Goal: Task Accomplishment & Management: Manage account settings

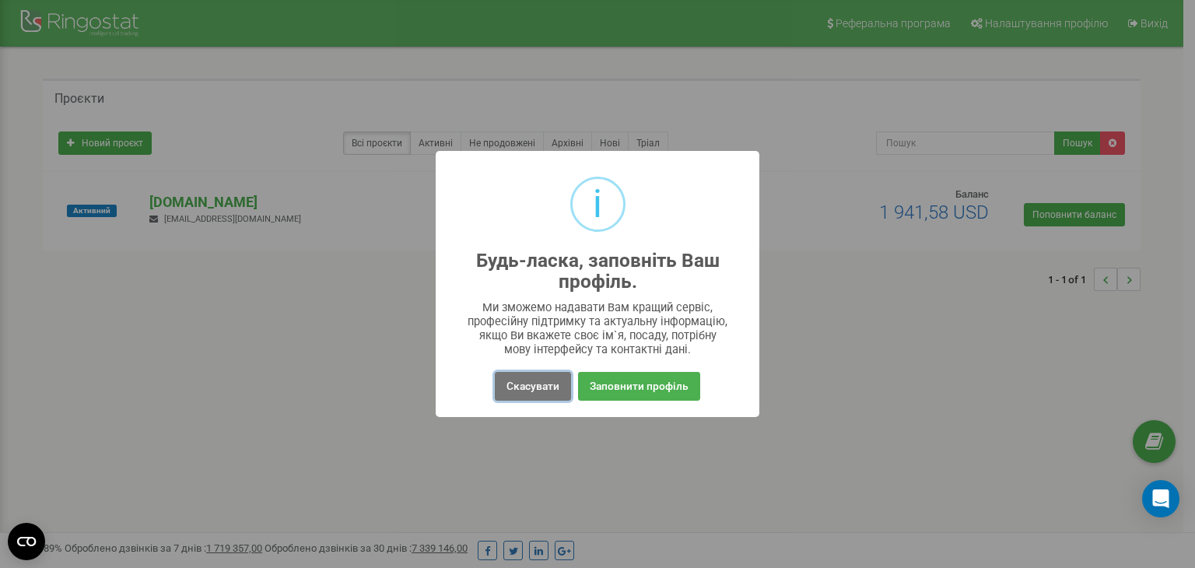
click at [534, 380] on button "Скасувати" at bounding box center [533, 386] width 76 height 29
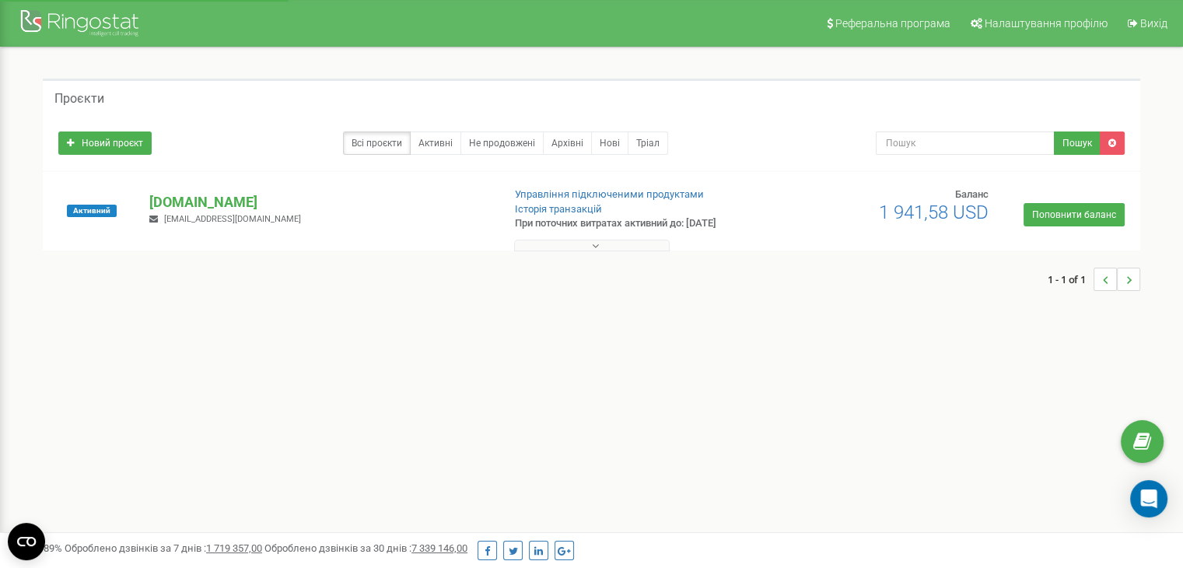
click at [563, 256] on div "1 - 1 of 1" at bounding box center [592, 279] width 1098 height 54
click at [560, 252] on div "1 - 1 of 1" at bounding box center [592, 279] width 1098 height 54
click at [556, 244] on button at bounding box center [592, 246] width 156 height 12
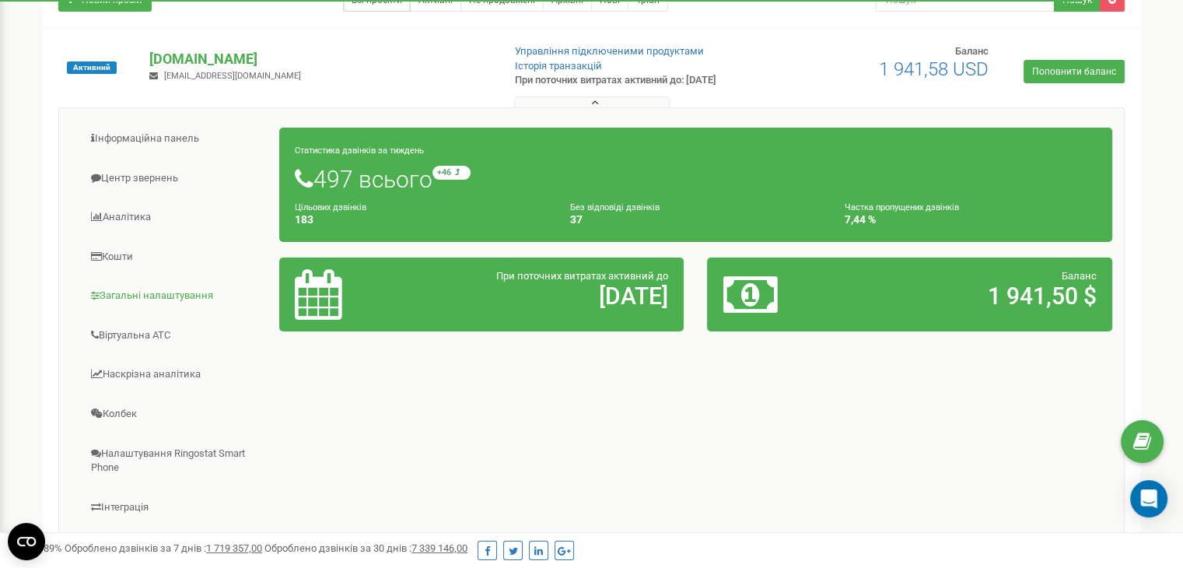
scroll to position [149, 0]
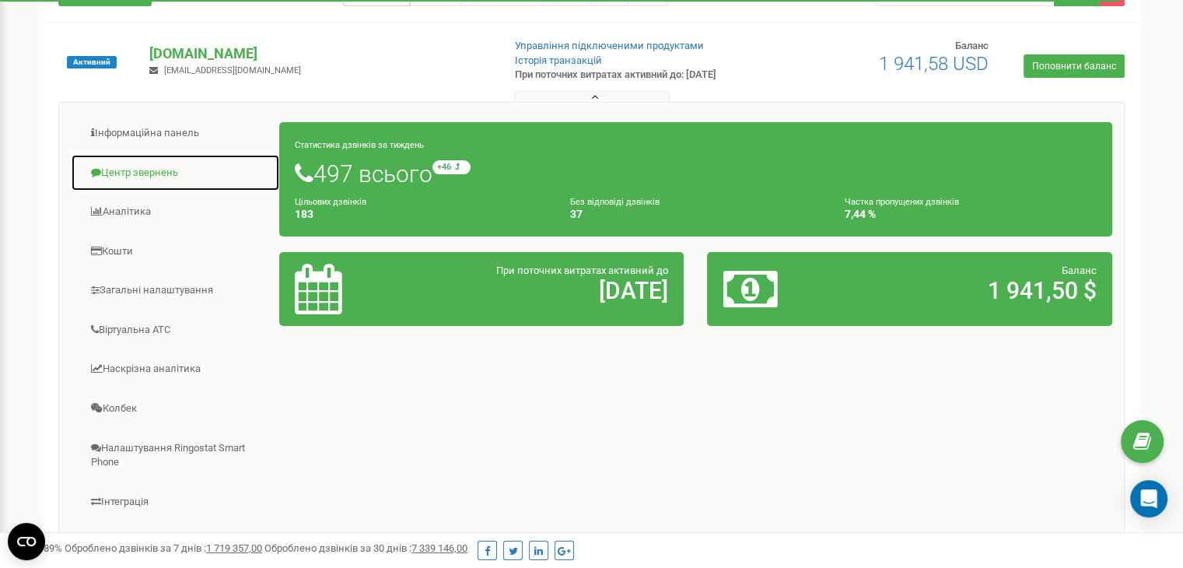
click at [93, 167] on span at bounding box center [96, 172] width 10 height 10
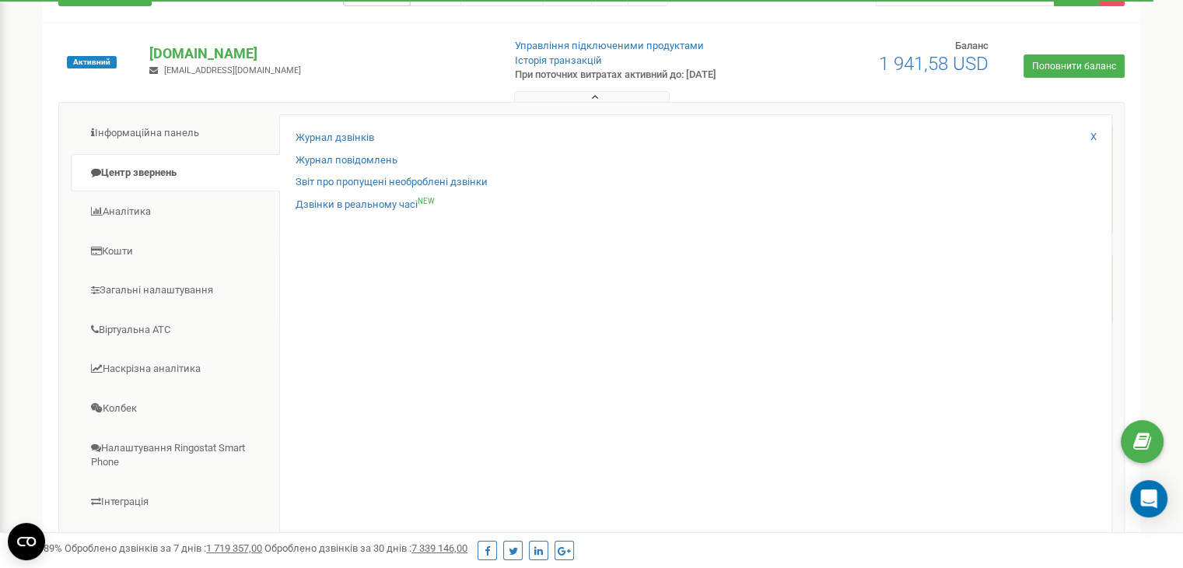
click at [307, 125] on div "Журнал дзвінків Журнал повідомлень Звіт про пропущені необроблені дзвінки Дзвін…" at bounding box center [695, 365] width 833 height 503
click at [318, 132] on link "Журнал дзвінків" at bounding box center [335, 138] width 79 height 15
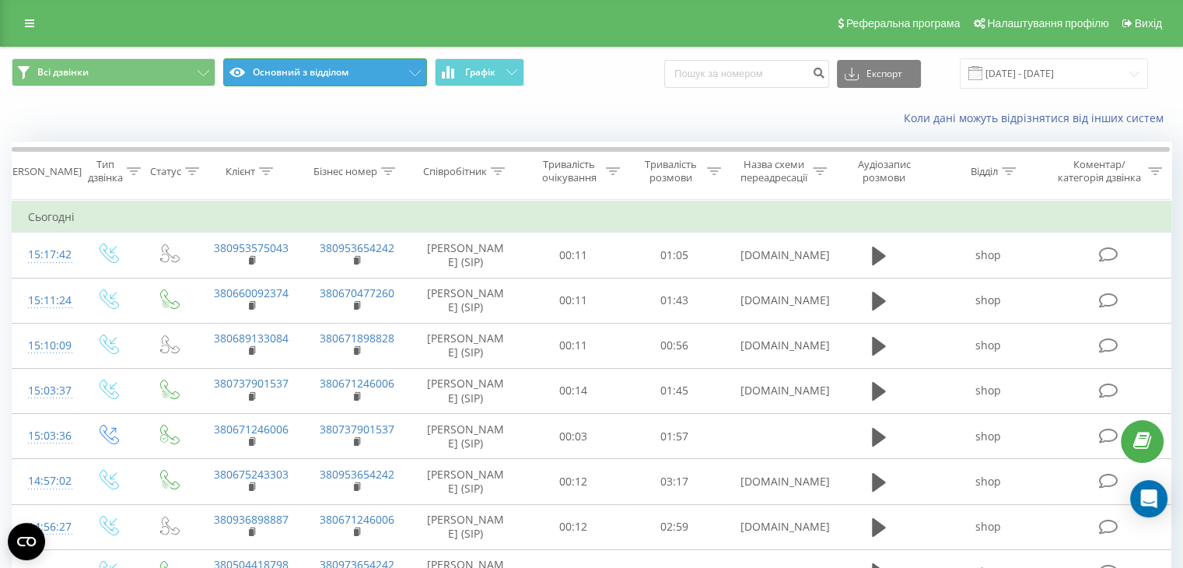
click at [296, 59] on button "Основний з відділом" at bounding box center [325, 72] width 204 height 28
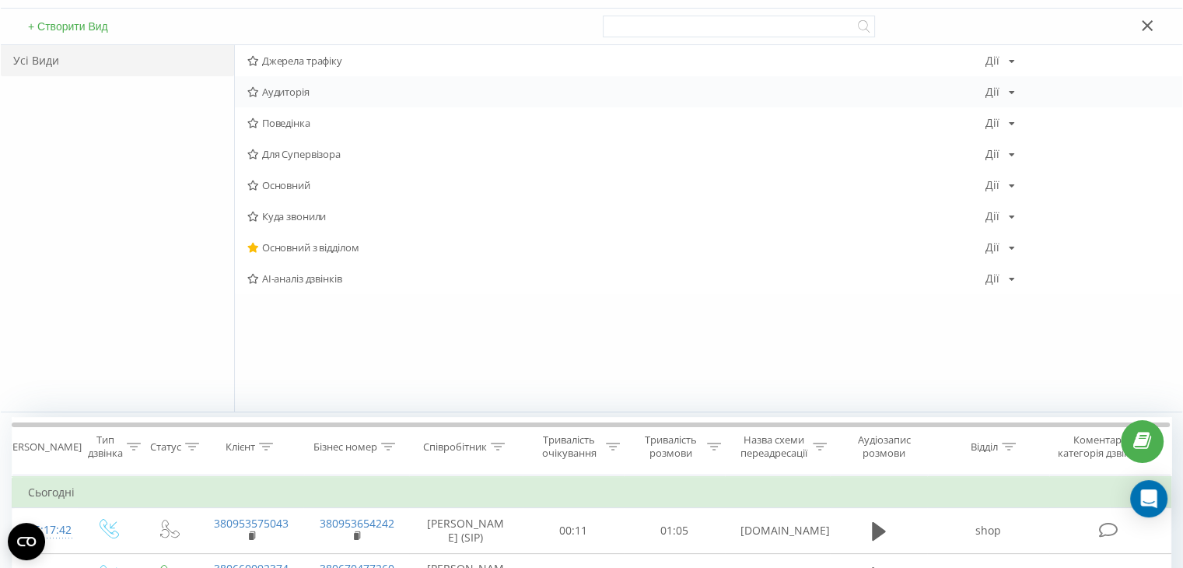
scroll to position [181, 0]
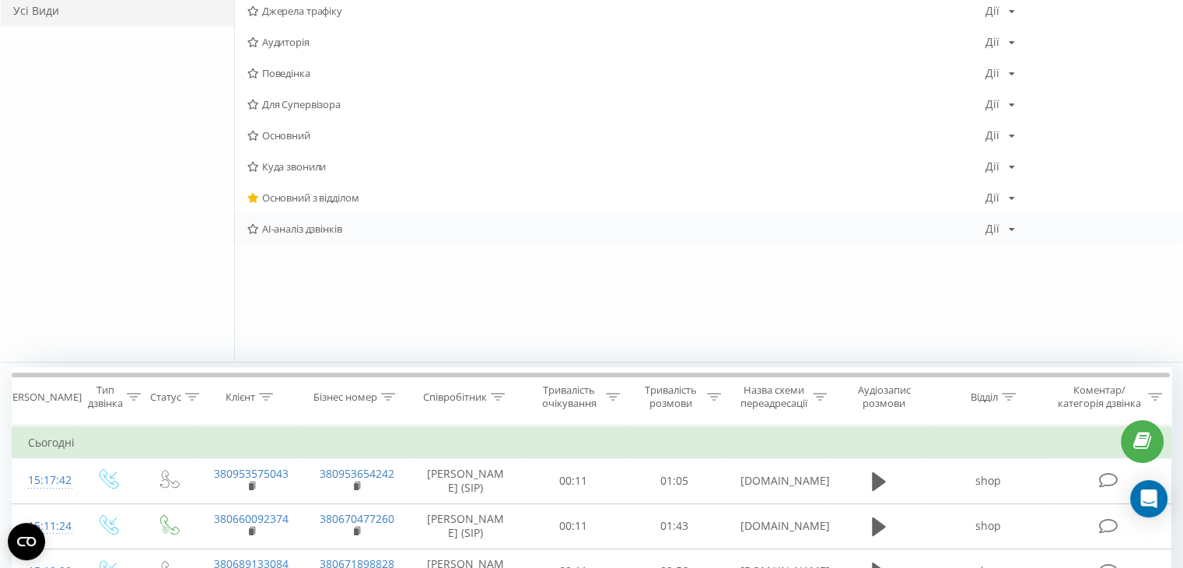
click at [303, 223] on span "AI-аналіз дзвінків" at bounding box center [616, 228] width 738 height 11
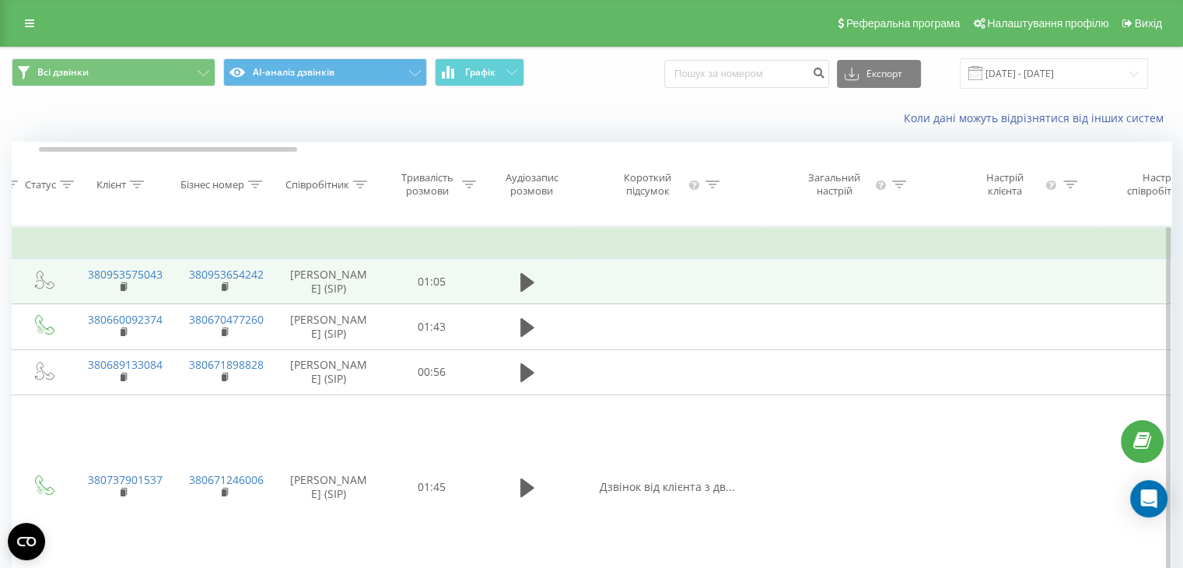
scroll to position [0, 12]
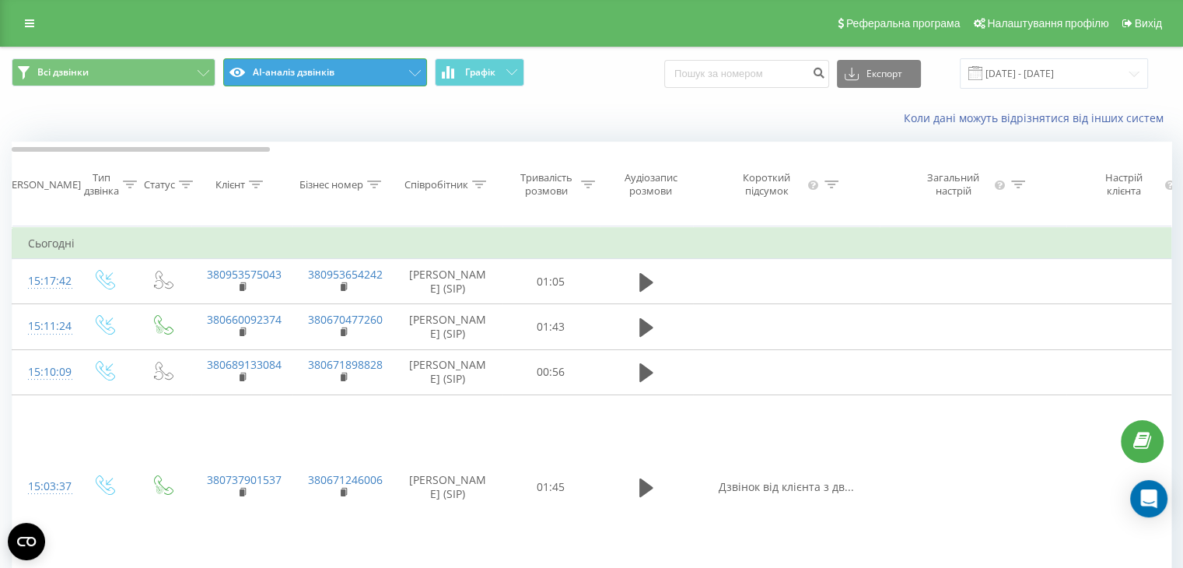
click at [419, 75] on icon at bounding box center [415, 73] width 12 height 6
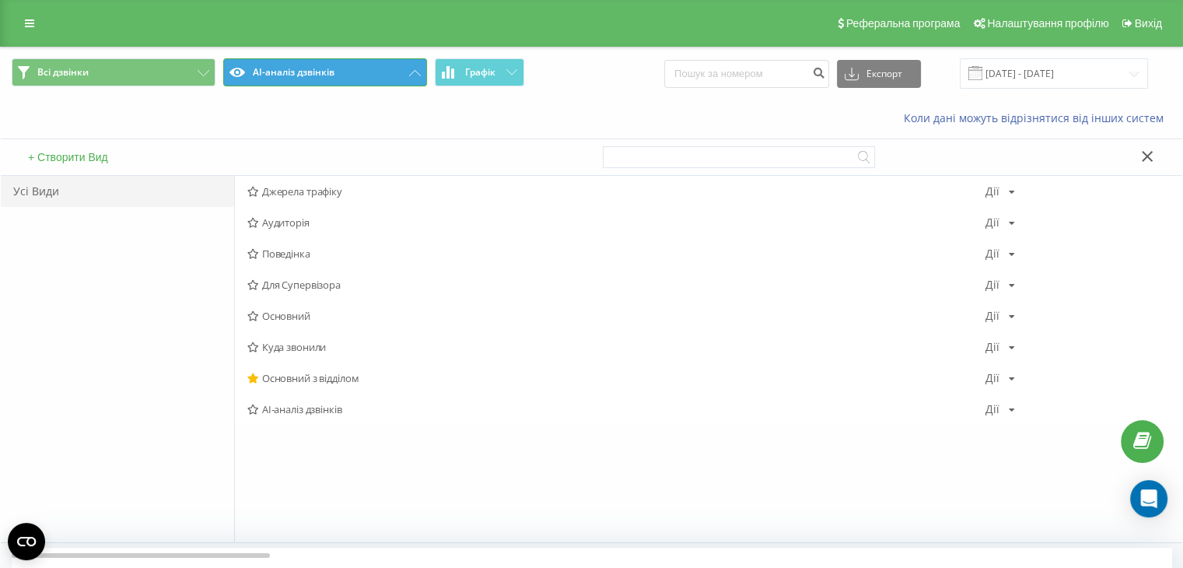
click at [398, 79] on button "AI-аналіз дзвінків" at bounding box center [325, 72] width 204 height 28
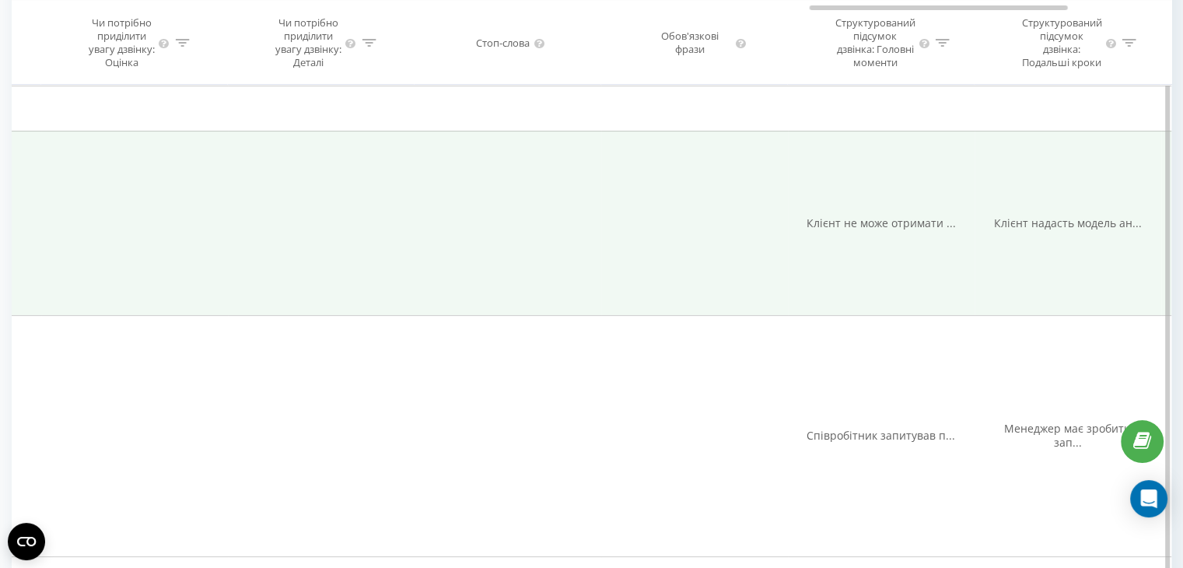
scroll to position [0, 3403]
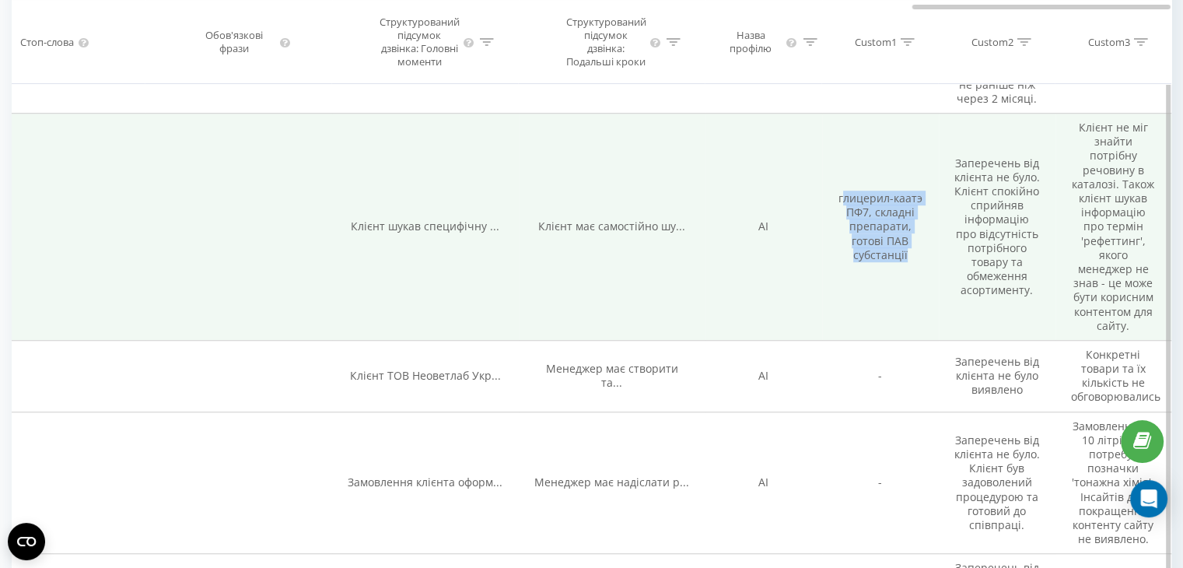
drag, startPoint x: 841, startPoint y: 251, endPoint x: 914, endPoint y: 306, distance: 91.2
click at [914, 306] on td "глицерил-каатэ ПФ7, складні препарати, готові ПАВ субстанції" at bounding box center [880, 227] width 117 height 227
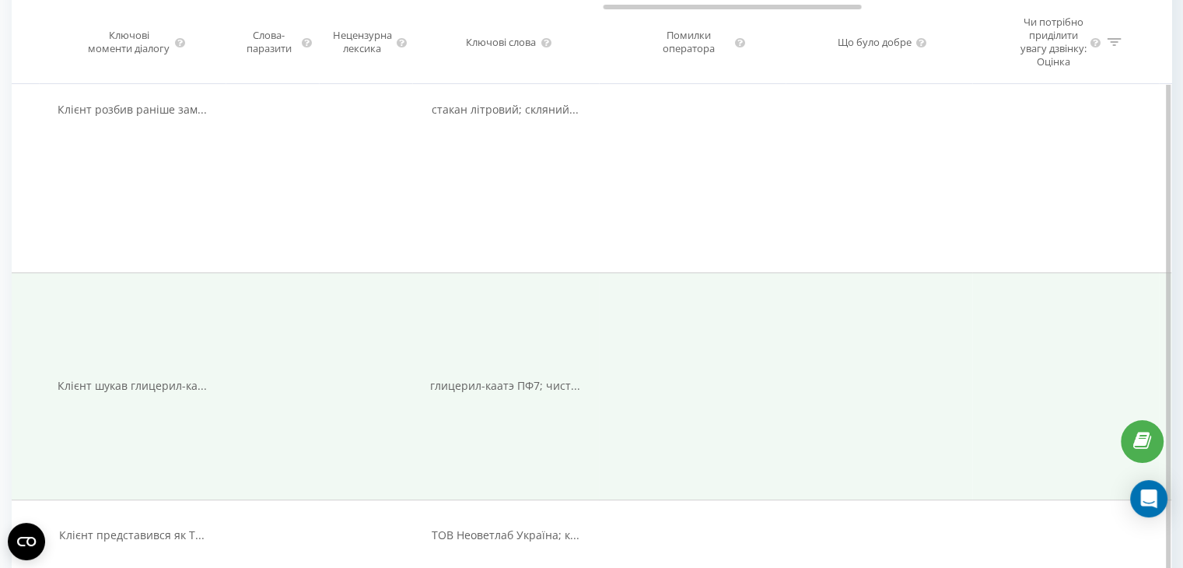
scroll to position [0, 2555]
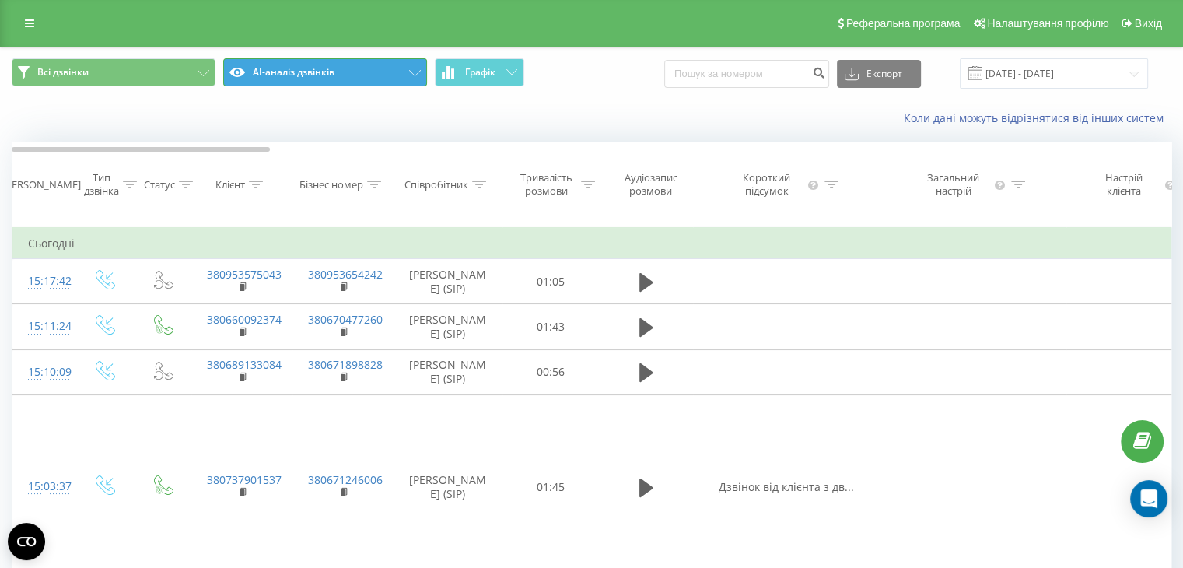
click at [358, 84] on button "AI-аналіз дзвінків" at bounding box center [325, 72] width 204 height 28
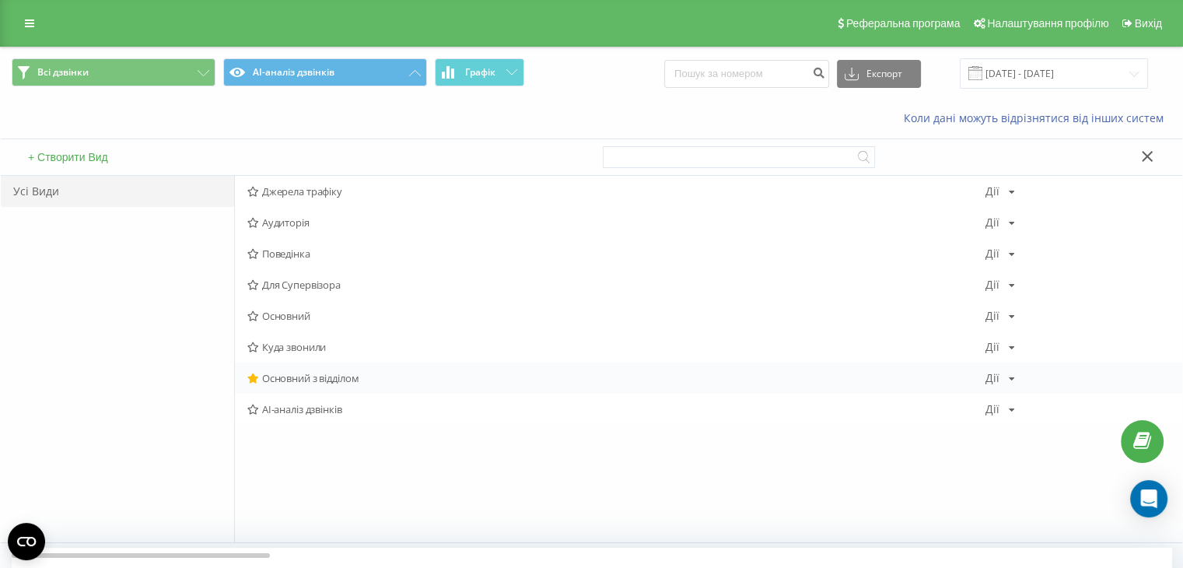
click at [310, 380] on span "Основний з відділом" at bounding box center [616, 378] width 738 height 11
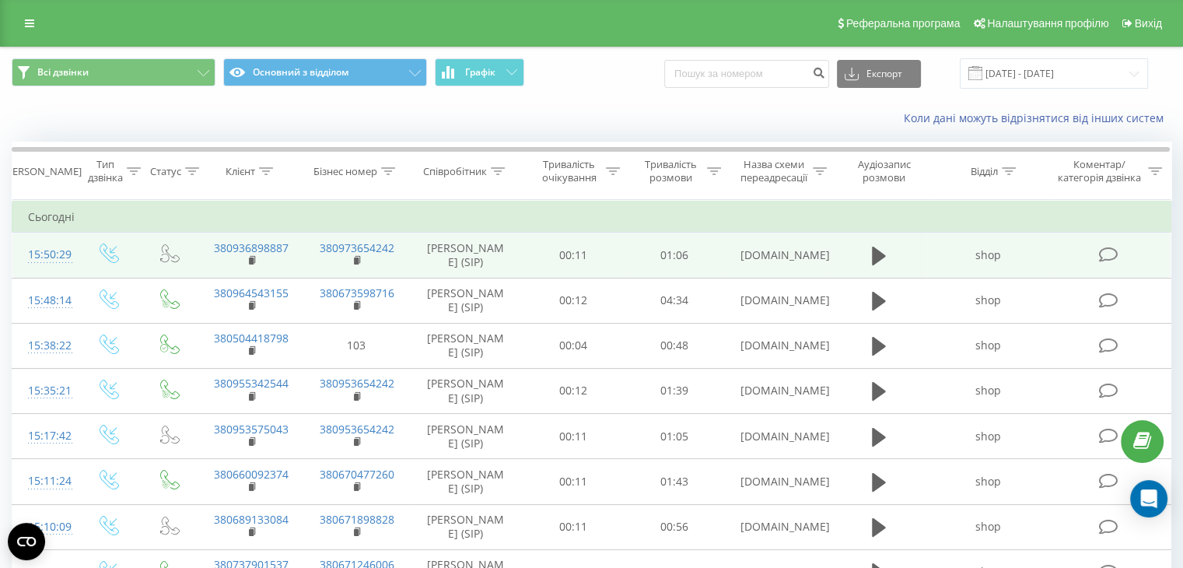
click at [1099, 259] on icon at bounding box center [1108, 255] width 19 height 16
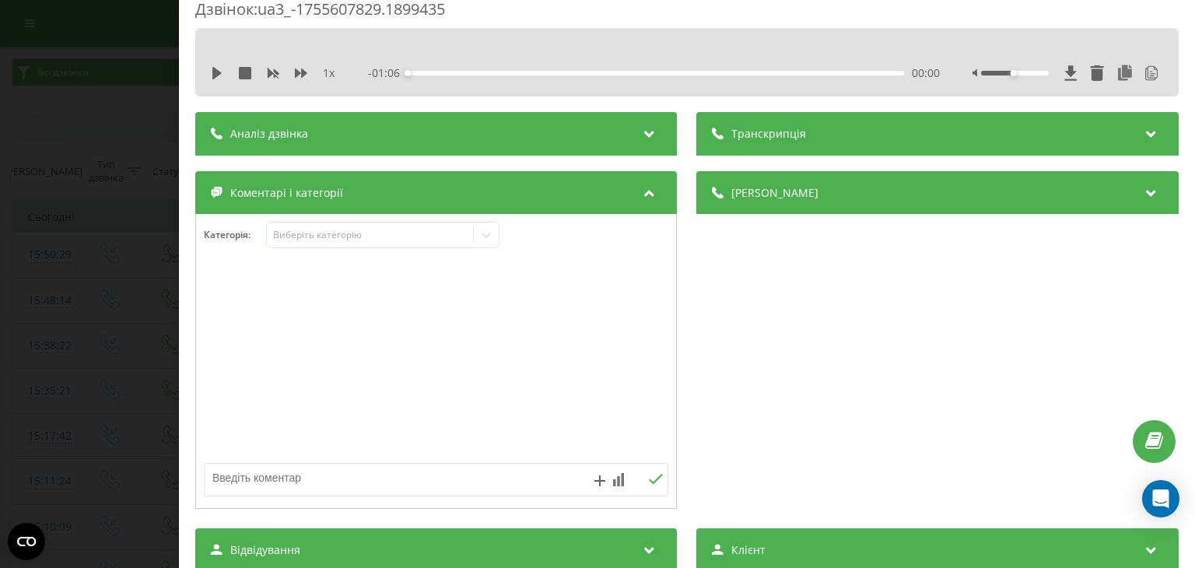
click at [332, 482] on textarea at bounding box center [390, 478] width 370 height 28
type textarea "а"
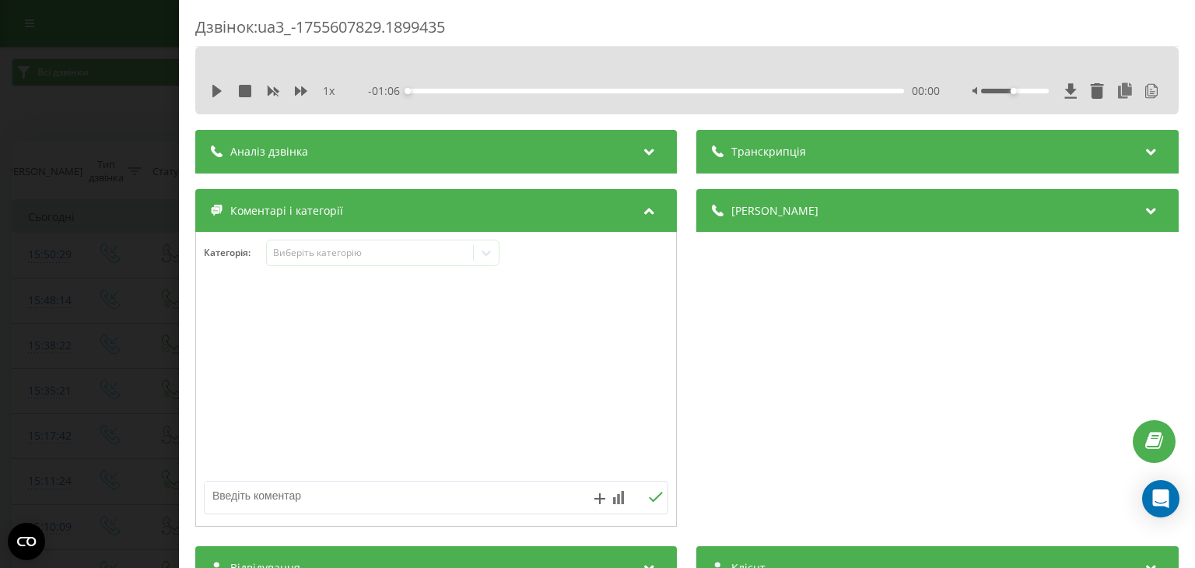
click at [117, 206] on div "Дзвінок : ua3_-1755607829.1899435 1 x - 01:06 00:00 00:00 Транскрипція 00:00 До…" at bounding box center [597, 284] width 1195 height 568
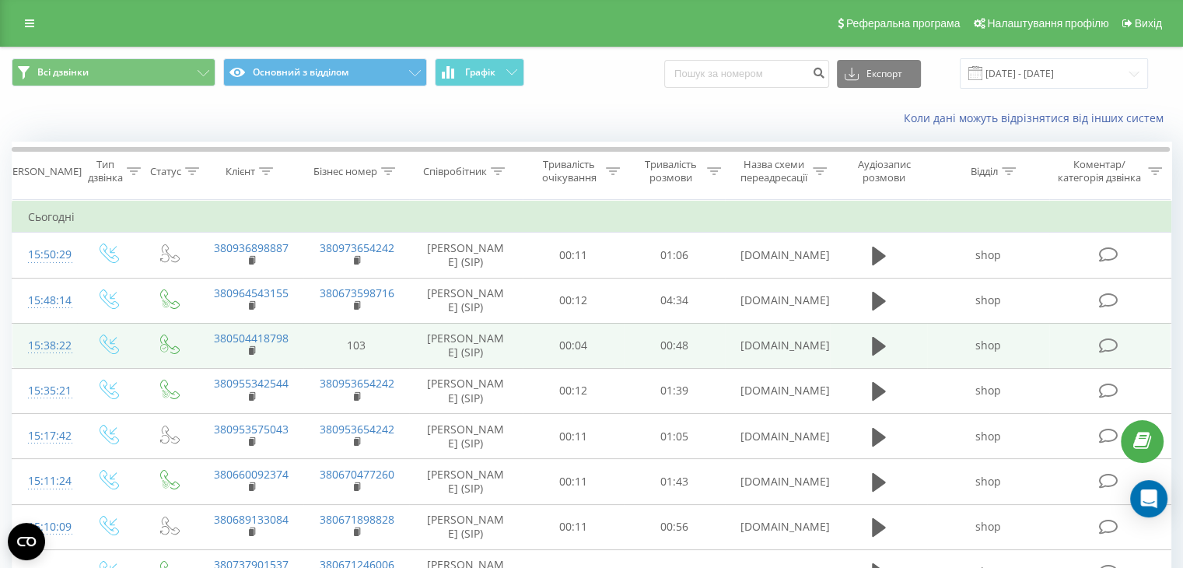
click at [1110, 354] on icon at bounding box center [1108, 346] width 19 height 16
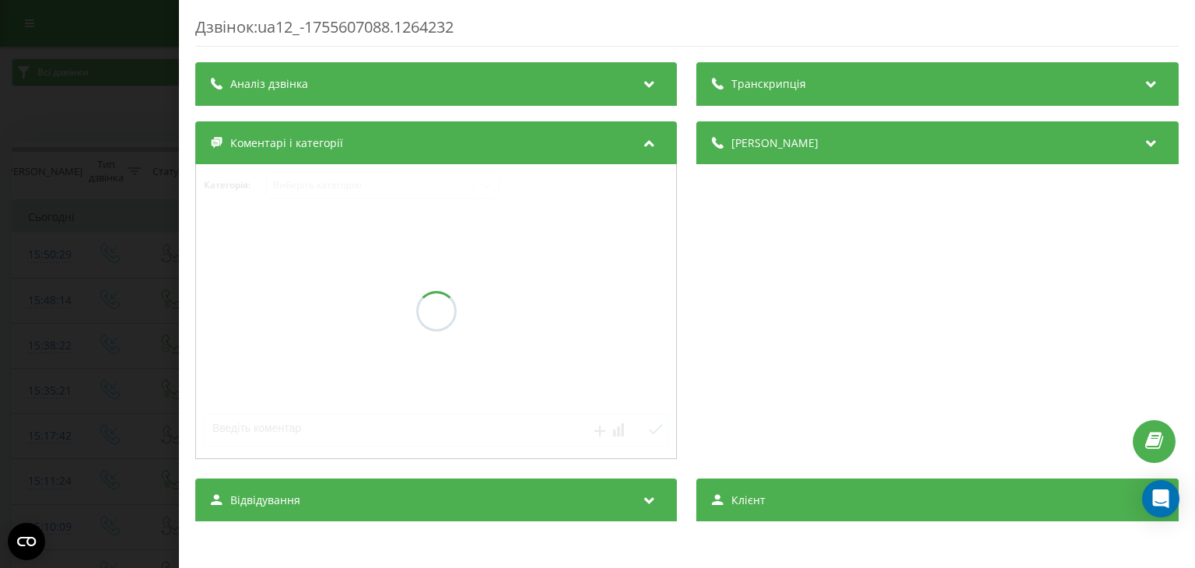
click at [470, 100] on div "Аналіз дзвінка" at bounding box center [436, 84] width 482 height 44
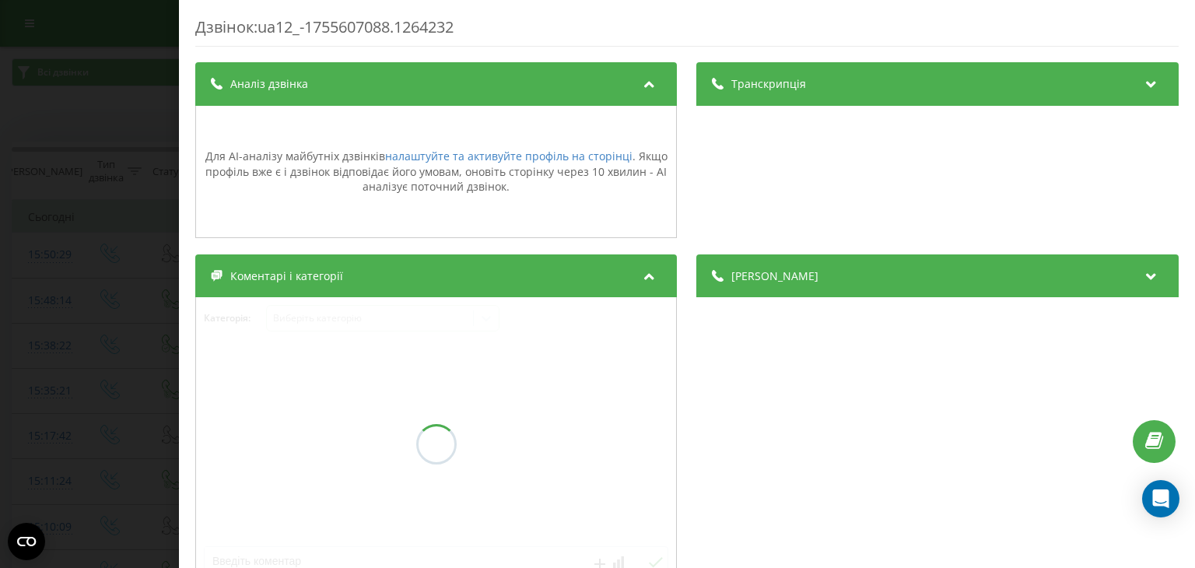
click at [124, 269] on div "Дзвінок : ua12_-1755607088.1264232 Транскрипція Для AI-аналізу майбутніх дзвінк…" at bounding box center [597, 284] width 1195 height 568
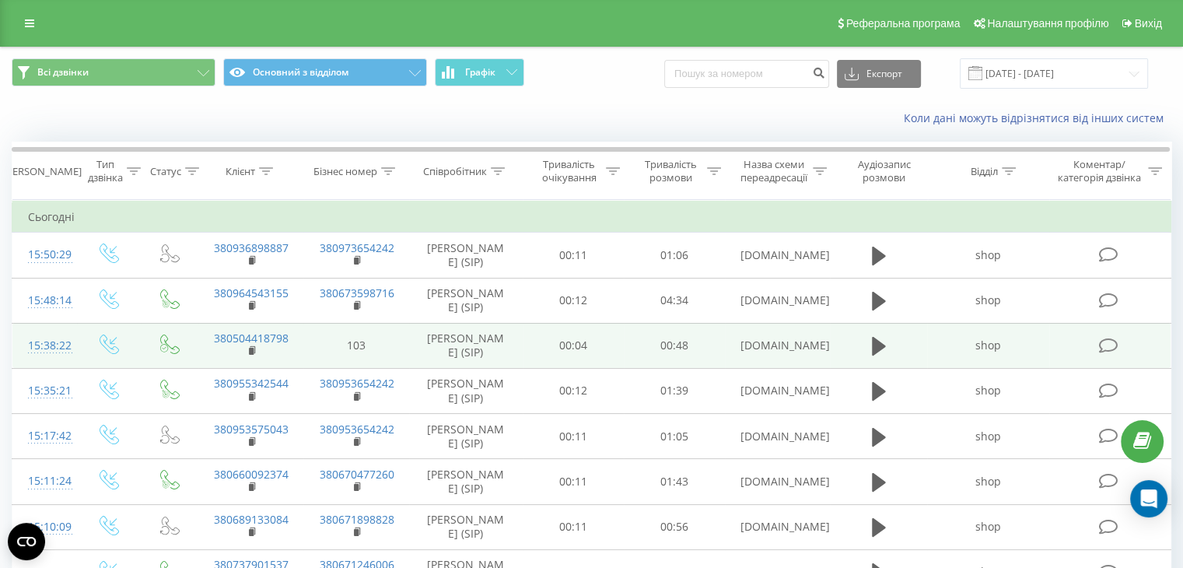
click at [356, 368] on td "103" at bounding box center [355, 345] width 105 height 45
click at [869, 358] on button at bounding box center [879, 346] width 23 height 23
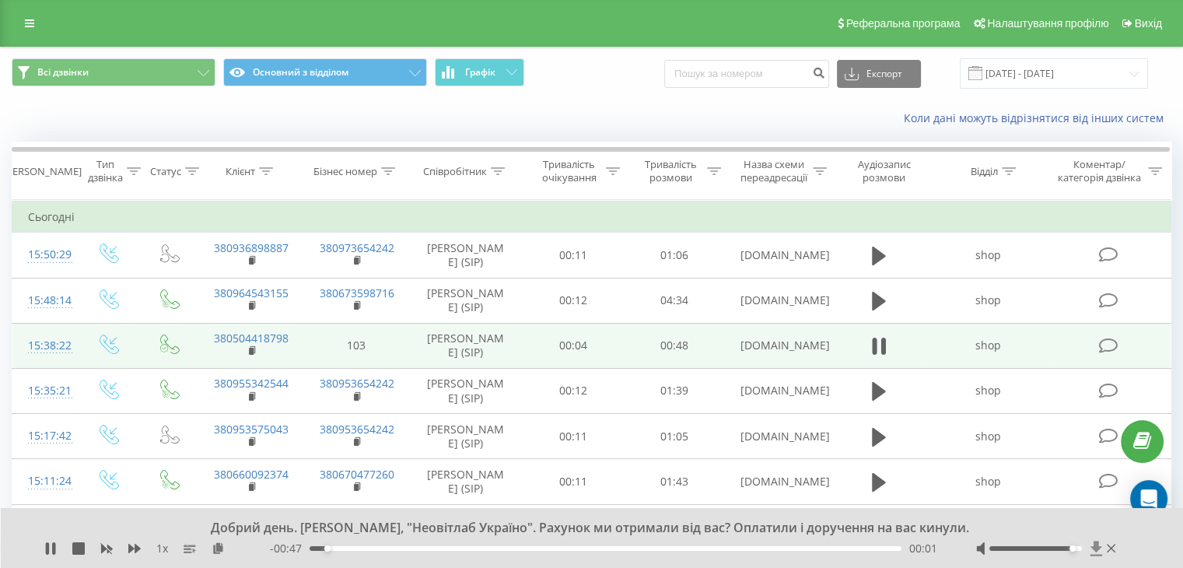
drag, startPoint x: 1062, startPoint y: 545, endPoint x: 1094, endPoint y: 546, distance: 31.9
click at [1094, 546] on div at bounding box center [1047, 549] width 143 height 16
click at [46, 549] on icon at bounding box center [47, 548] width 3 height 12
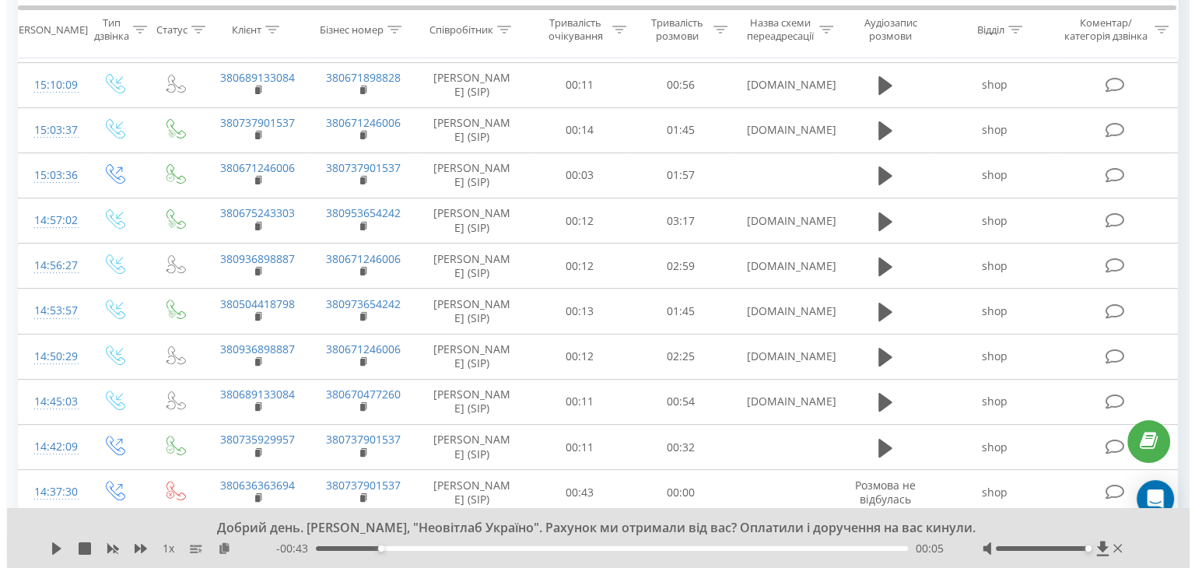
scroll to position [442, 0]
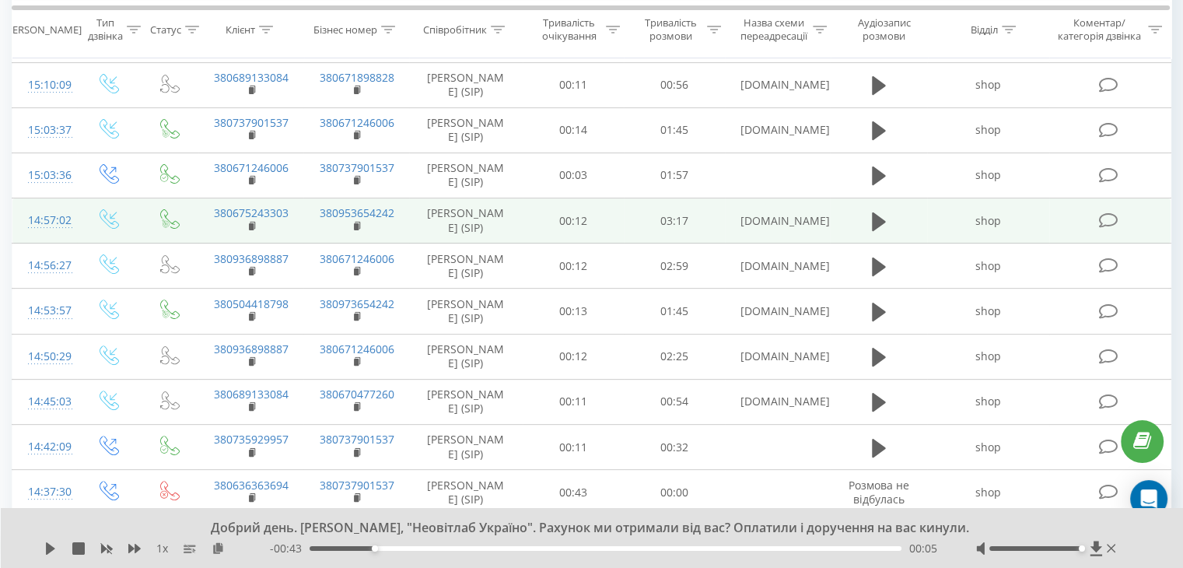
click at [1116, 229] on icon at bounding box center [1108, 220] width 19 height 16
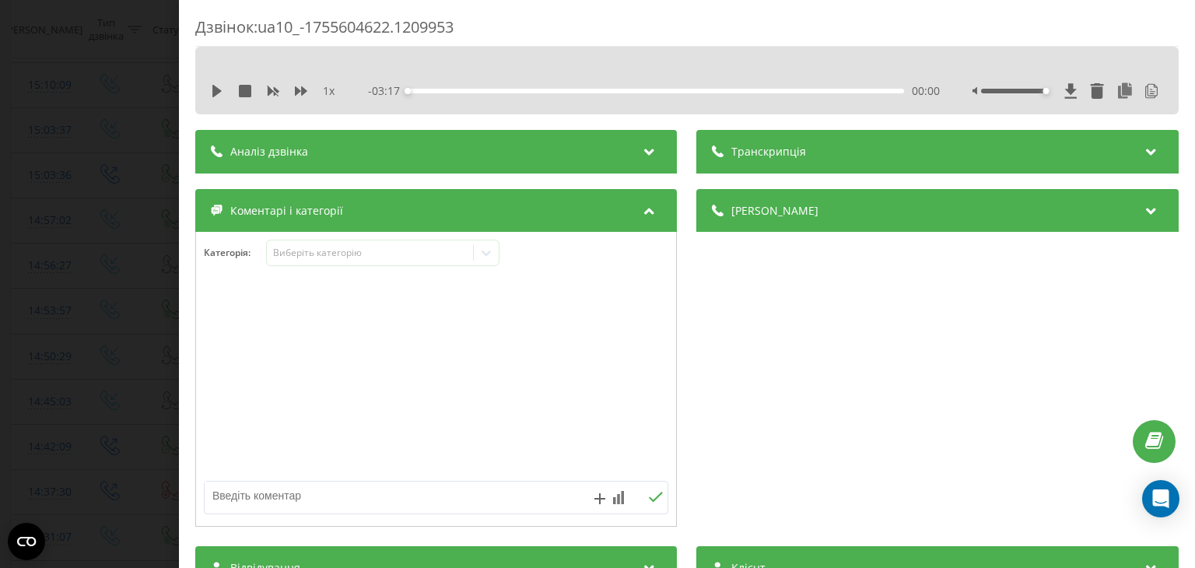
click at [429, 143] on div "Аналіз дзвінка" at bounding box center [436, 152] width 482 height 44
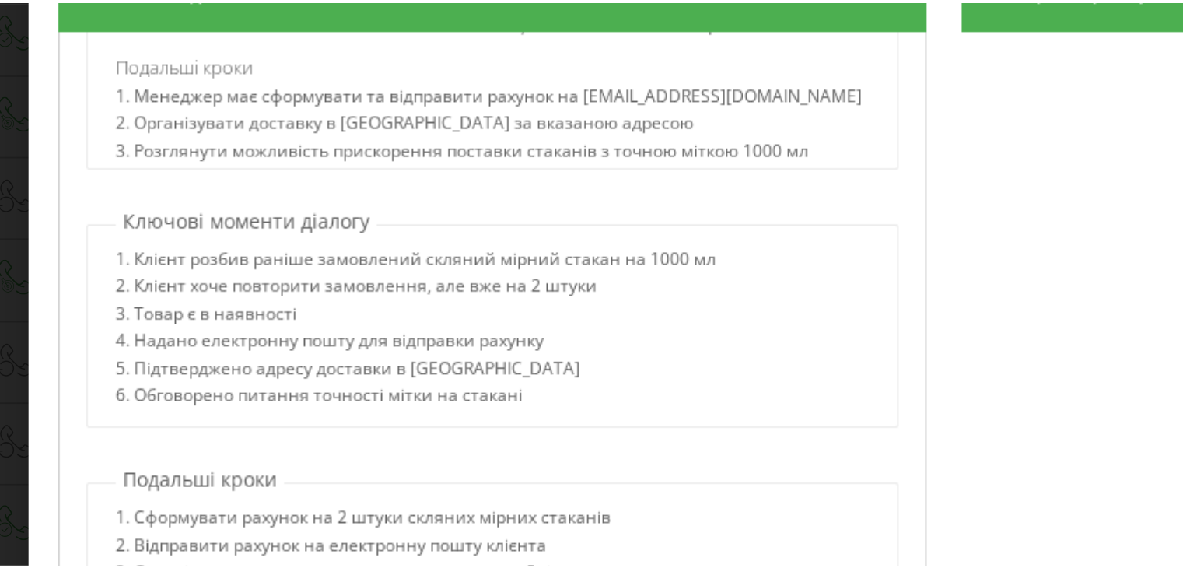
scroll to position [442, 0]
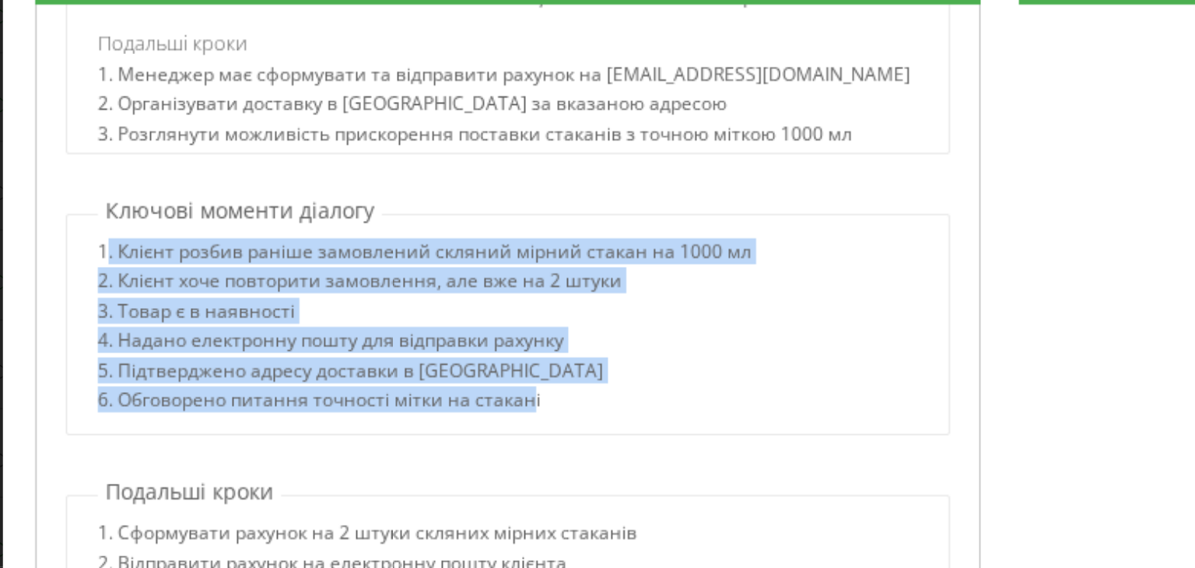
drag, startPoint x: 231, startPoint y: 315, endPoint x: 447, endPoint y: 398, distance: 231.8
click at [447, 384] on div "1. Клієнт розбив раніше замовлений скляний мірний стакан на 1000 мл 2. Клієнт х…" at bounding box center [393, 339] width 333 height 90
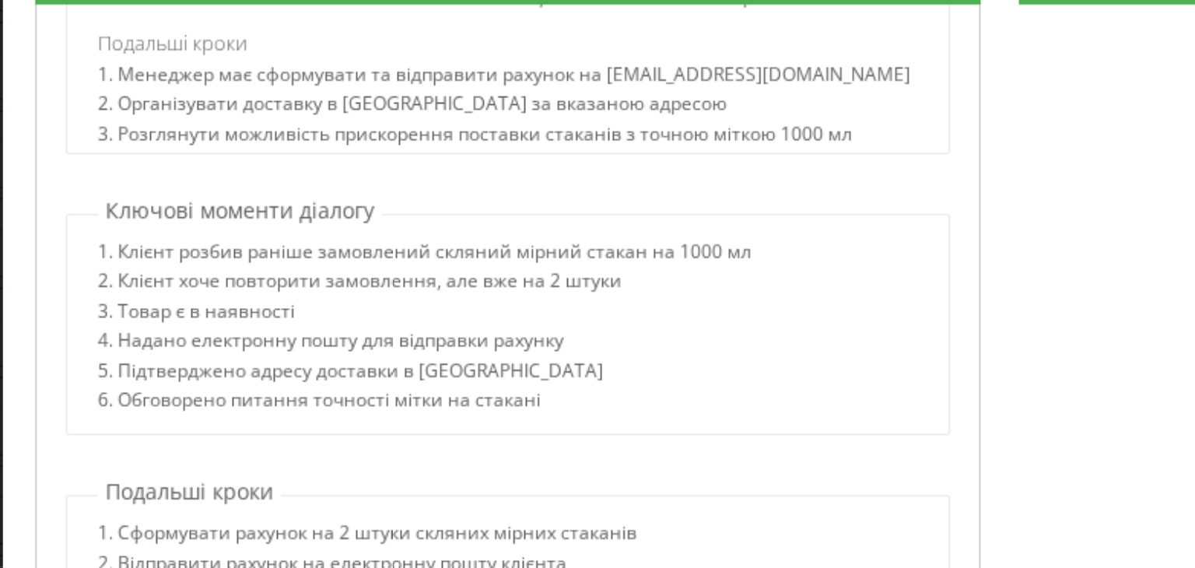
click at [469, 384] on div "6. Обговорено питання точності мітки на стакані" at bounding box center [393, 377] width 333 height 15
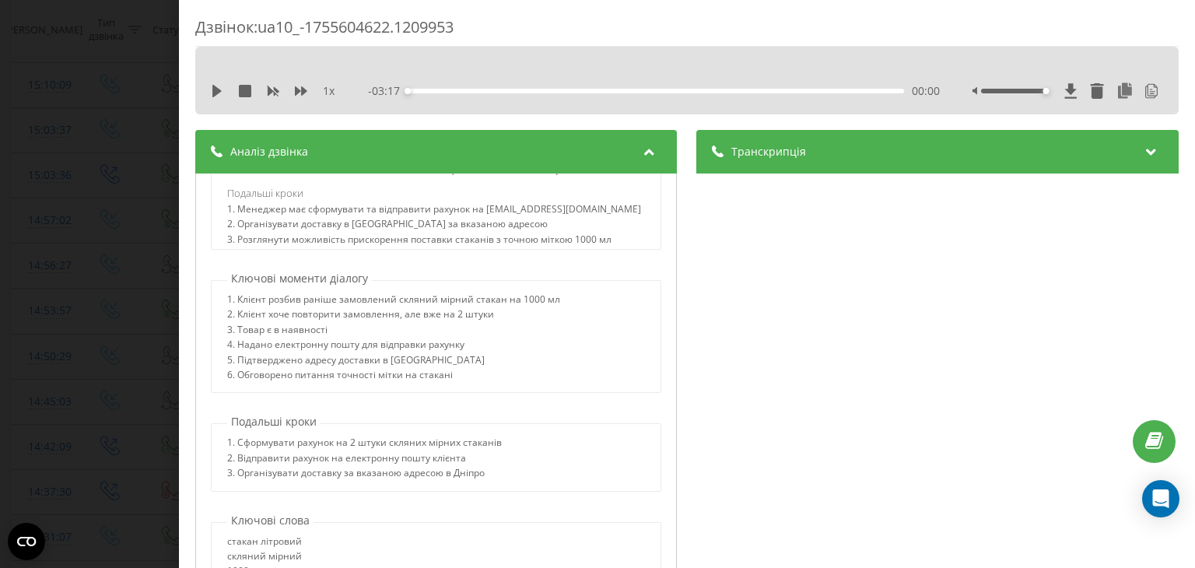
click at [139, 166] on div "Дзвінок : ua10_-1755604622.1209953 1 x - 03:17 00:00 00:00 Транскрипція 00:00 Х…" at bounding box center [597, 284] width 1195 height 568
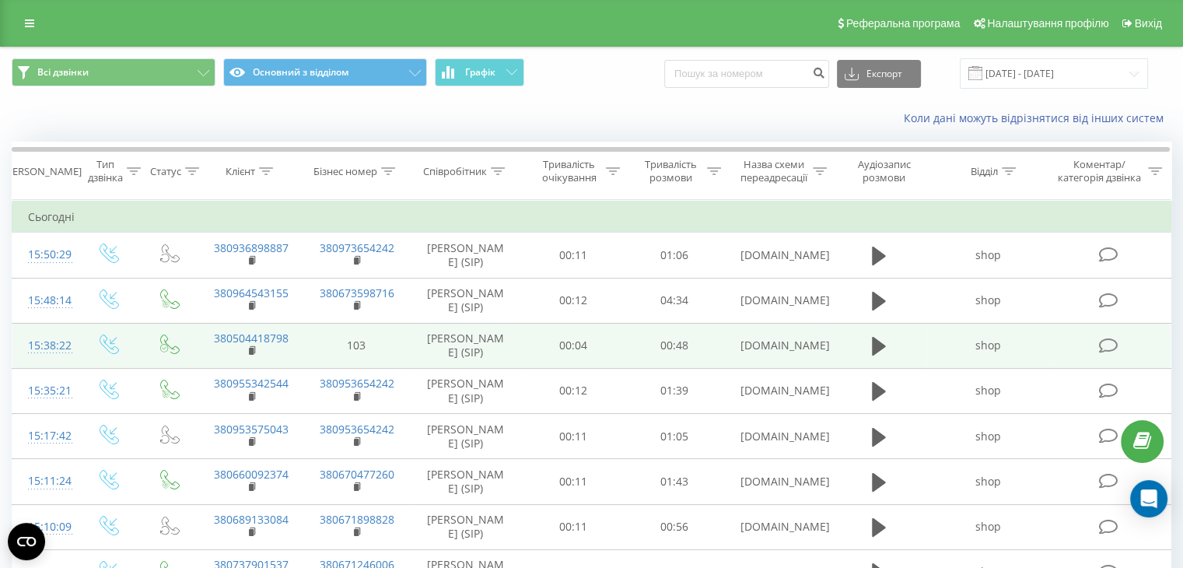
click at [563, 117] on div "Коли дані можуть відрізнятися вiд інших систем" at bounding box center [813, 118] width 738 height 16
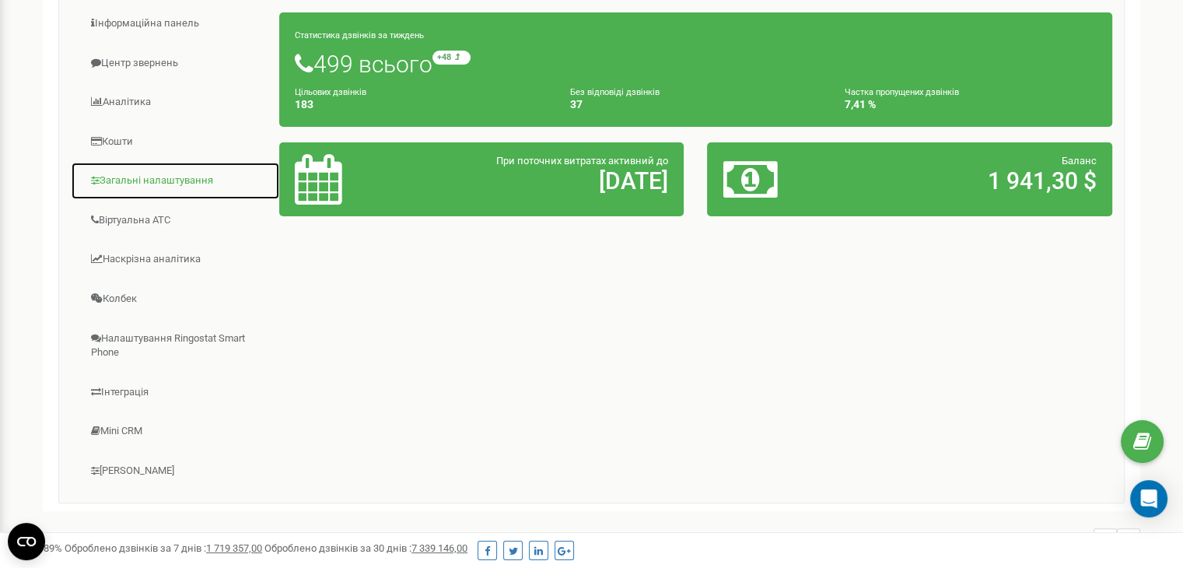
click at [140, 184] on link "Загальні налаштування" at bounding box center [175, 181] width 209 height 38
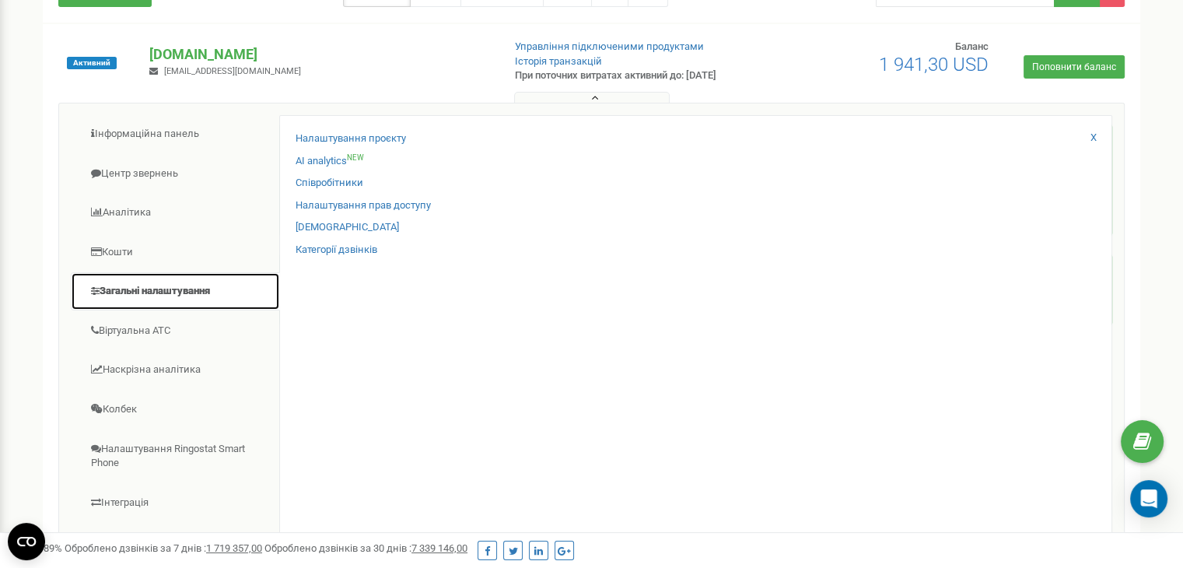
scroll to position [146, 0]
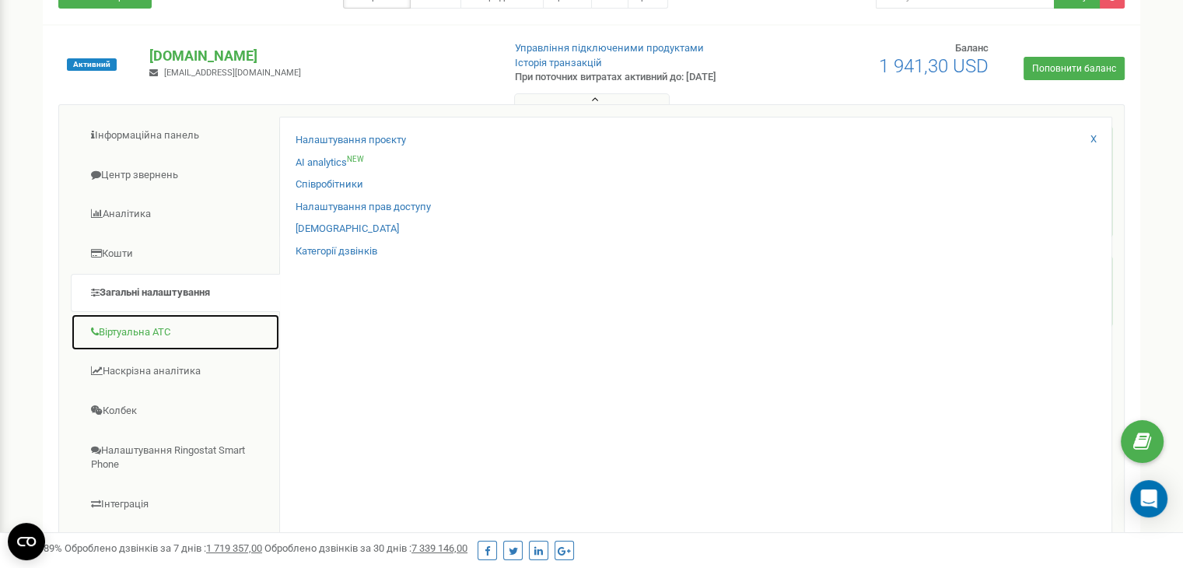
click at [159, 321] on link "Віртуальна АТС" at bounding box center [175, 333] width 209 height 38
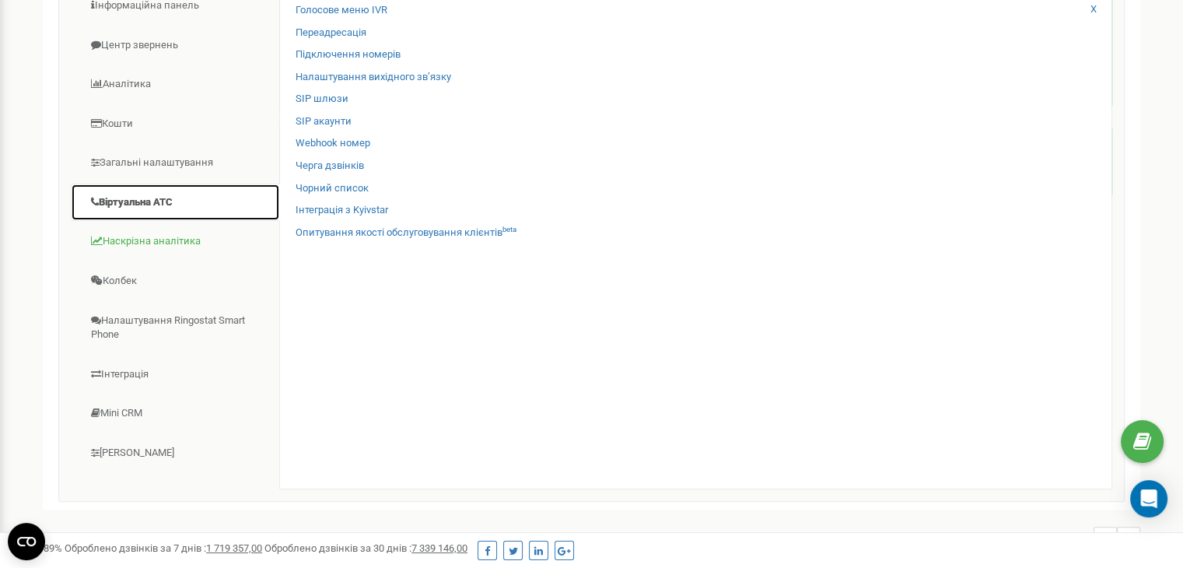
scroll to position [277, 0]
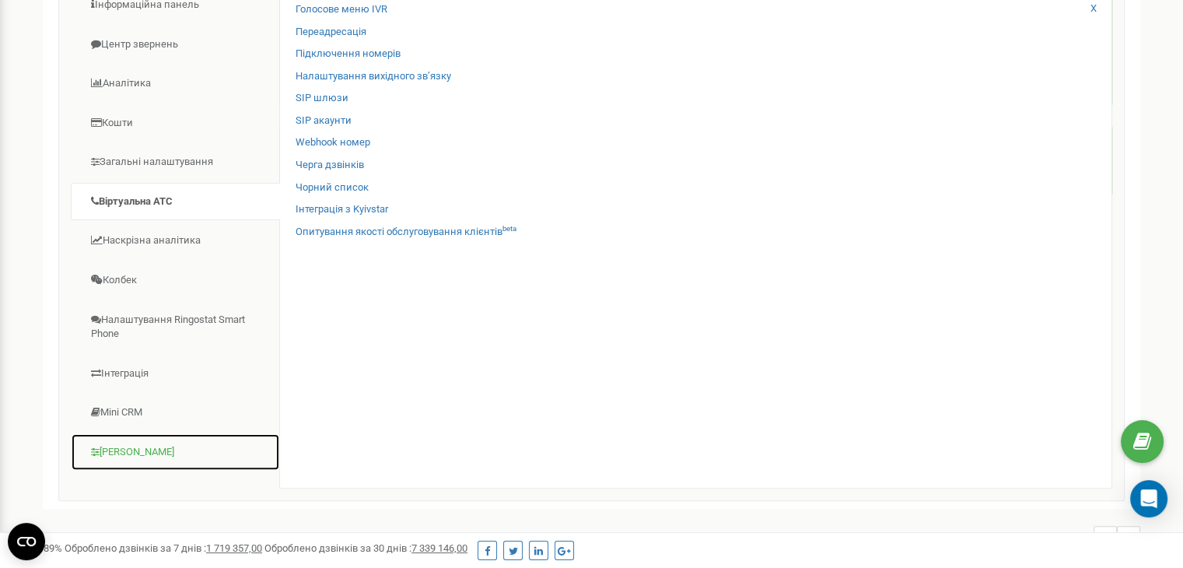
click at [157, 461] on link "[PERSON_NAME]" at bounding box center [175, 452] width 209 height 38
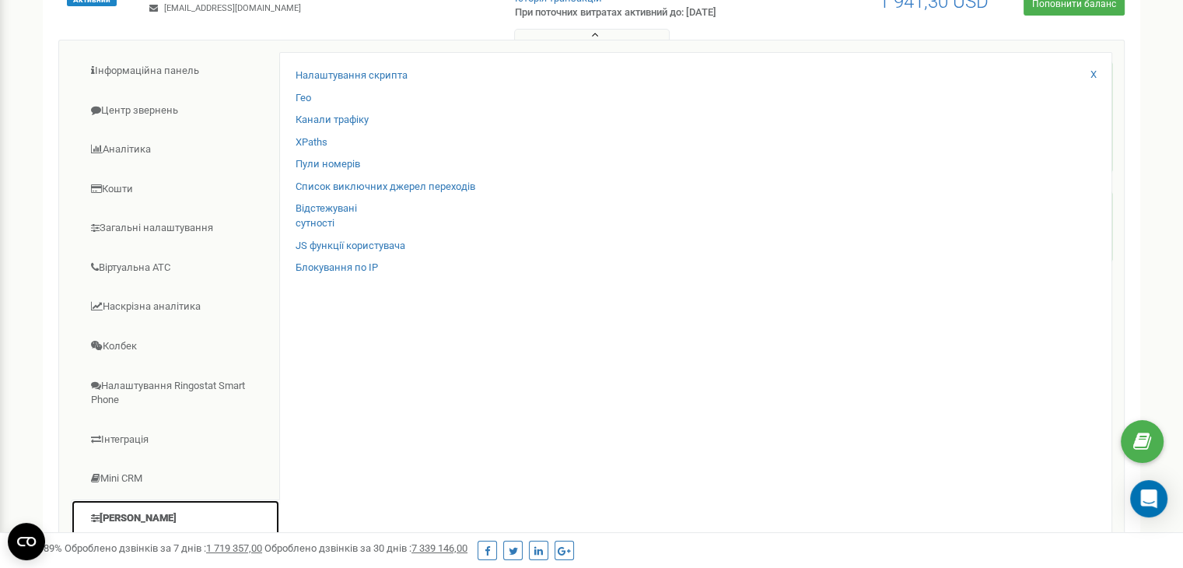
scroll to position [212, 0]
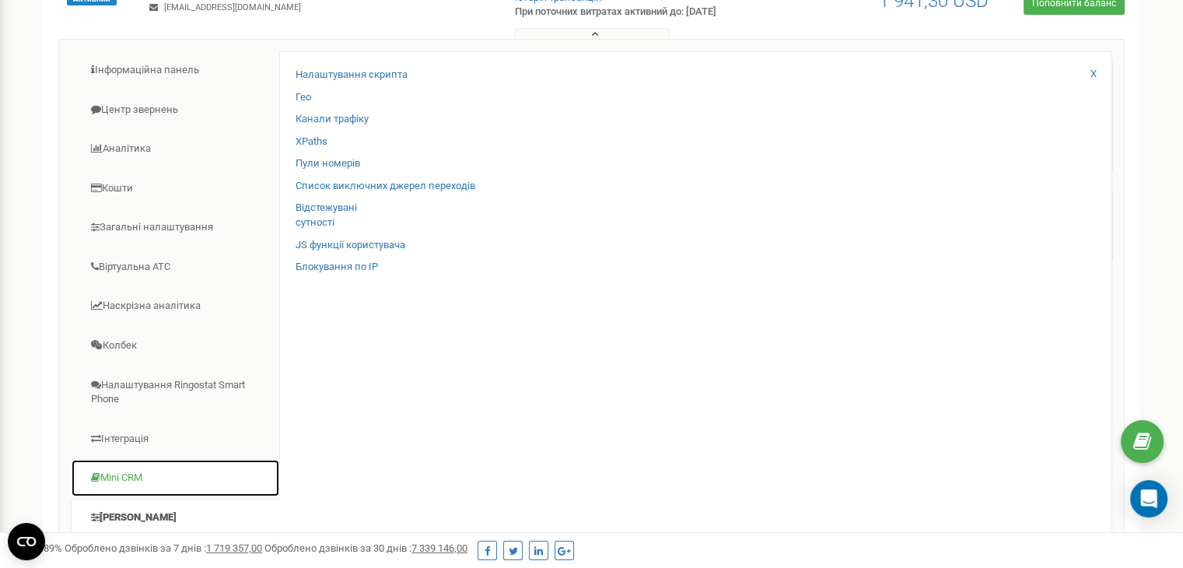
click at [157, 461] on link "Mini CRM" at bounding box center [175, 478] width 209 height 38
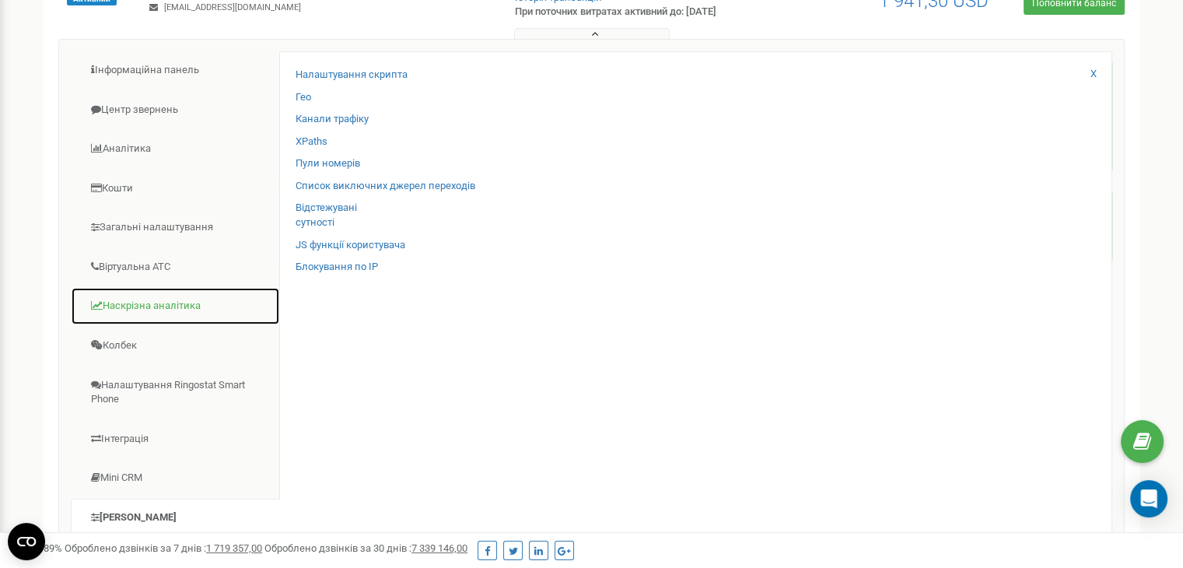
click at [124, 313] on link "Наскрізна аналітика" at bounding box center [175, 306] width 209 height 38
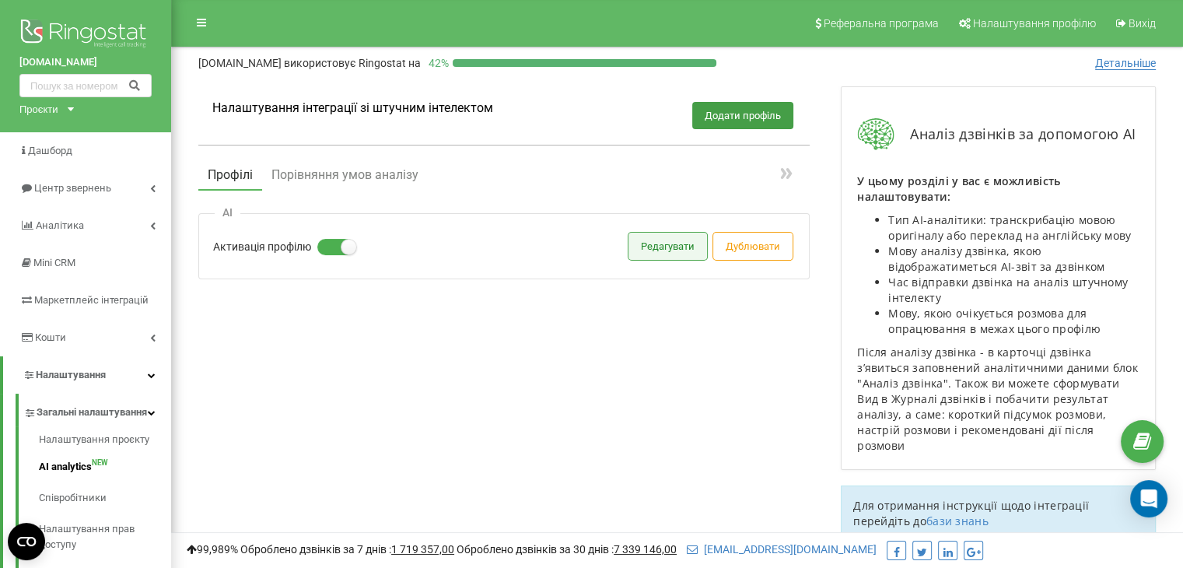
click at [681, 237] on button "Редагувати" at bounding box center [668, 246] width 79 height 27
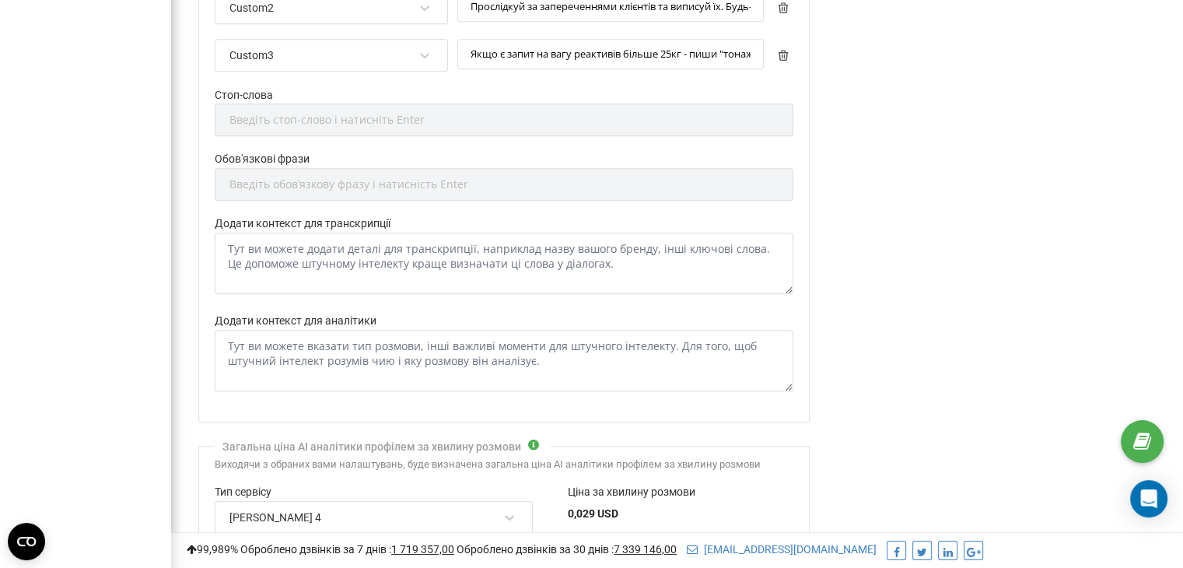
scroll to position [980, 0]
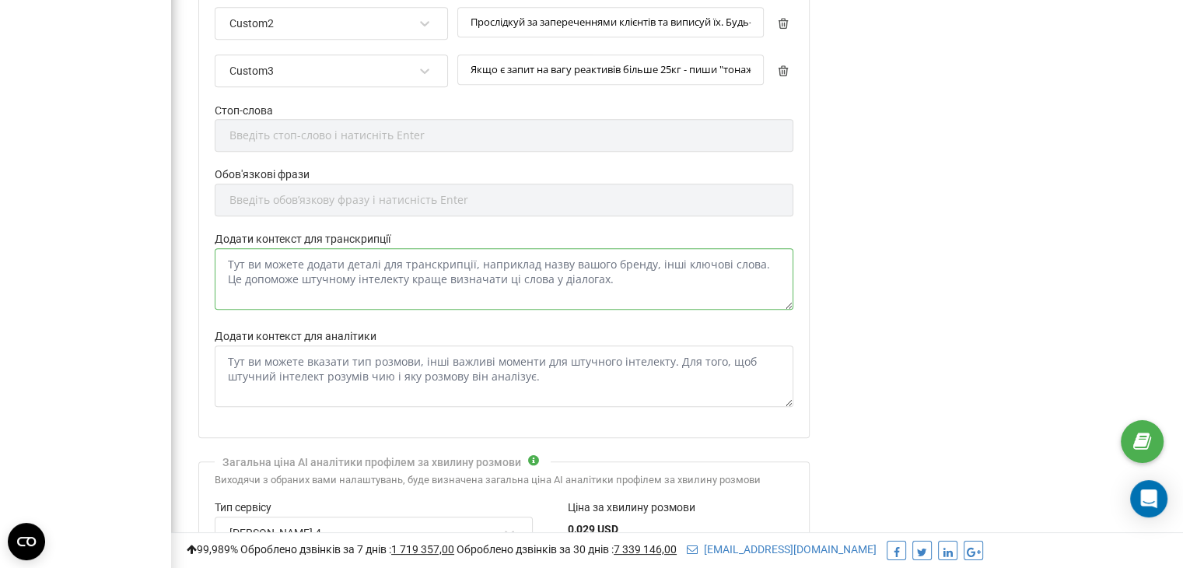
drag, startPoint x: 605, startPoint y: 266, endPoint x: 544, endPoint y: 221, distance: 75.6
click at [544, 221] on div "Налаштування аналітики Оцінка якості діалогу Тема діалогу Слова-паразити Неценз…" at bounding box center [504, 46] width 612 height 783
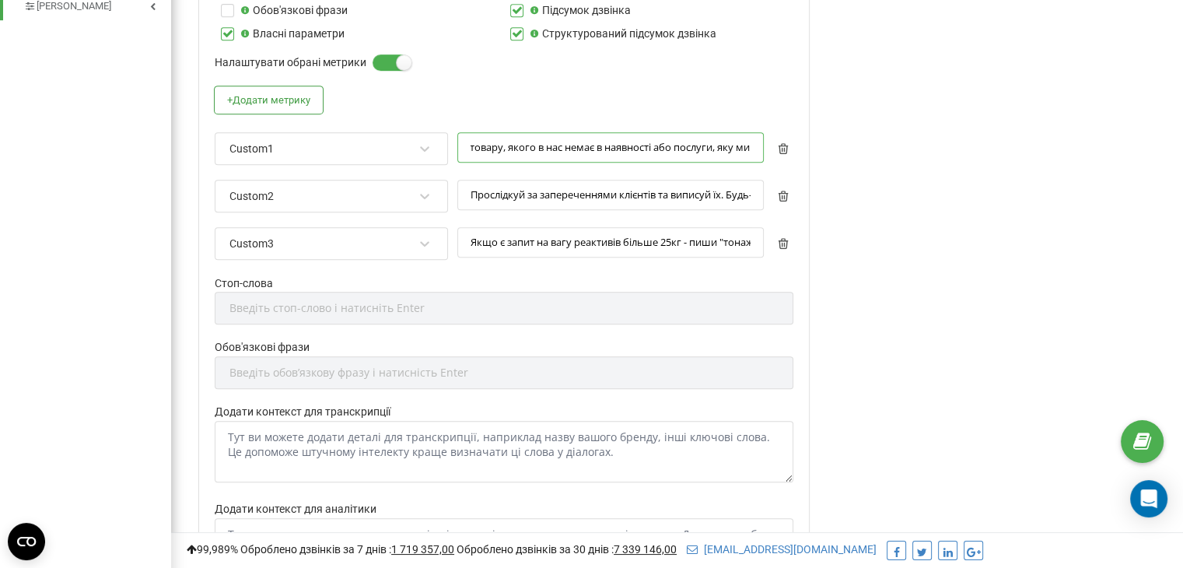
scroll to position [0, 766]
drag, startPoint x: 529, startPoint y: 141, endPoint x: 794, endPoint y: 150, distance: 264.7
click at [794, 150] on div "Налаштування аналітики Оцінка якості діалогу Тема діалогу Слова-паразити Неценз…" at bounding box center [504, 219] width 612 height 783
drag, startPoint x: 534, startPoint y: 194, endPoint x: 829, endPoint y: 184, distance: 295.0
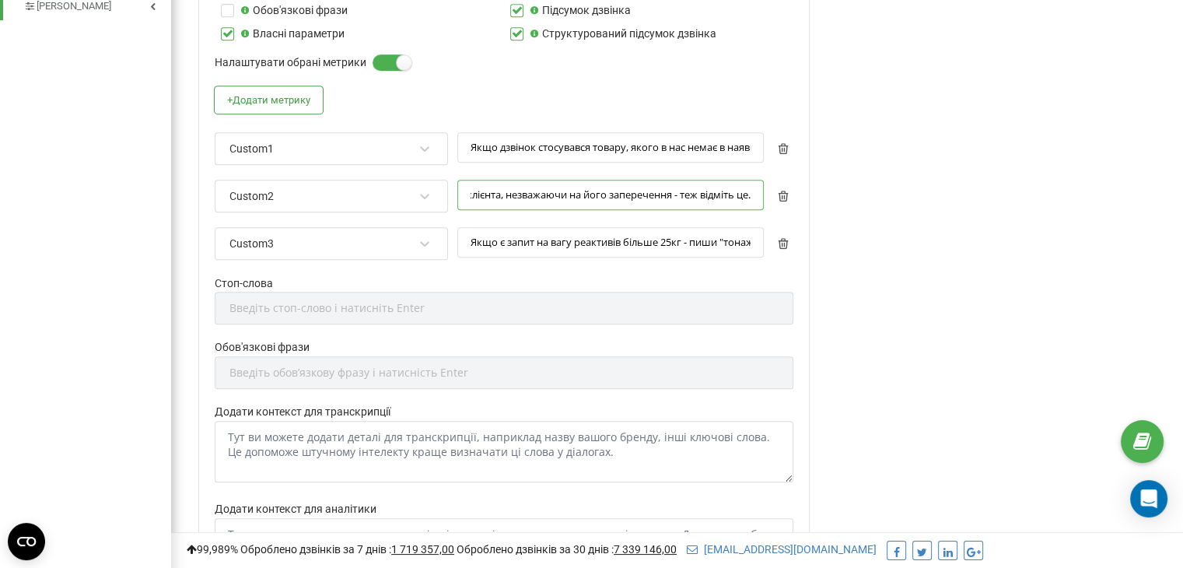
click at [829, 184] on div "Редагування профілю Активація профілю Назва профілю * AI Мова розмови Автоматич…" at bounding box center [677, 98] width 989 height 1670
drag, startPoint x: 517, startPoint y: 145, endPoint x: 786, endPoint y: 135, distance: 269.4
click at [786, 135] on div "Custom1 Якщо дзвінок стосувався товару, якого в нас немає в наявності або послу…" at bounding box center [504, 155] width 579 height 47
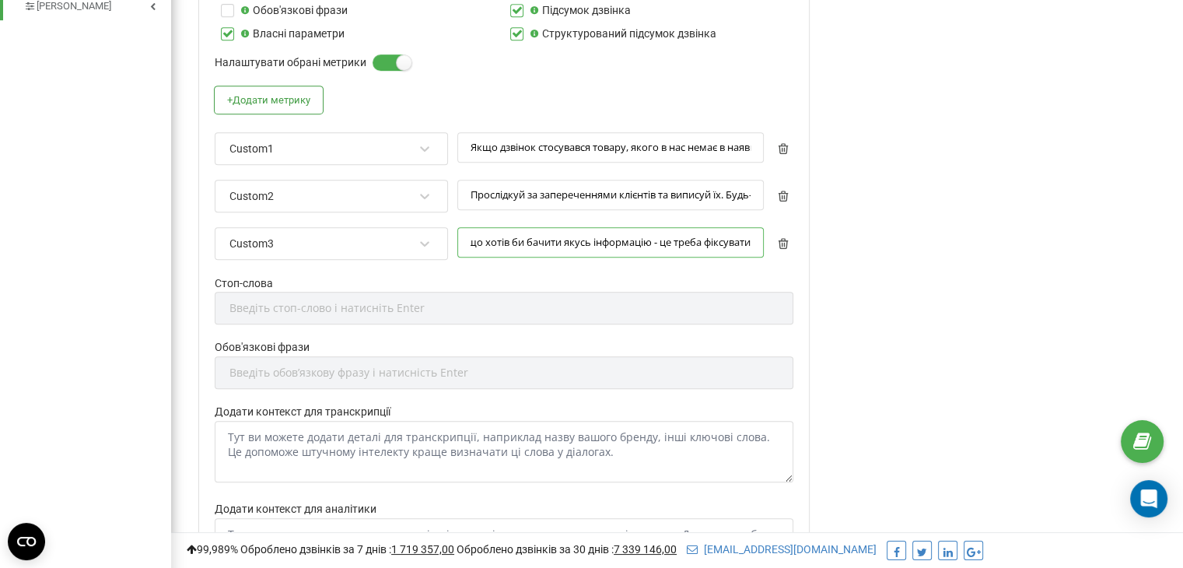
drag, startPoint x: 568, startPoint y: 228, endPoint x: 861, endPoint y: 234, distance: 293.4
click at [861, 234] on div "Редагування профілю Активація профілю Назва профілю * AI Мова розмови Автоматич…" at bounding box center [677, 98] width 989 height 1670
click at [549, 237] on input "Якщо є запит на вагу реактивів більше 25кг - пиши "тонажна хімія" Шукай та випи…" at bounding box center [610, 242] width 307 height 30
drag, startPoint x: 549, startPoint y: 237, endPoint x: 459, endPoint y: 239, distance: 90.3
click at [459, 239] on input "Якщо є запит на вагу реактивів більше 25кг - пиши "тонажна хімія" Шукай та випи…" at bounding box center [610, 242] width 307 height 30
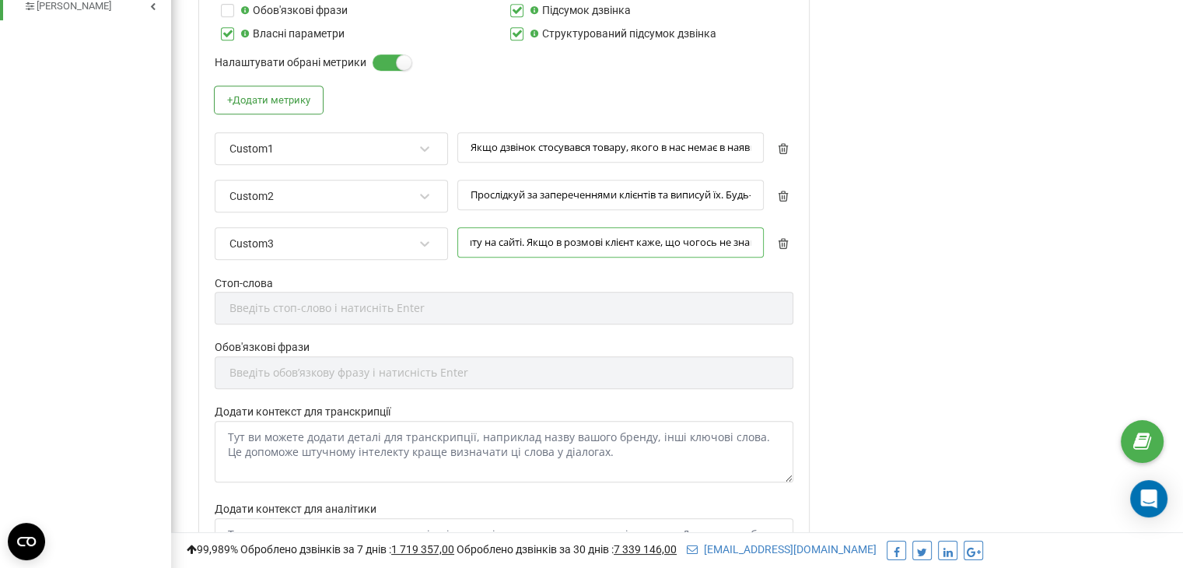
scroll to position [0, 548]
click at [543, 244] on input "Якщо є запит на вагу реактивів більше 25кг - пиши "тонажна хімія" Шукай та випи…" at bounding box center [610, 242] width 307 height 30
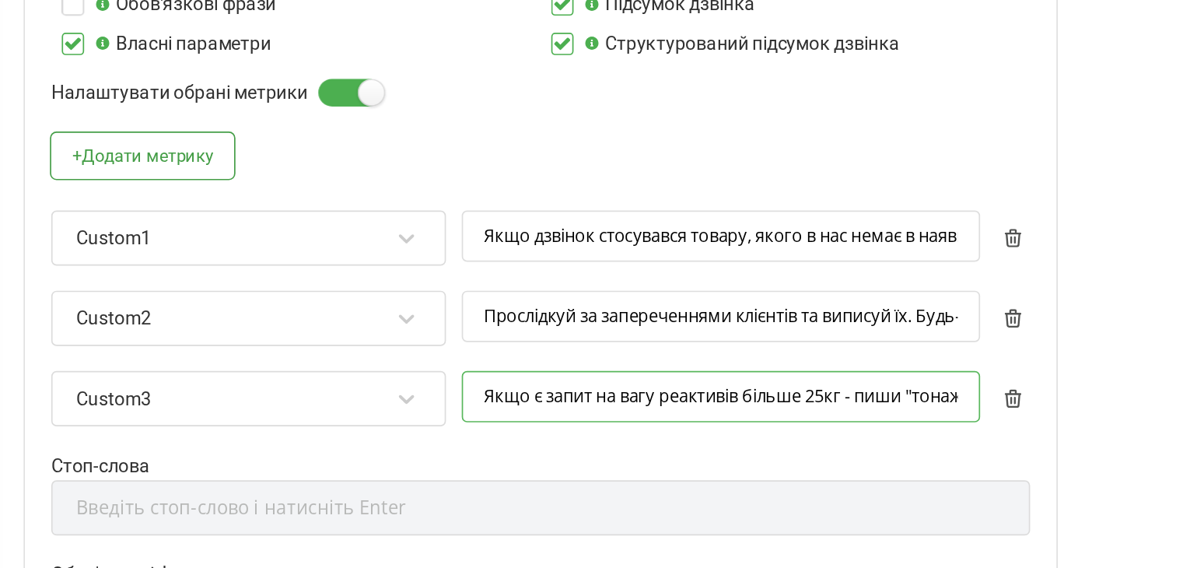
scroll to position [714, 0]
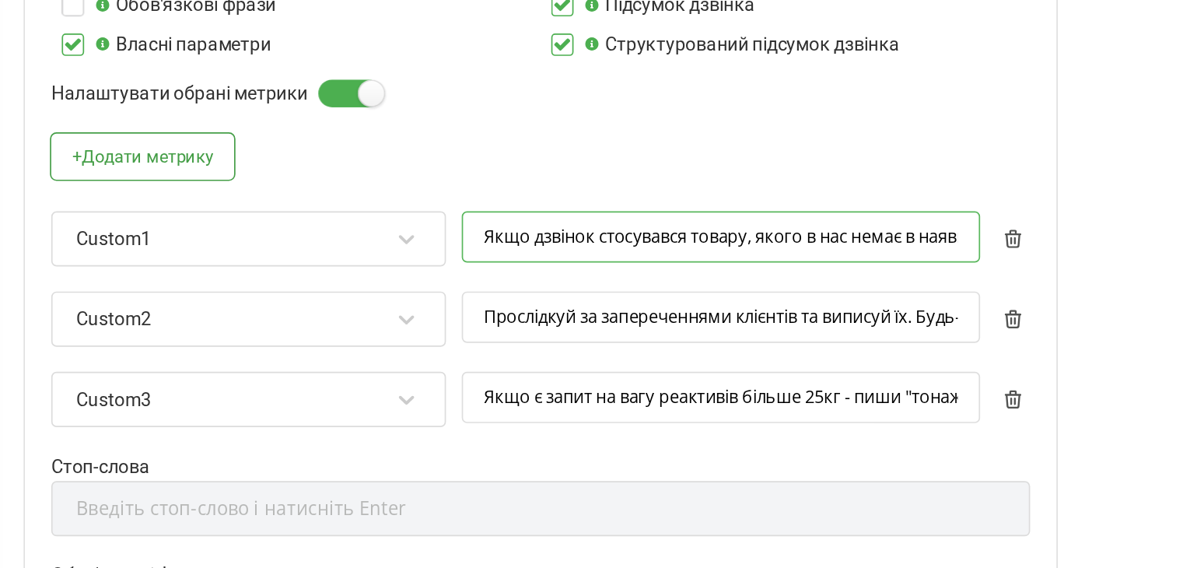
drag, startPoint x: 483, startPoint y: 241, endPoint x: 687, endPoint y: 247, distance: 203.9
click at [687, 247] on input "Якщо дзвінок стосувався товару, якого в нас немає в наявності або послуги, яку …" at bounding box center [610, 241] width 307 height 30
click at [713, 256] on div at bounding box center [610, 263] width 307 height 15
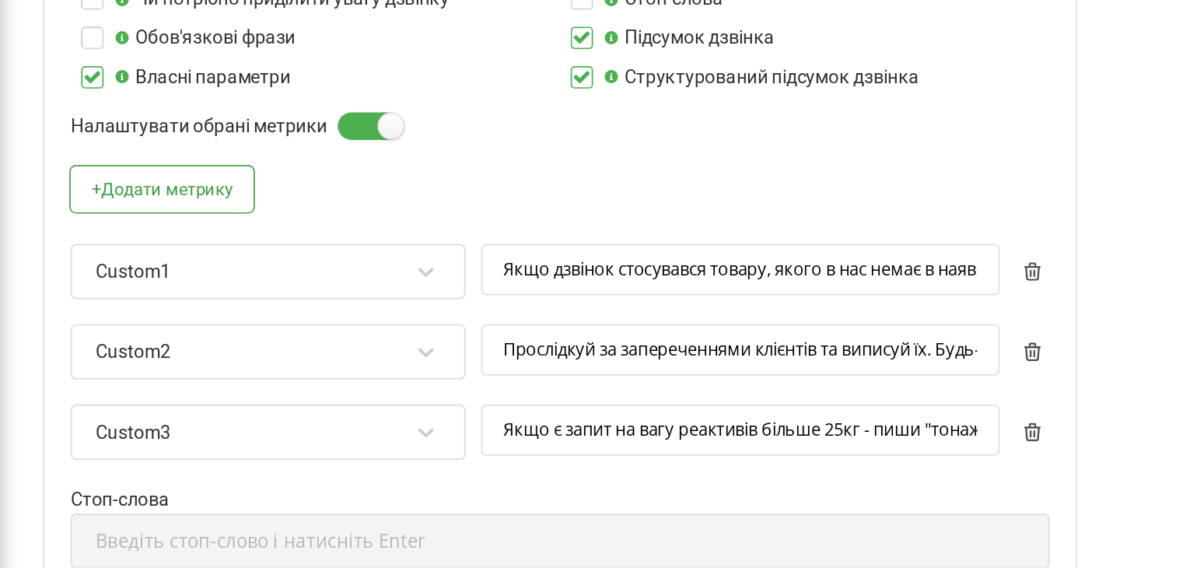
scroll to position [651, 0]
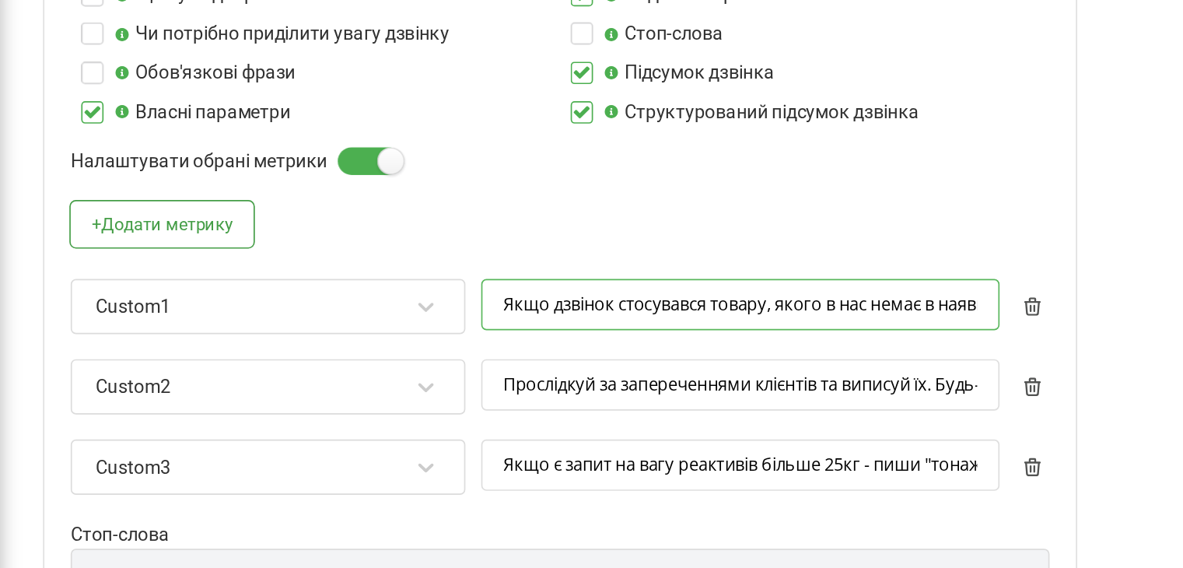
drag, startPoint x: 523, startPoint y: 298, endPoint x: 631, endPoint y: 312, distance: 109.1
click at [631, 312] on input "Якщо дзвінок стосувався товару, якого в нас немає в наявності або послуги, яку …" at bounding box center [610, 304] width 307 height 30
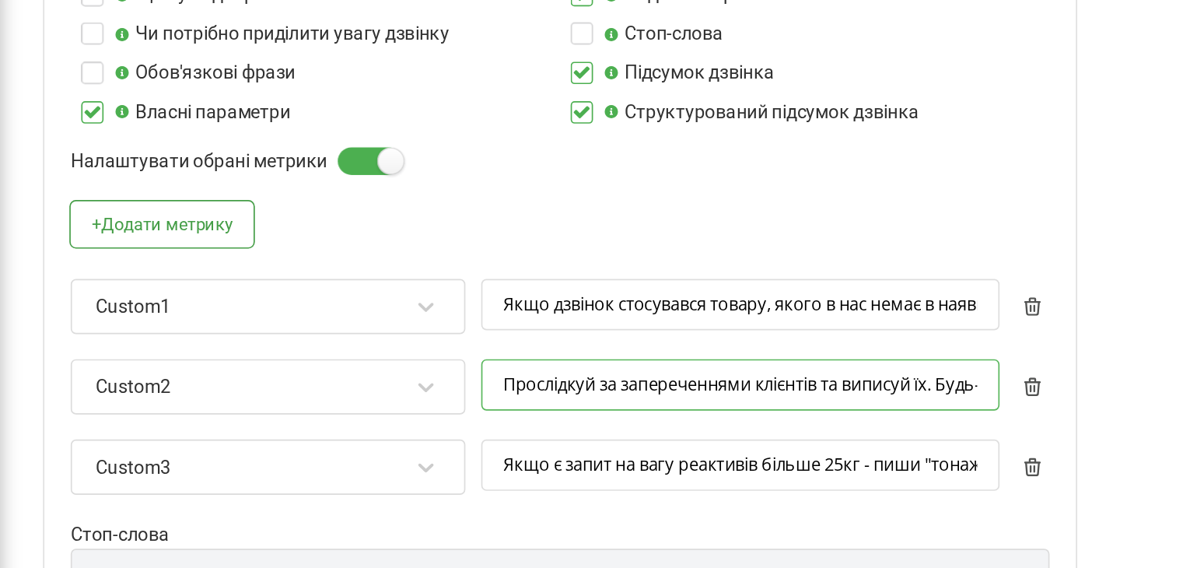
drag, startPoint x: 514, startPoint y: 356, endPoint x: 708, endPoint y: 358, distance: 194.5
click at [708, 358] on input "Прослідкуй за запереченнями клієнтів та виписуй їх. Будь-які заперечення. Ми хо…" at bounding box center [610, 351] width 307 height 30
drag, startPoint x: 708, startPoint y: 358, endPoint x: 641, endPoint y: 360, distance: 67.0
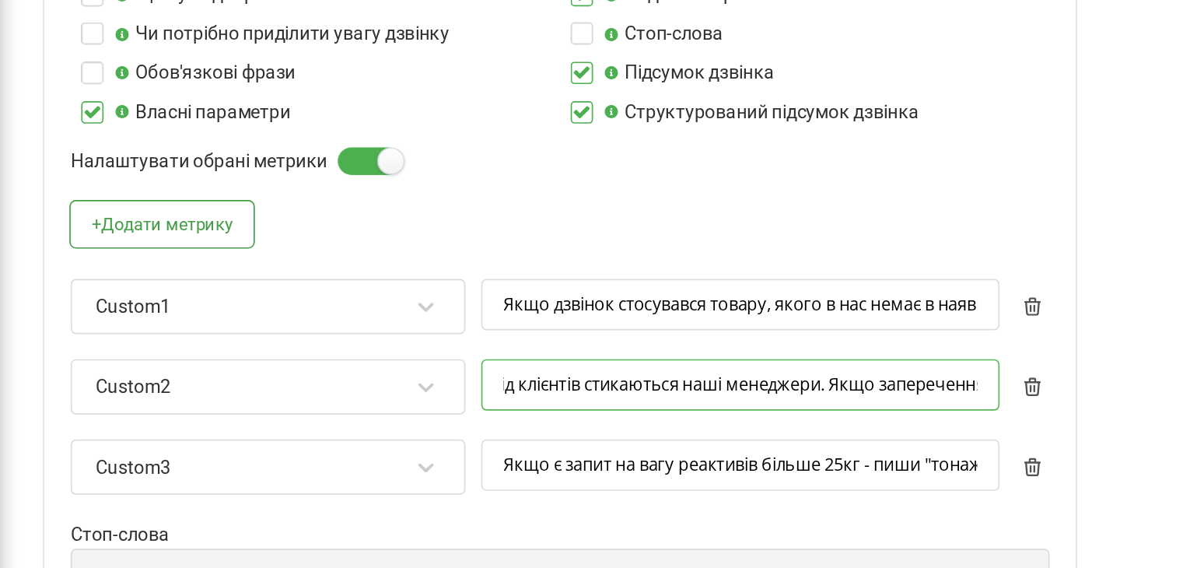
click at [641, 360] on input "Прослідкуй за запереченнями клієнтів та виписуй їх. Будь-які заперечення. Ми хо…" at bounding box center [610, 351] width 307 height 30
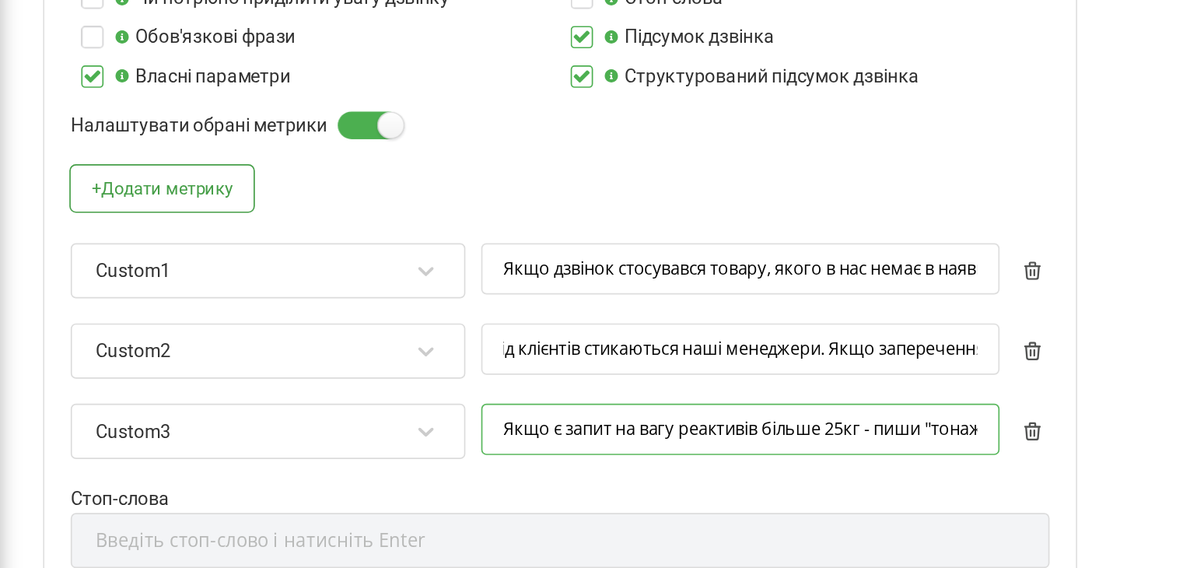
scroll to position [0, 0]
drag, startPoint x: 560, startPoint y: 395, endPoint x: 677, endPoint y: 399, distance: 116.8
click at [677, 399] on input "Якщо є запит на вагу реактивів більше 25кг - пиши "тонажна хімія" Шукай та випи…" at bounding box center [610, 399] width 307 height 30
drag, startPoint x: 685, startPoint y: 397, endPoint x: 549, endPoint y: 397, distance: 136.2
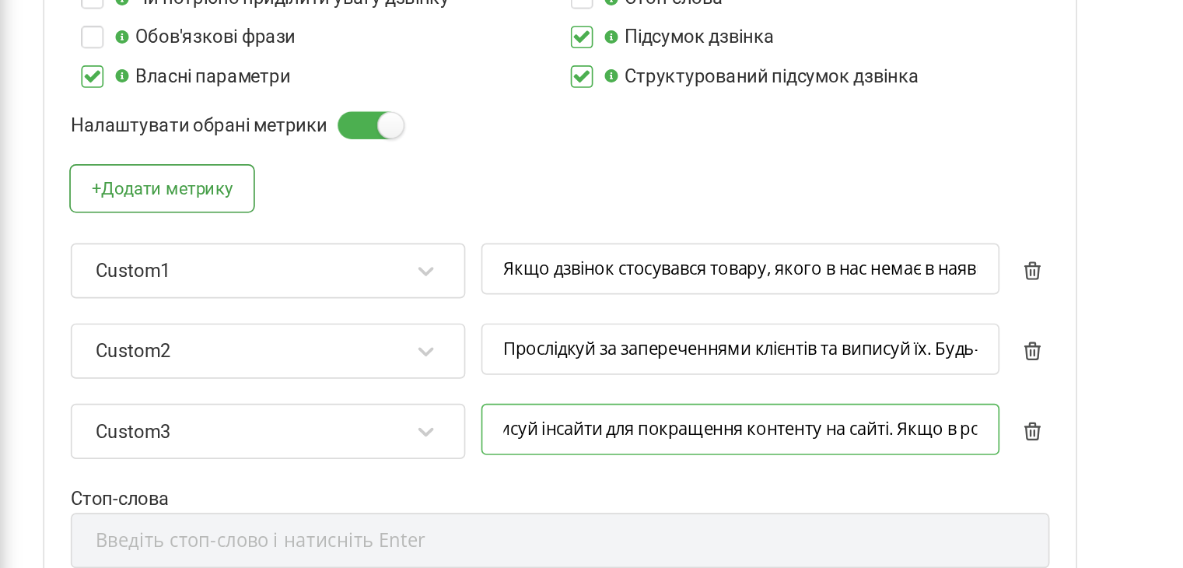
click at [549, 397] on input "Якщо є запит на вагу реактивів більше 25кг - пиши "тонажна хімія" Шукай та випи…" at bounding box center [610, 399] width 307 height 30
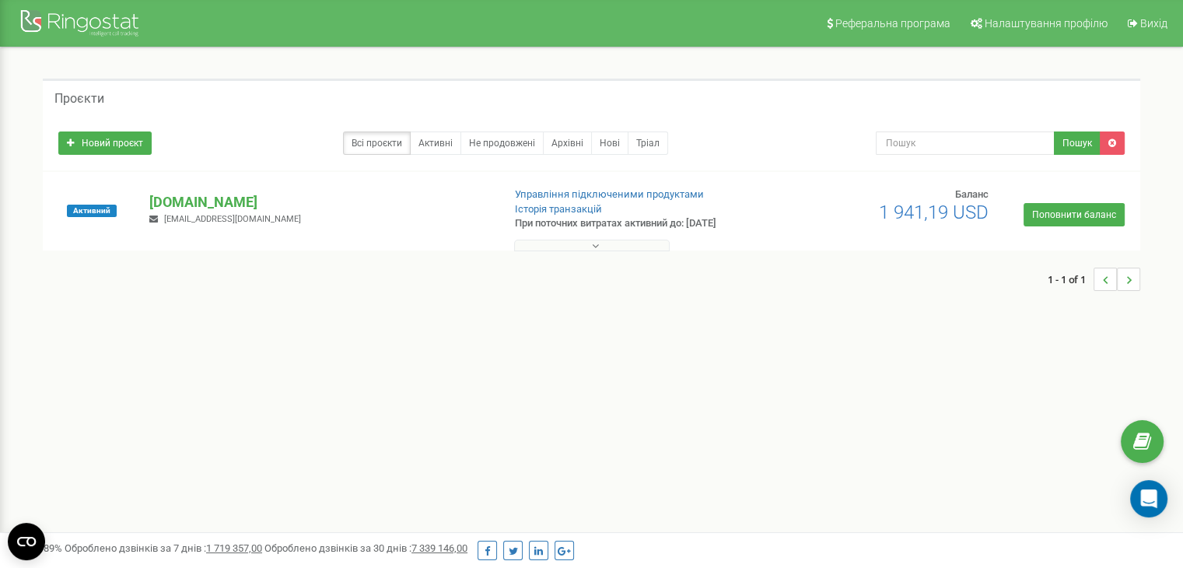
click at [640, 247] on button at bounding box center [592, 246] width 156 height 12
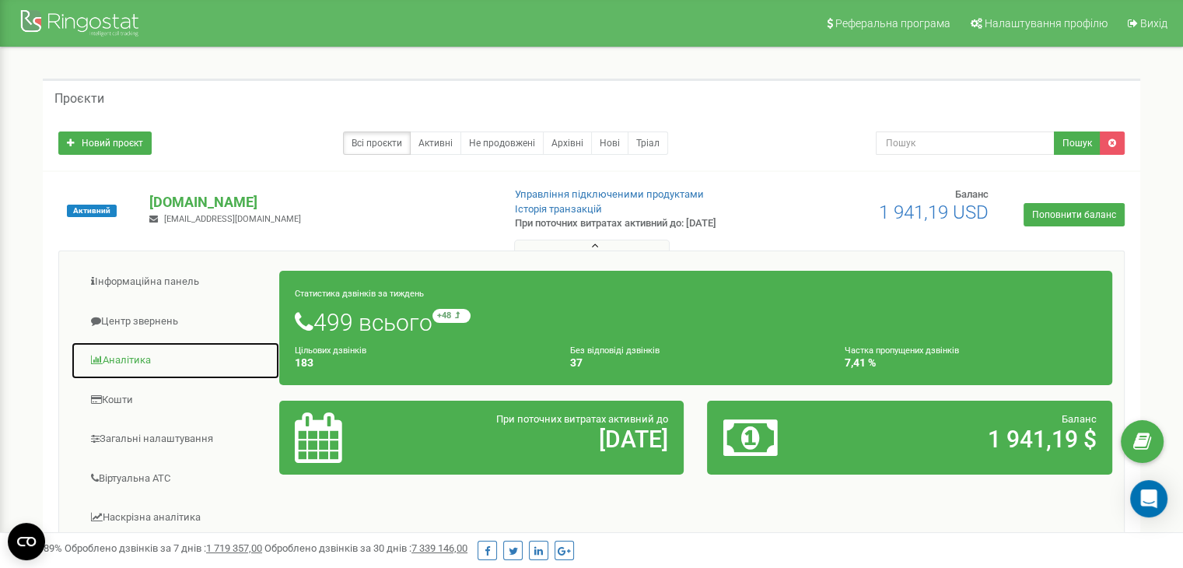
click at [107, 366] on link "Аналiтика" at bounding box center [175, 361] width 209 height 38
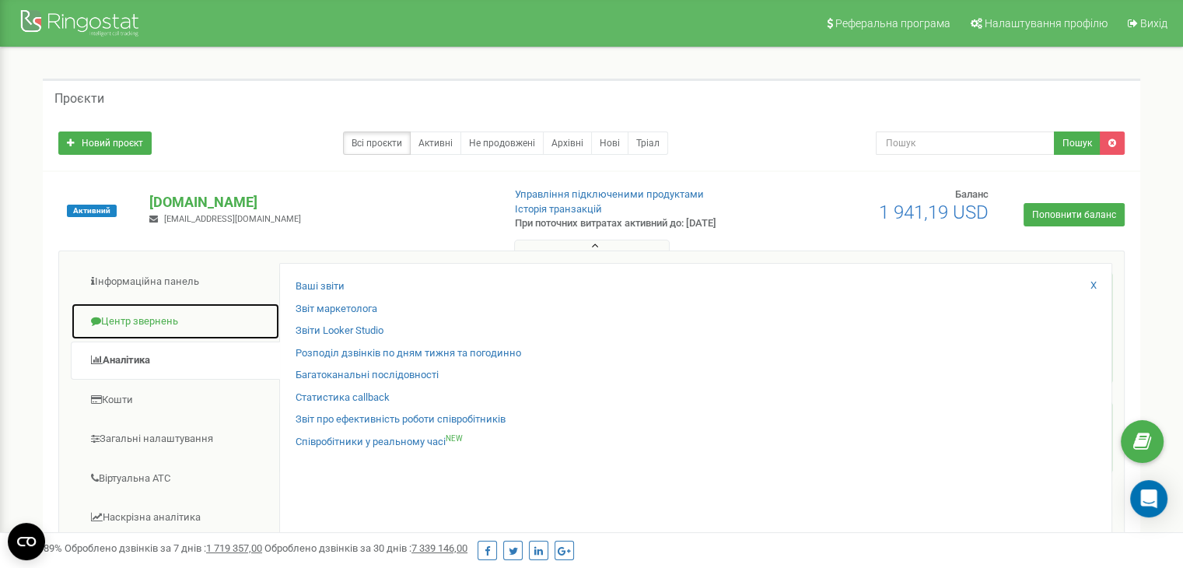
click at [148, 337] on link "Центр звернень" at bounding box center [175, 322] width 209 height 38
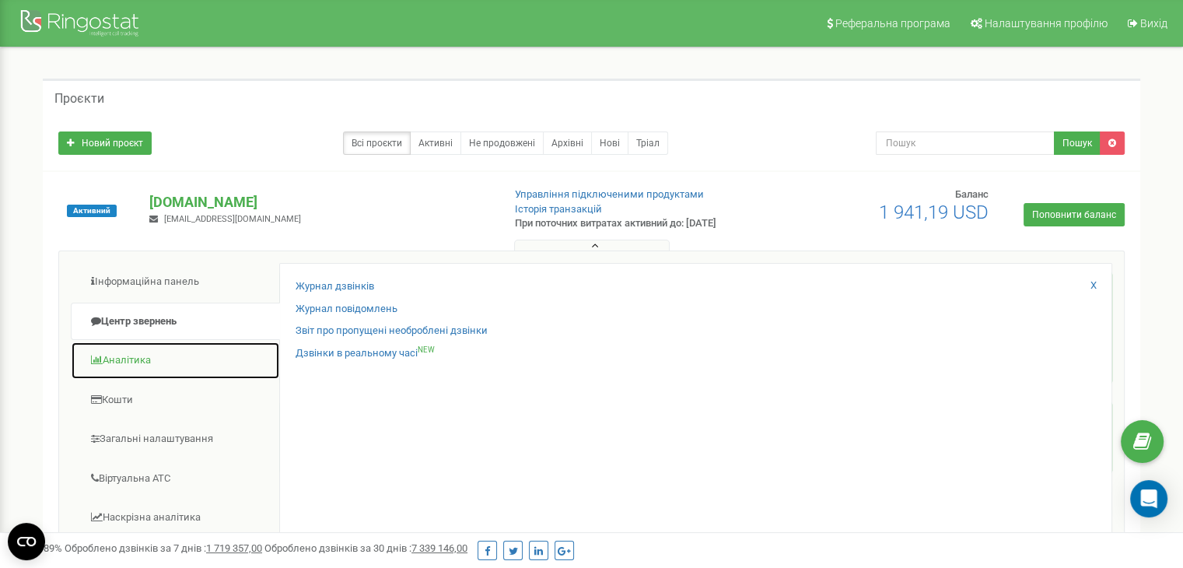
click at [135, 359] on link "Аналiтика" at bounding box center [175, 361] width 209 height 38
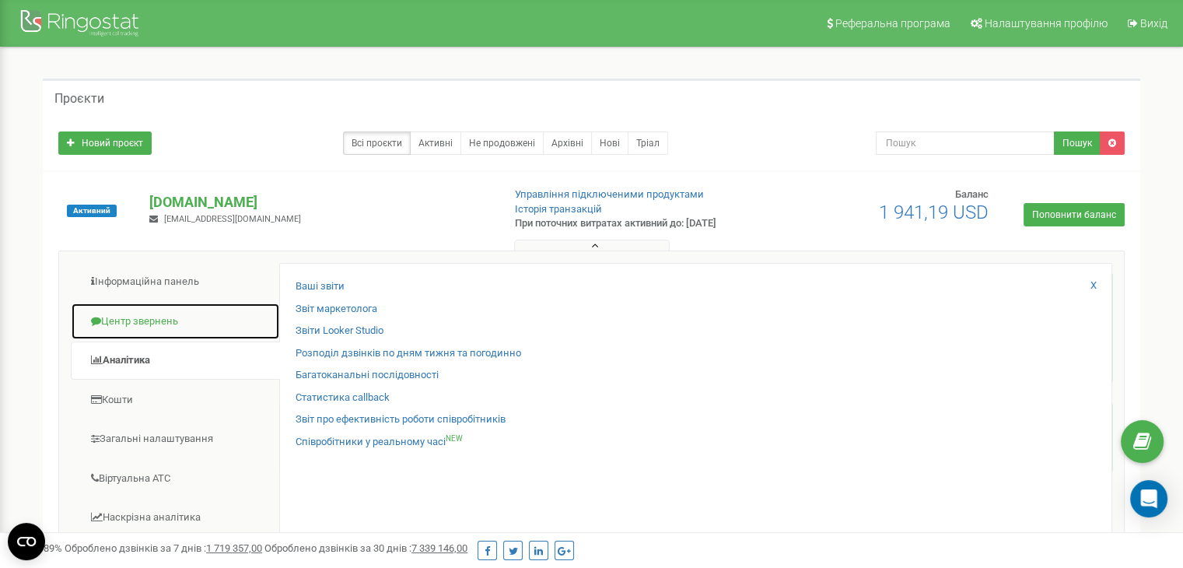
click at [222, 315] on link "Центр звернень" at bounding box center [175, 322] width 209 height 38
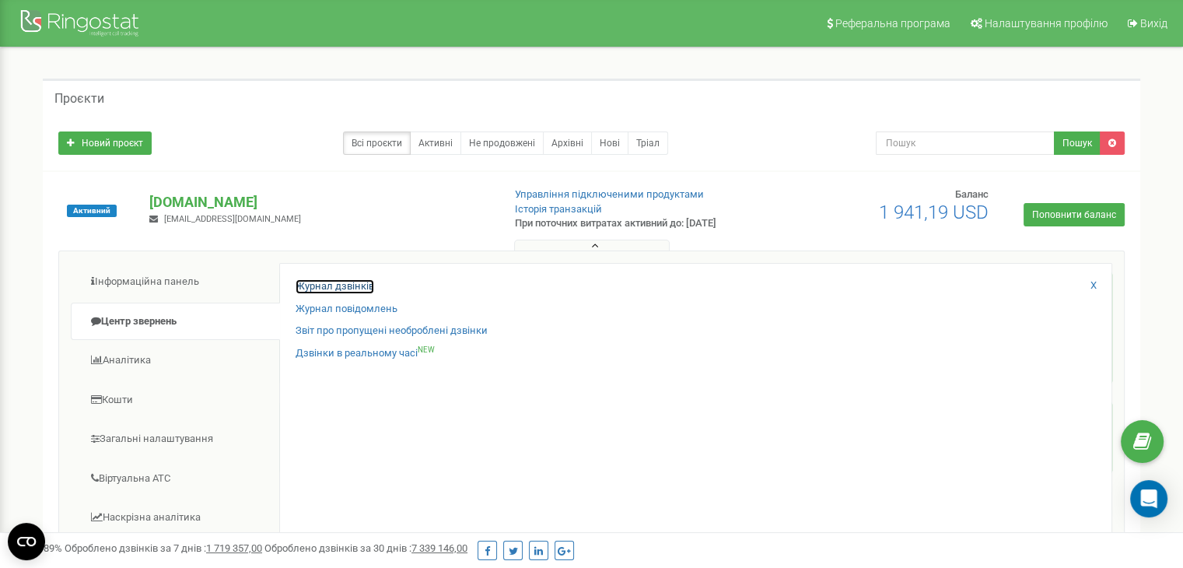
click at [304, 286] on link "Журнал дзвінків" at bounding box center [335, 286] width 79 height 15
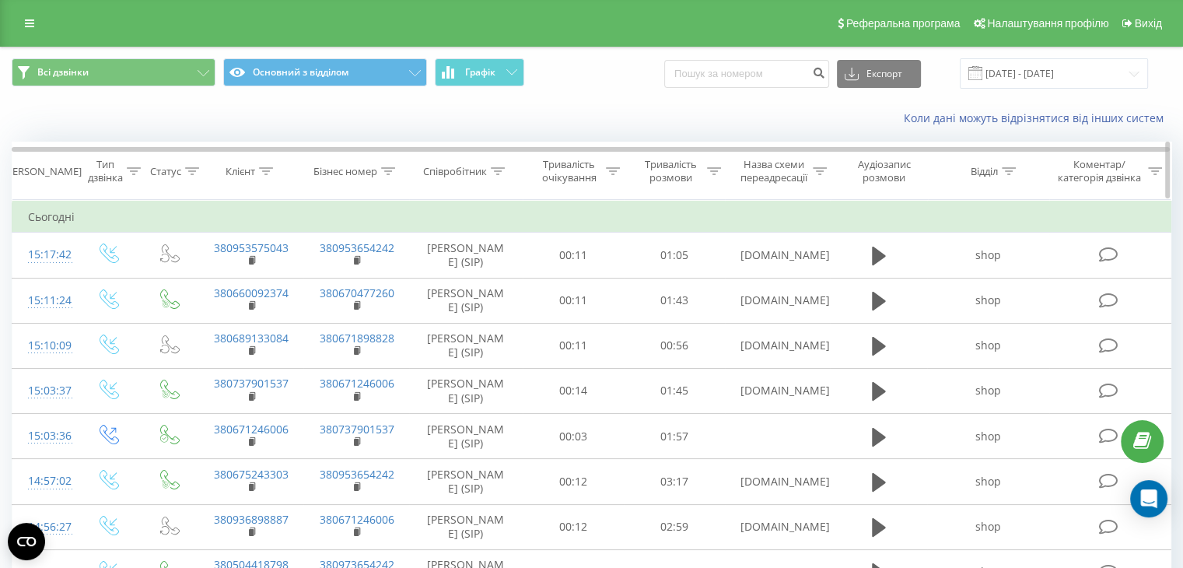
click at [822, 170] on icon at bounding box center [820, 171] width 14 height 8
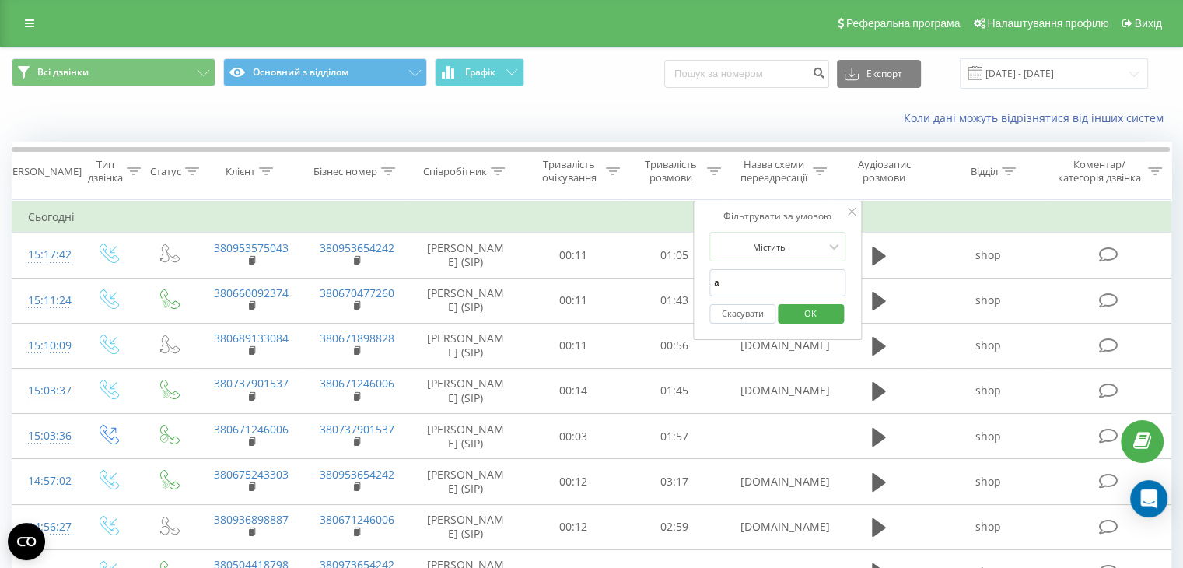
click at [779, 273] on input "a" at bounding box center [778, 282] width 137 height 27
type input "apk"
click at [803, 309] on span "OK" at bounding box center [811, 313] width 44 height 24
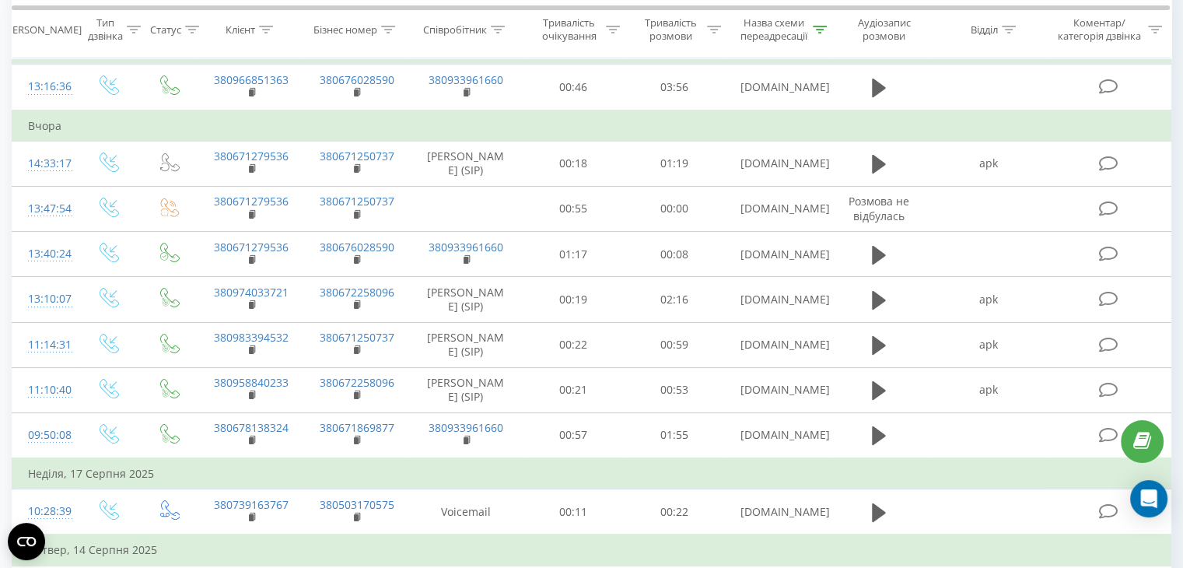
scroll to position [171, 0]
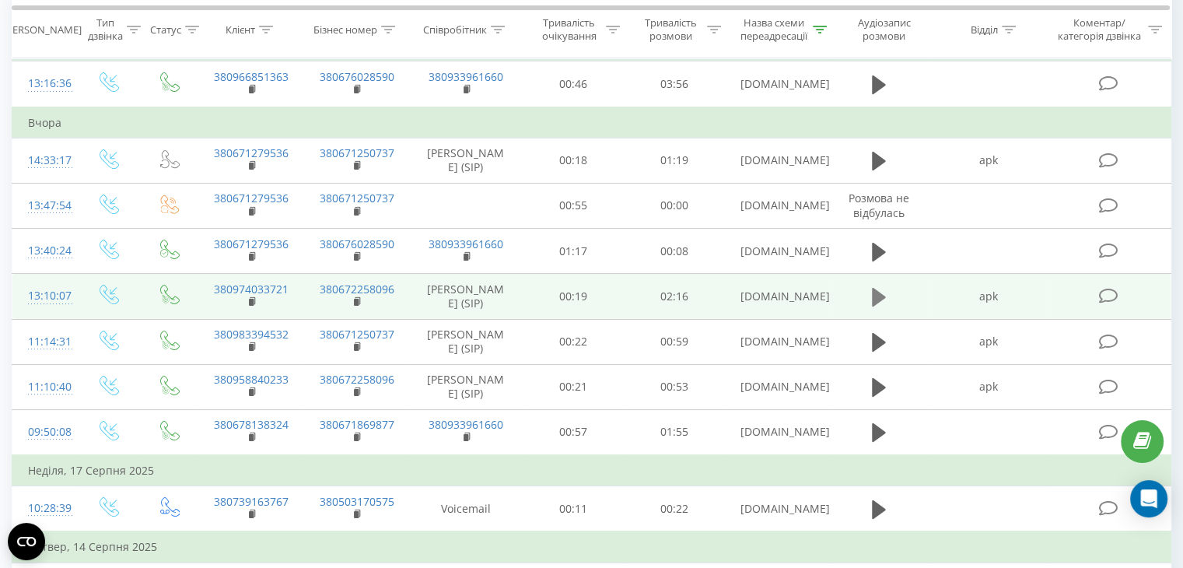
click at [875, 307] on icon at bounding box center [879, 297] width 14 height 19
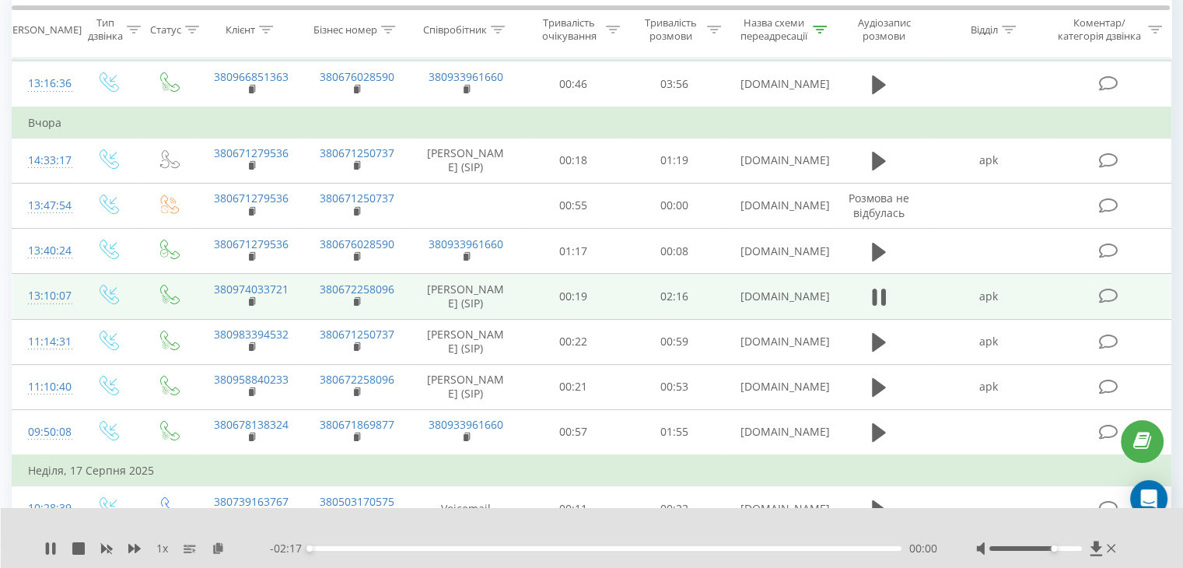
click at [1055, 549] on div at bounding box center [1036, 548] width 93 height 5
drag, startPoint x: 1055, startPoint y: 549, endPoint x: 1078, endPoint y: 552, distance: 22.9
click at [1078, 552] on div at bounding box center [1047, 549] width 143 height 16
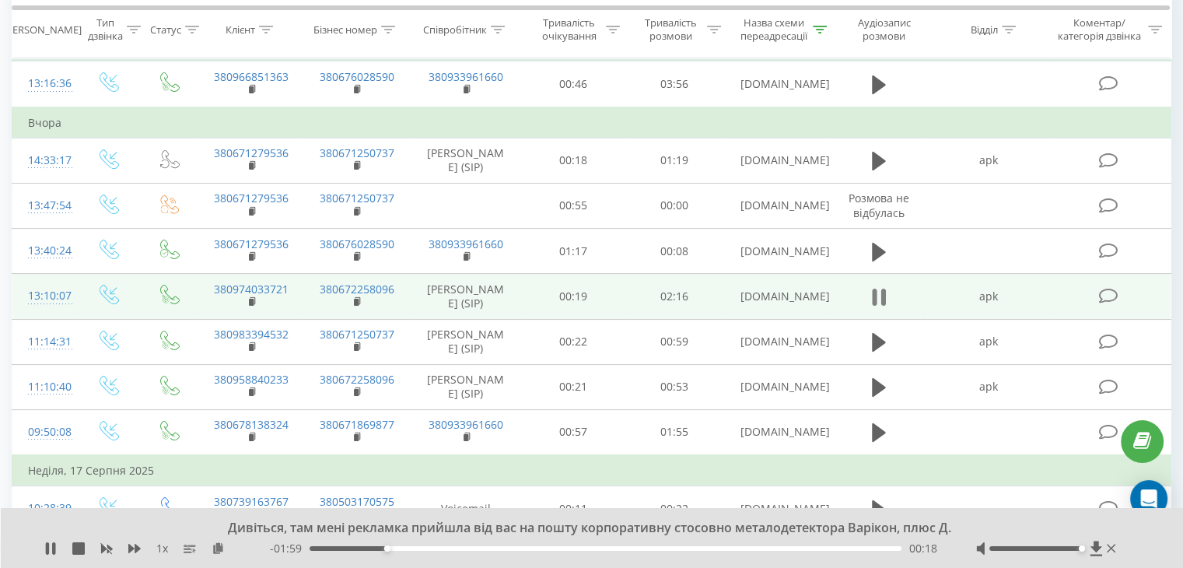
click at [875, 306] on icon at bounding box center [874, 297] width 5 height 17
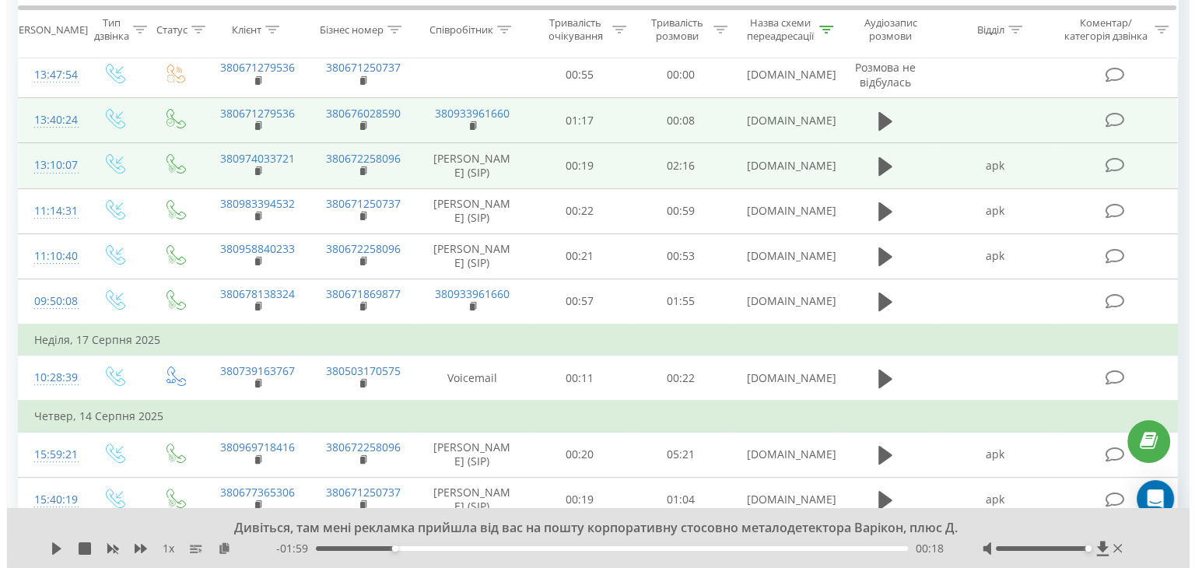
scroll to position [367, 0]
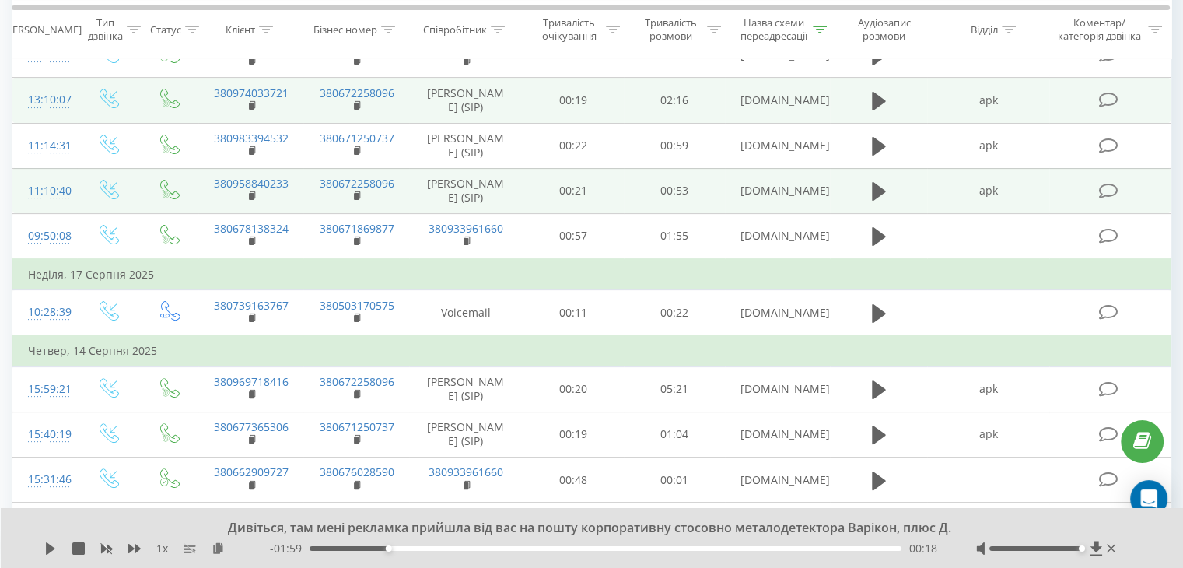
click at [1108, 199] on icon at bounding box center [1108, 191] width 19 height 16
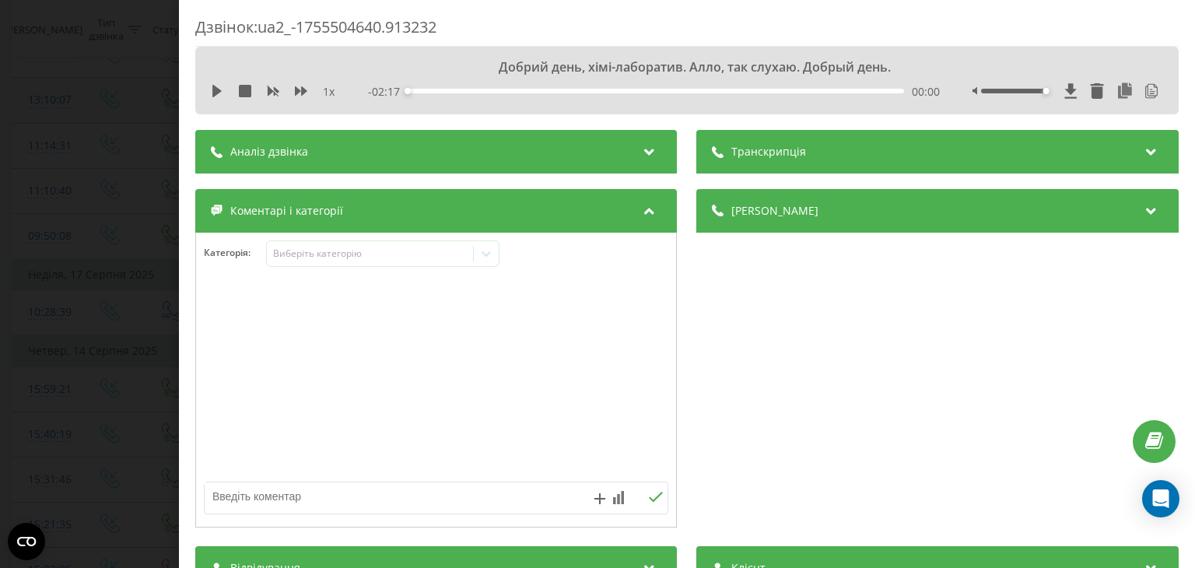
click at [713, 151] on icon at bounding box center [719, 152] width 12 height 12
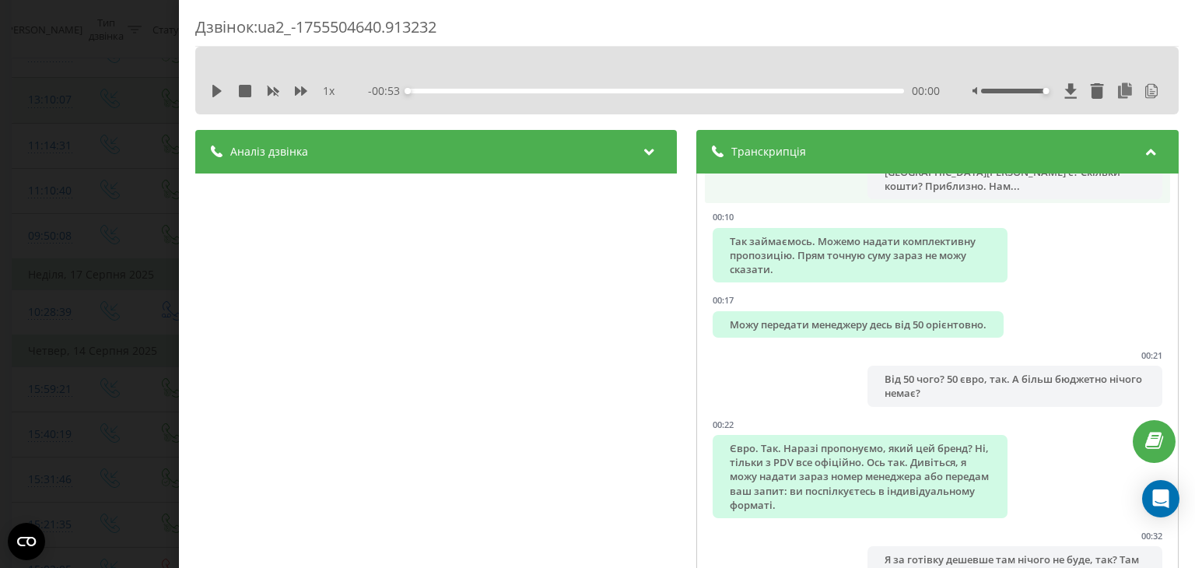
scroll to position [136, 0]
click at [574, 164] on div "Аналіз дзвінка" at bounding box center [436, 152] width 482 height 44
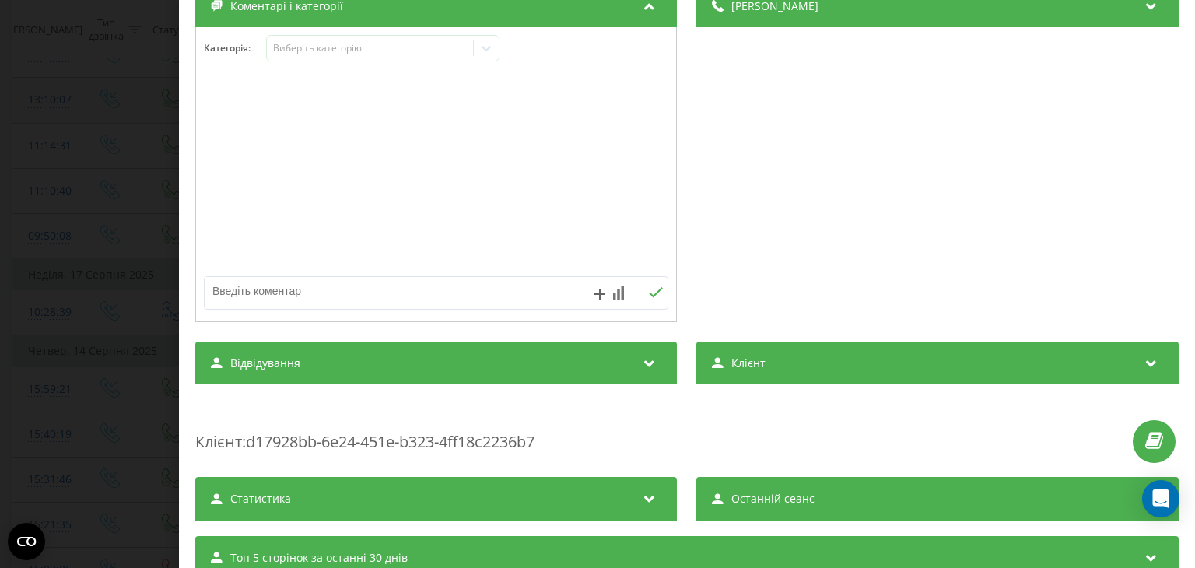
scroll to position [868, 0]
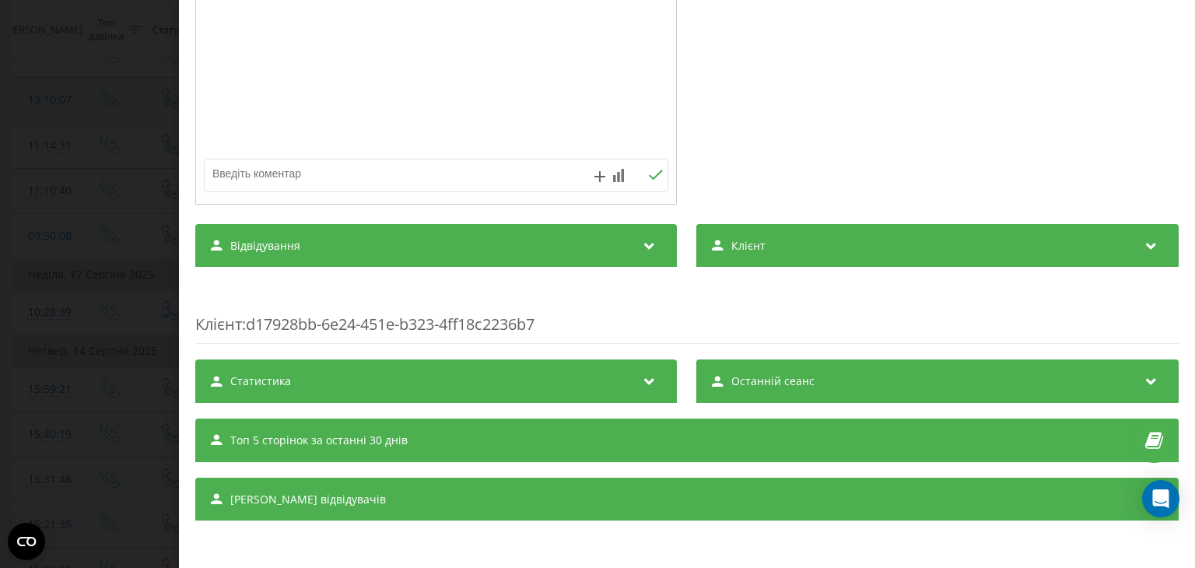
click at [373, 433] on span "Топ 5 сторінок за останні 30 днів" at bounding box center [318, 441] width 177 height 16
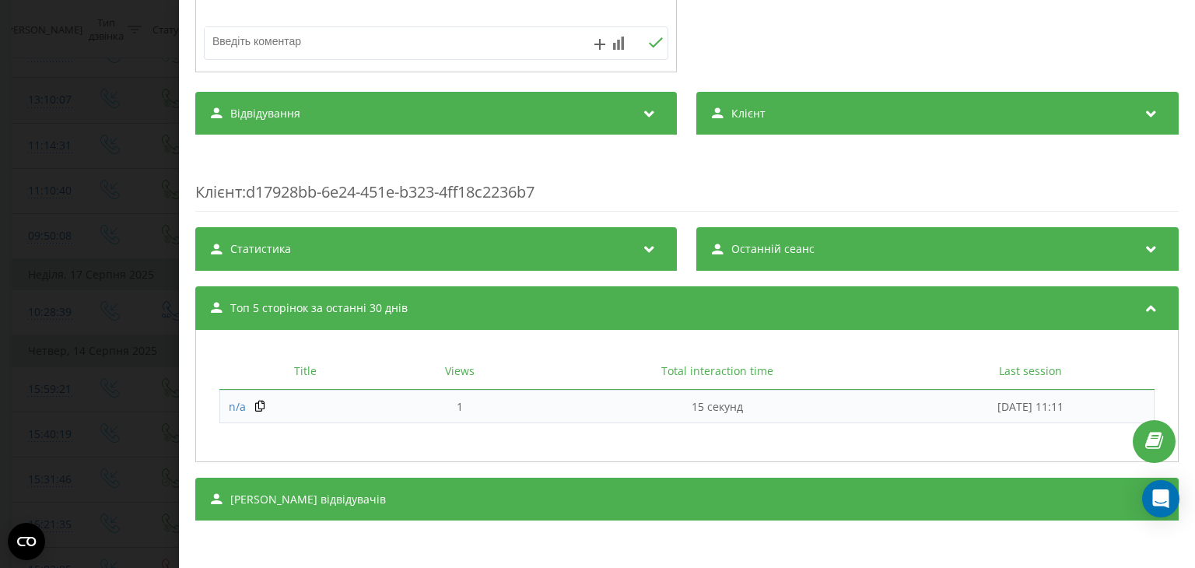
scroll to position [1000, 0]
click at [370, 508] on div "Сеанси відвідувачів" at bounding box center [686, 500] width 983 height 44
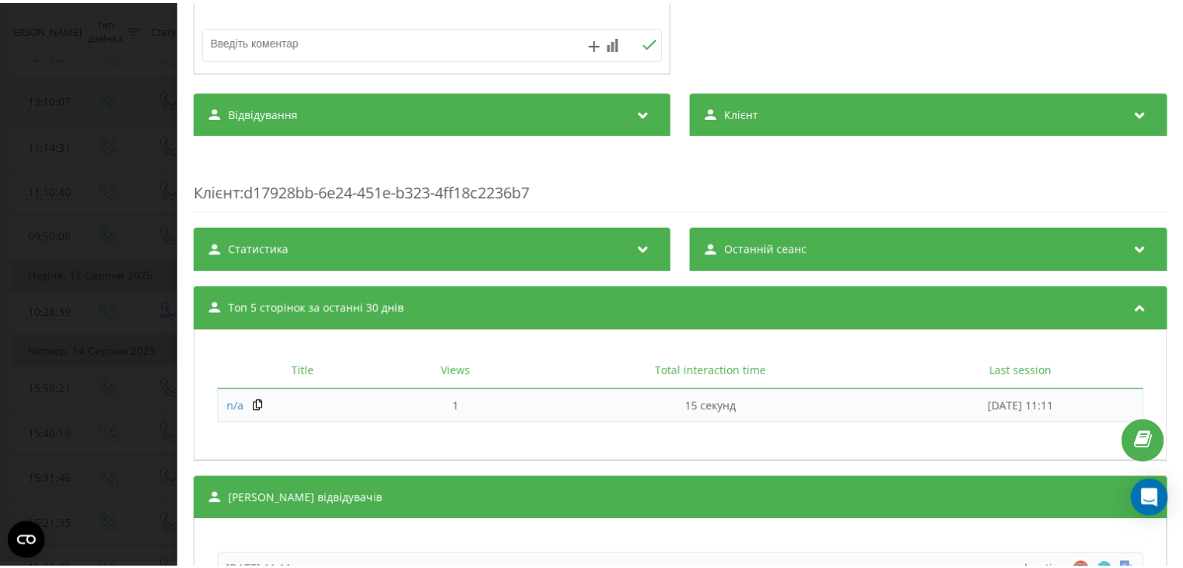
scroll to position [1257, 0]
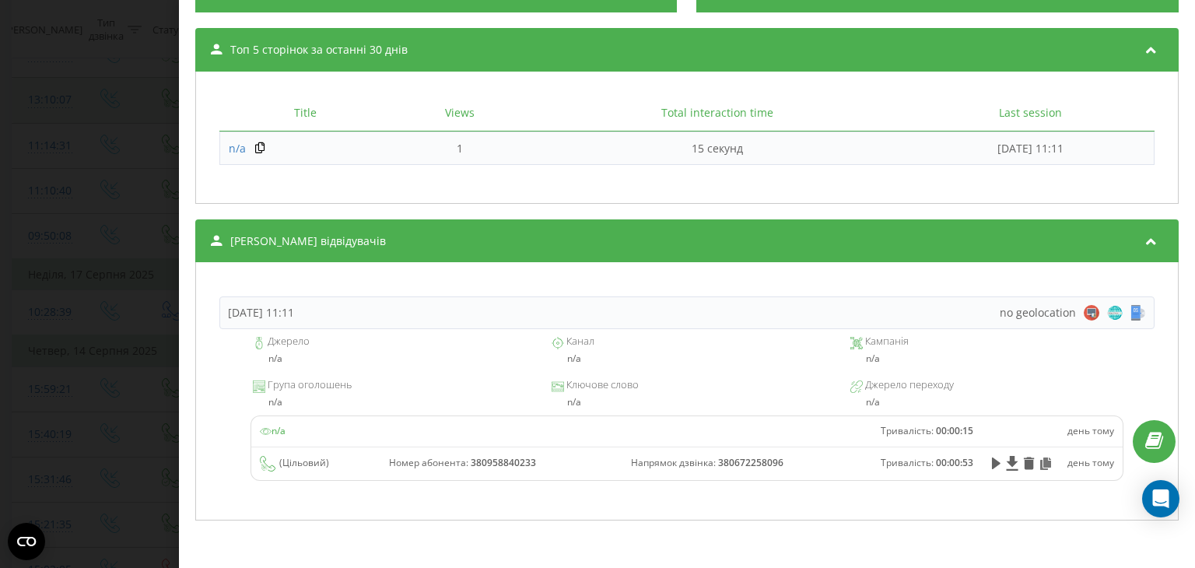
click at [27, 338] on div "Дзвінок : ua2_-1755504640.913232 1 x - 00:53 00:00 00:00 Транскрипція 00:00 Доб…" at bounding box center [597, 284] width 1195 height 568
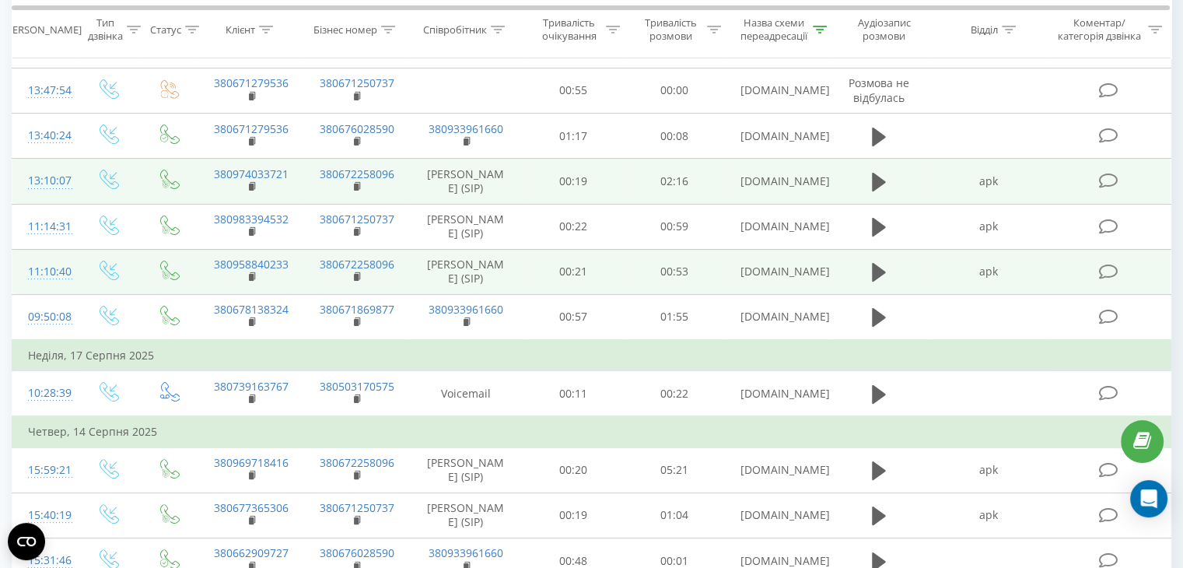
scroll to position [296, 0]
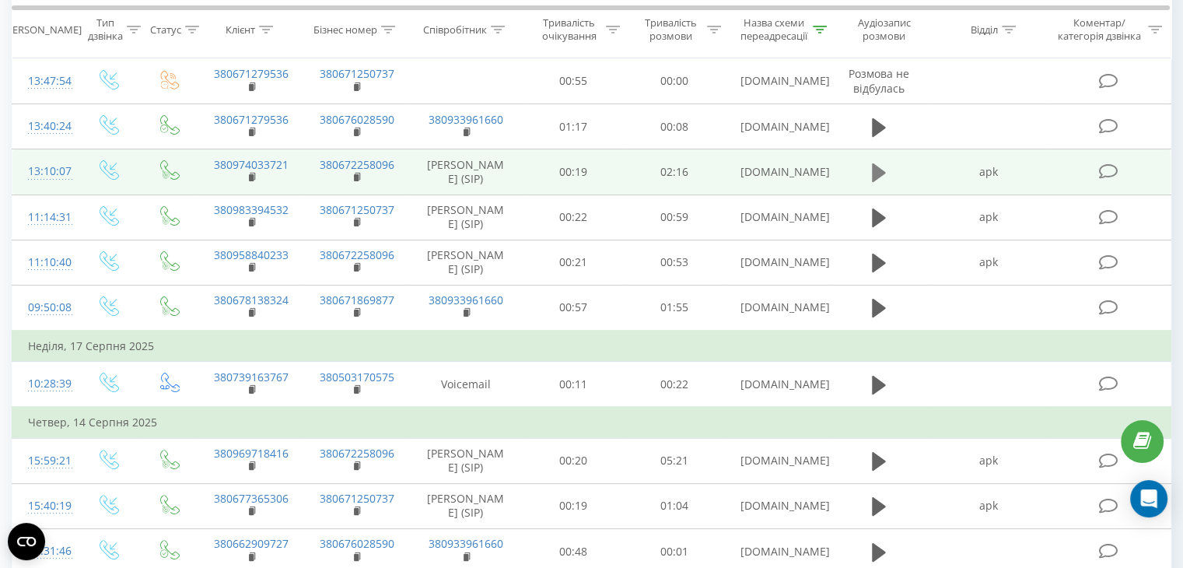
click at [872, 182] on icon at bounding box center [879, 172] width 14 height 19
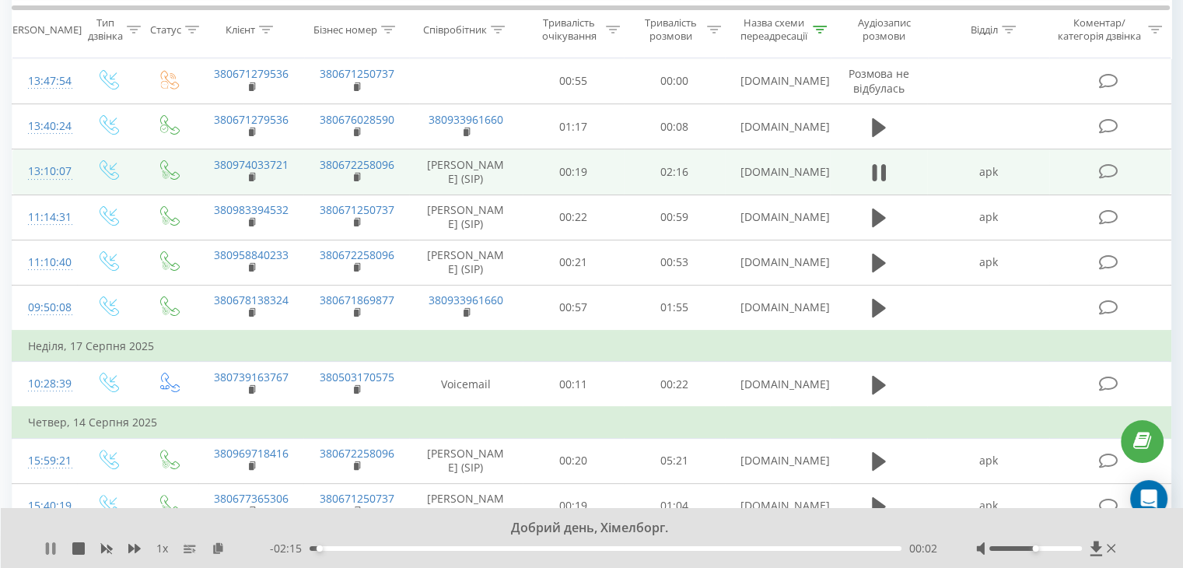
click at [48, 552] on icon at bounding box center [47, 548] width 3 height 12
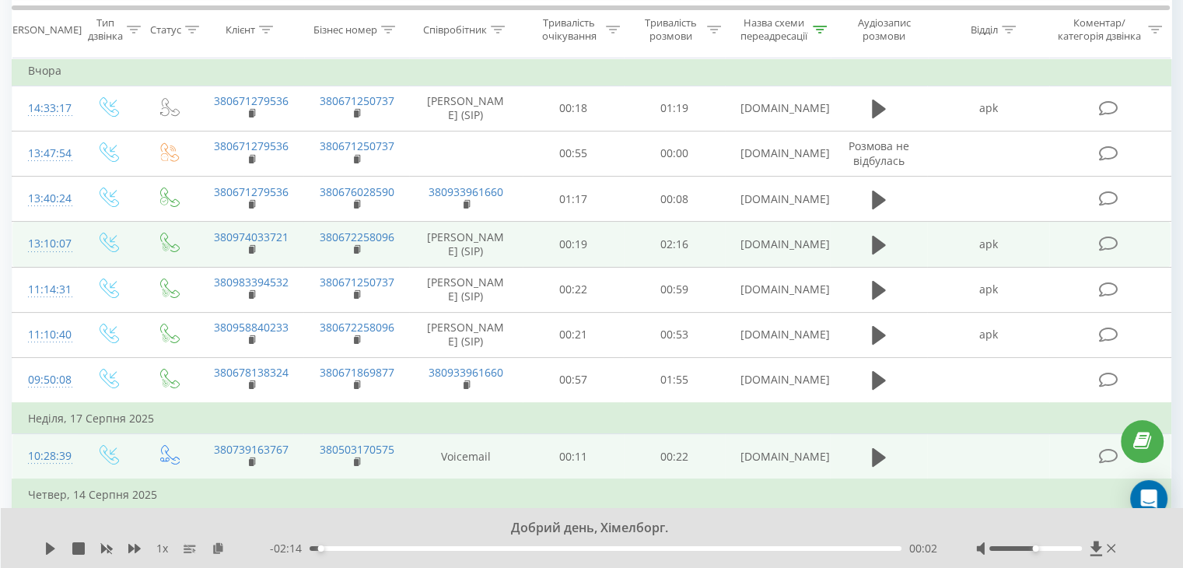
scroll to position [212, 0]
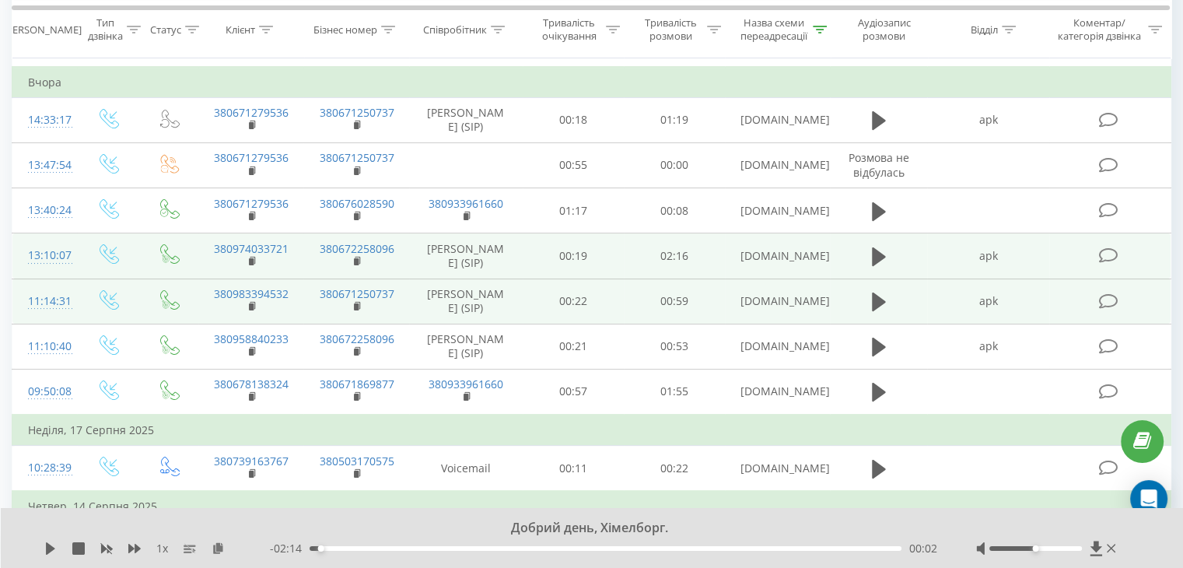
click at [1113, 310] on icon at bounding box center [1108, 301] width 19 height 16
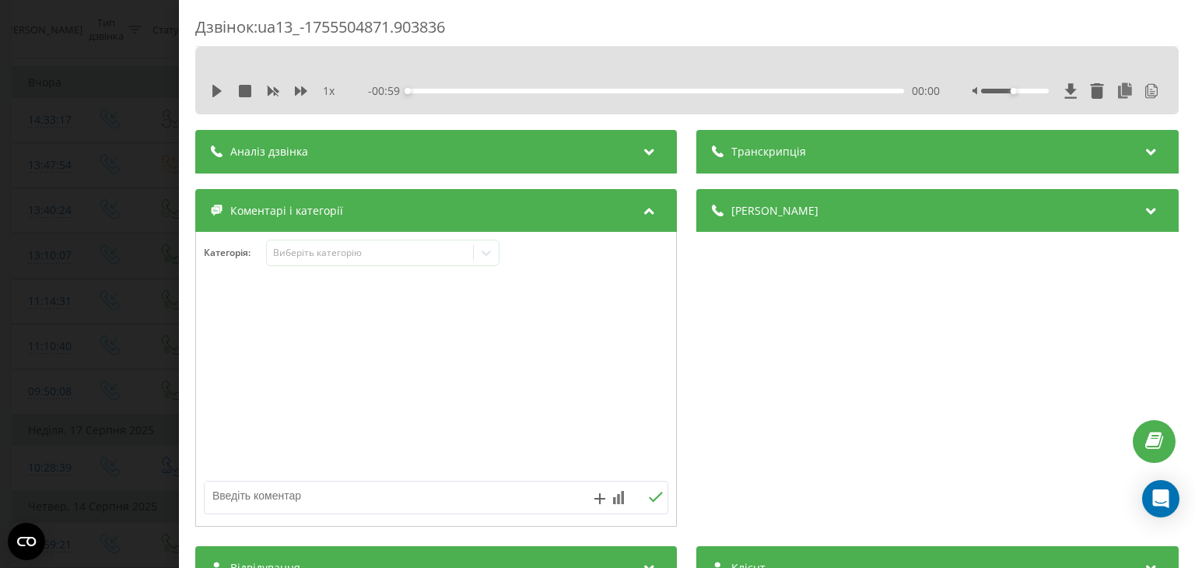
click at [93, 117] on div "Дзвінок : ua13_-1755504871.903836 1 x - 00:59 00:00 00:00 Транскрипція 00:00 До…" at bounding box center [597, 284] width 1195 height 568
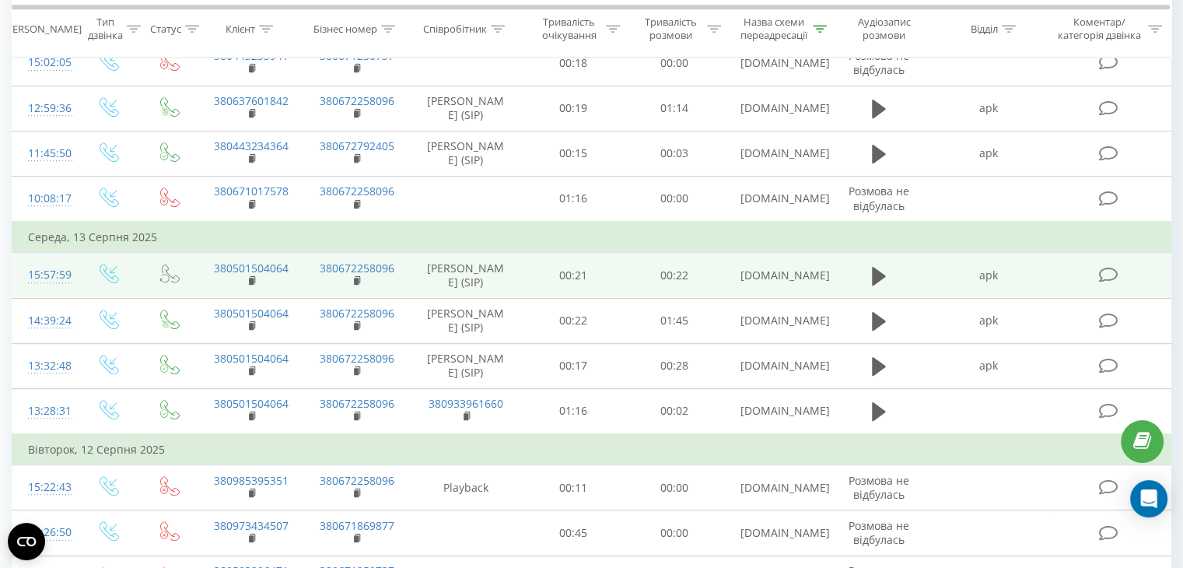
scroll to position [946, 0]
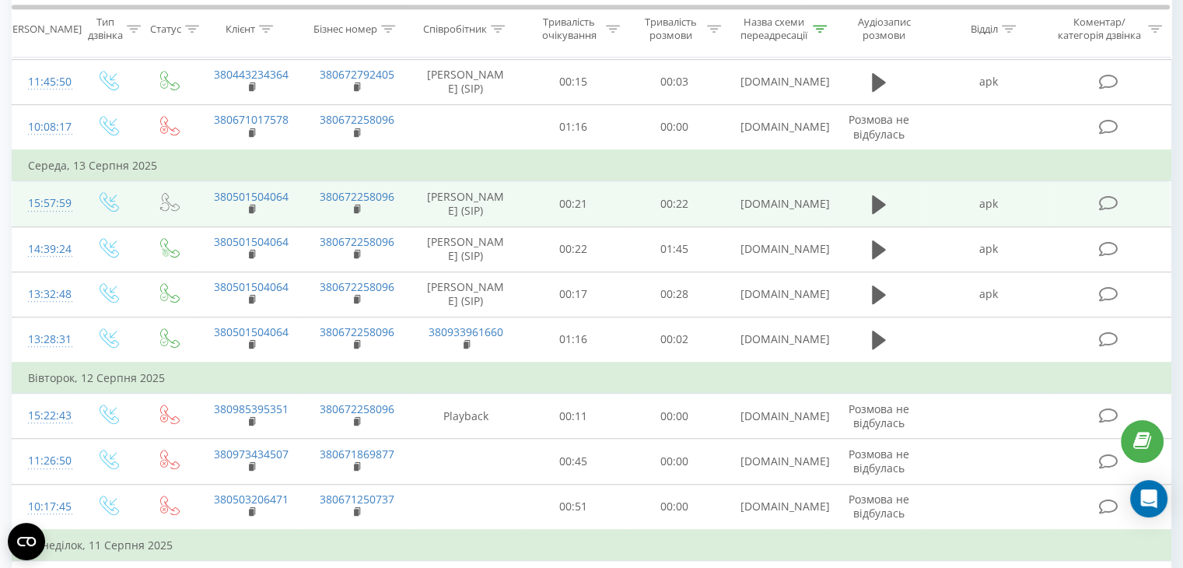
click at [1108, 212] on icon at bounding box center [1108, 203] width 19 height 16
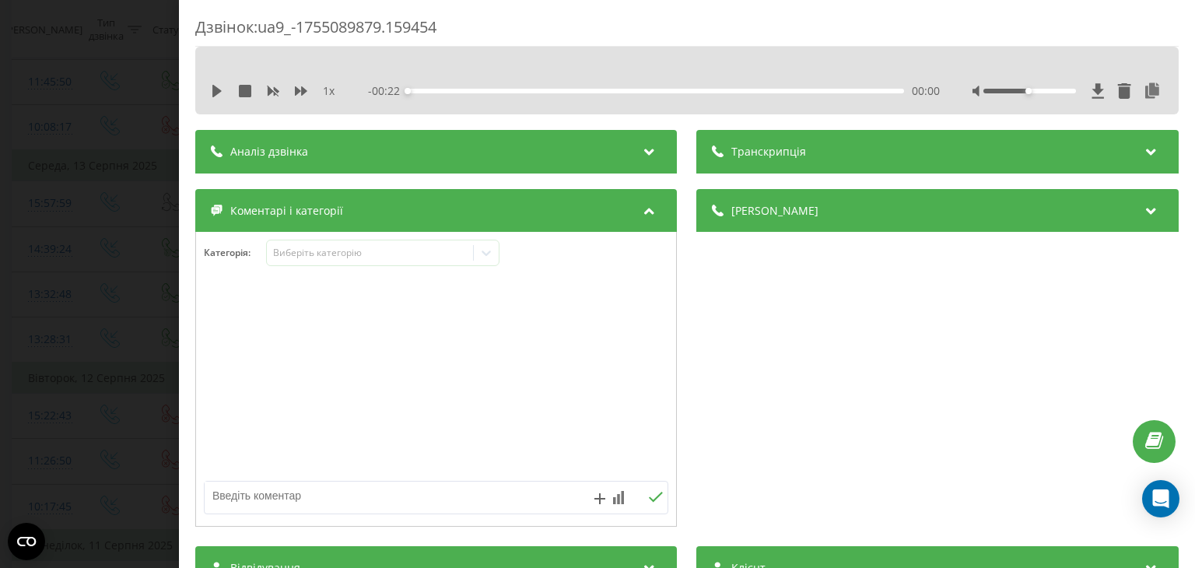
click at [629, 166] on div "Аналіз дзвінка" at bounding box center [436, 152] width 482 height 44
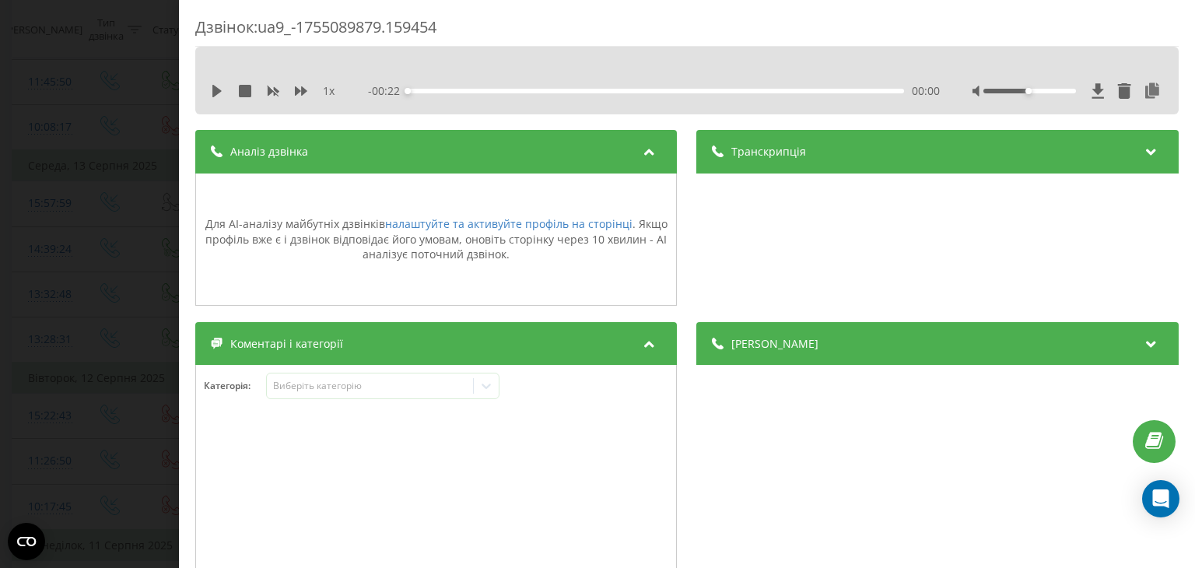
click at [629, 166] on div "Аналіз дзвінка" at bounding box center [436, 152] width 482 height 44
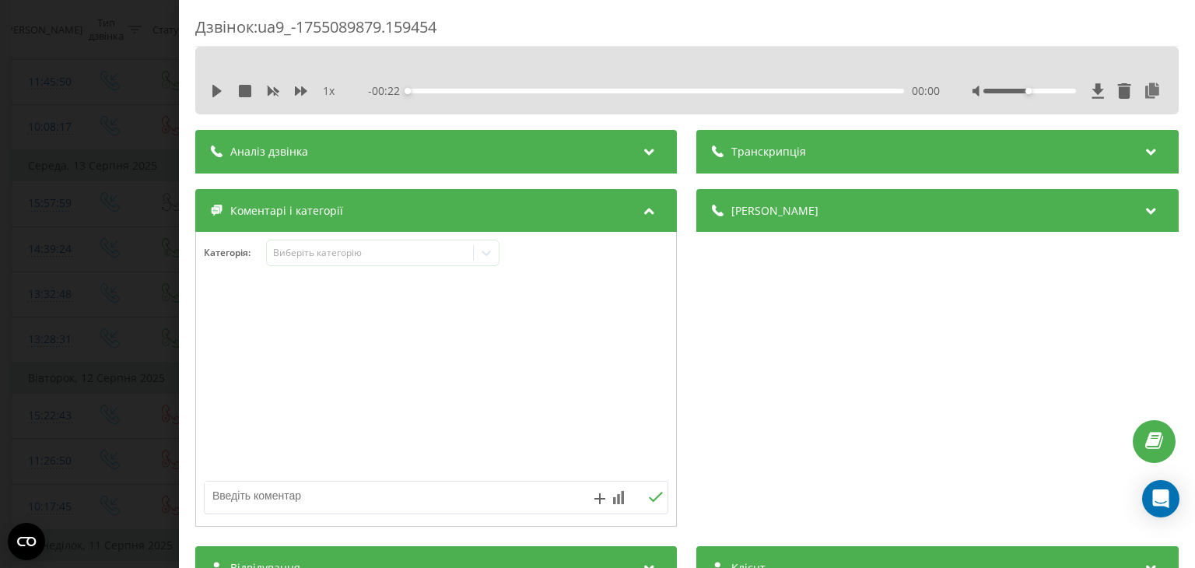
click at [138, 170] on div "Дзвінок : ua9_-1755089879.159454 1 x - 00:22 00:00 00:00 Транскрипція Для AI-ан…" at bounding box center [597, 284] width 1195 height 568
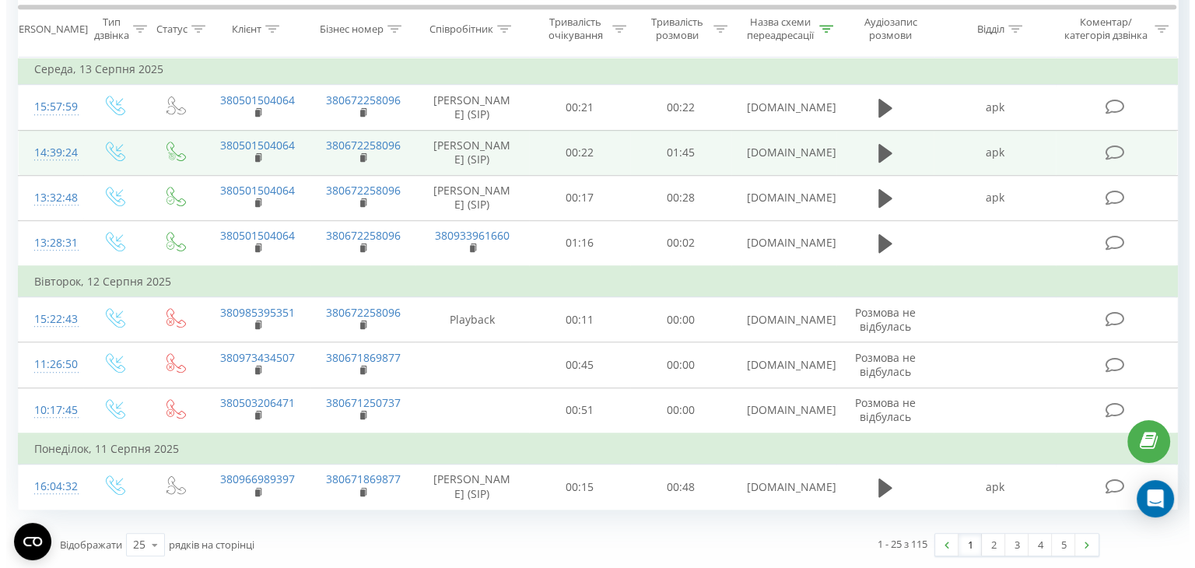
scroll to position [1179, 0]
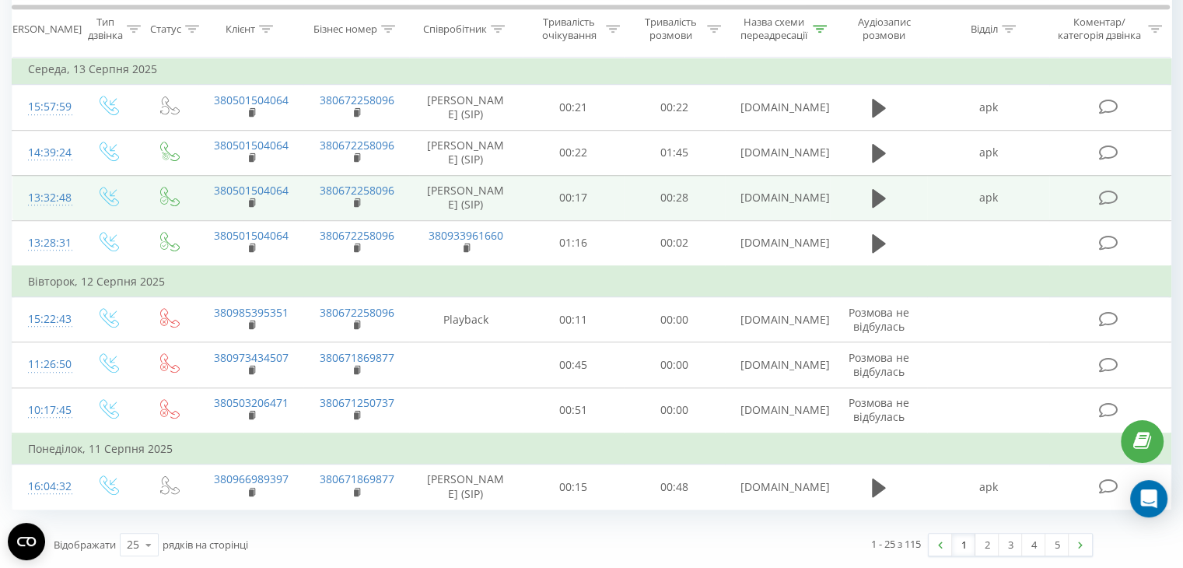
click at [1111, 190] on icon at bounding box center [1108, 198] width 19 height 16
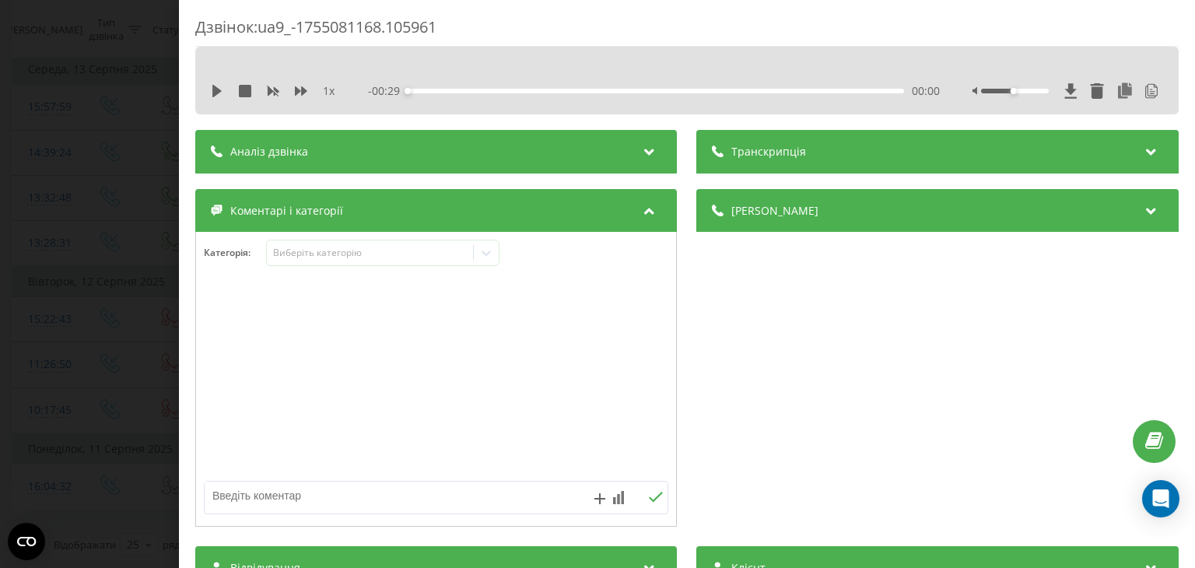
click at [622, 149] on div "Аналіз дзвінка" at bounding box center [436, 152] width 482 height 44
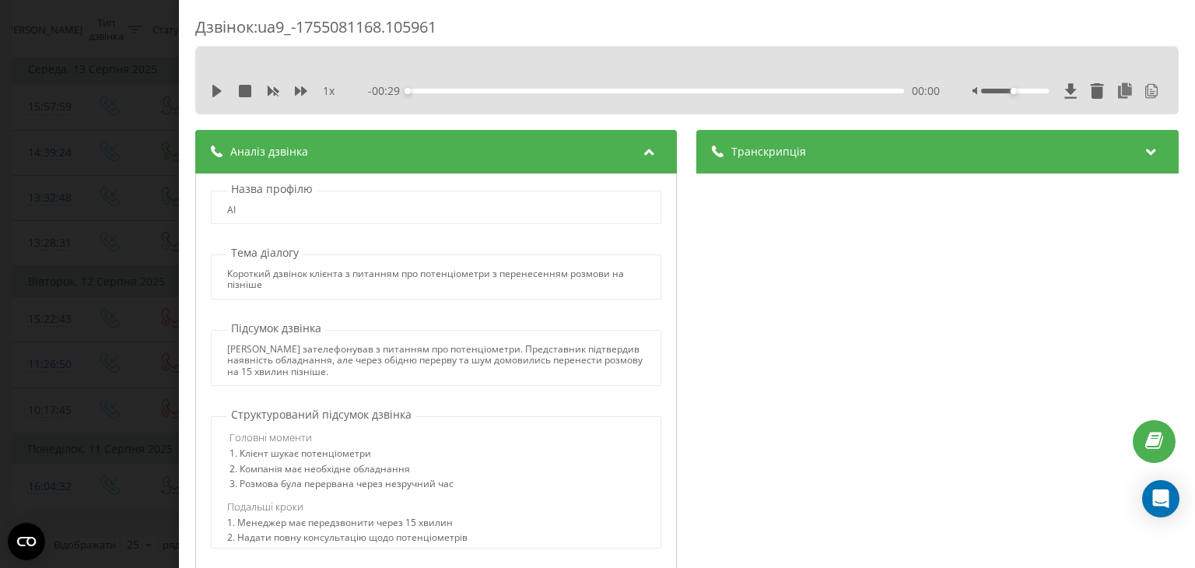
click at [743, 153] on span "Транскрипція" at bounding box center [769, 152] width 75 height 16
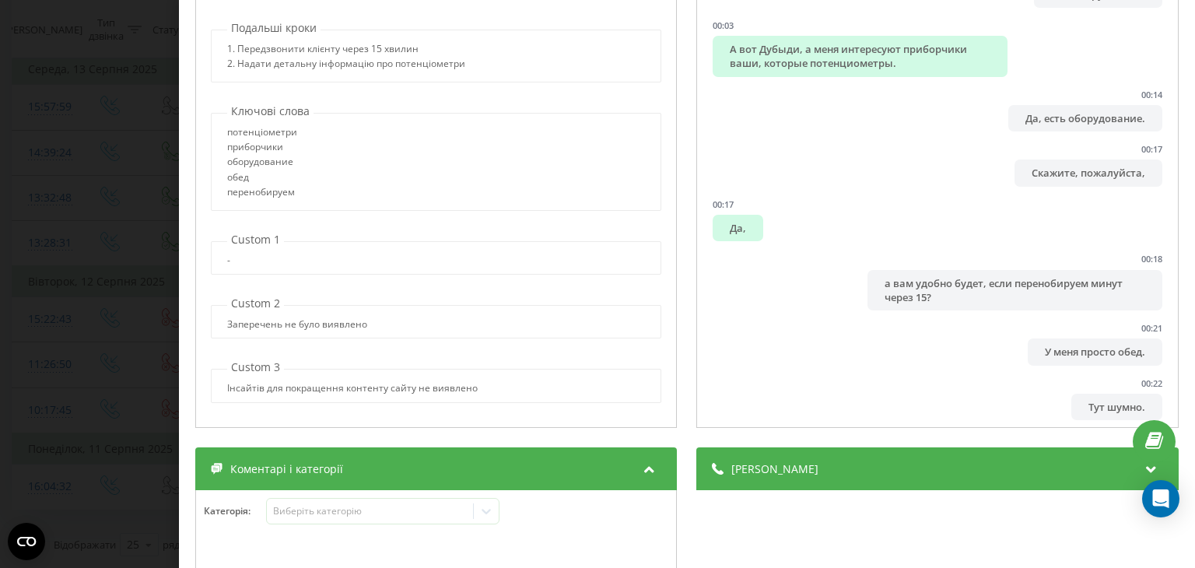
scroll to position [288, 0]
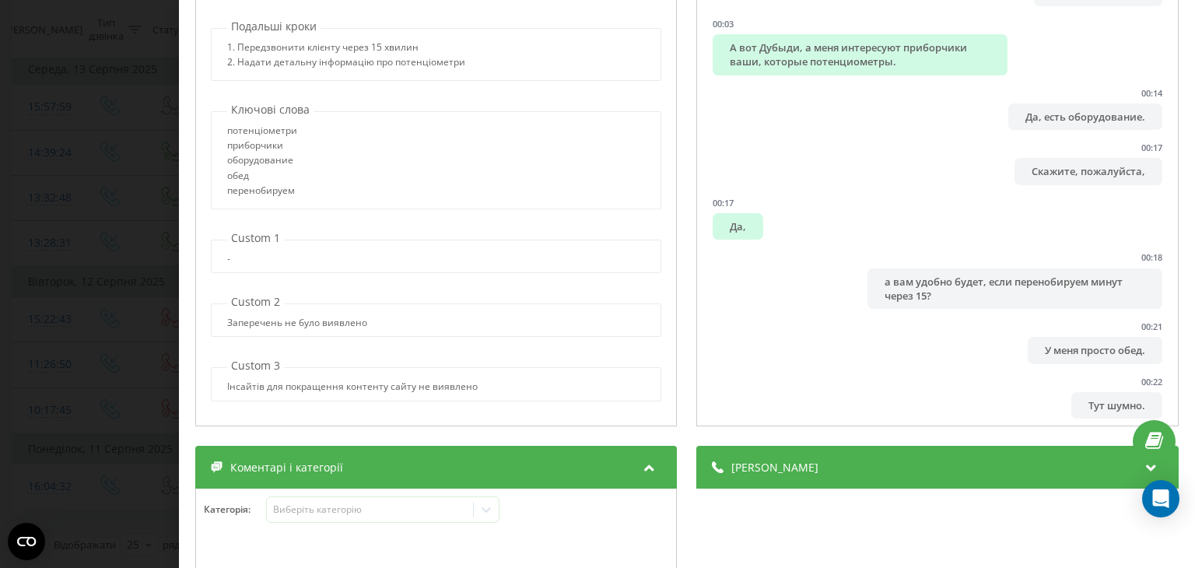
click at [352, 381] on div "Інсайтів для покращення контенту сайту не виявлено" at bounding box center [352, 386] width 251 height 11
click at [366, 362] on div "Custom 3 Інсайтів для покращення контенту сайту не виявлено" at bounding box center [436, 379] width 464 height 43
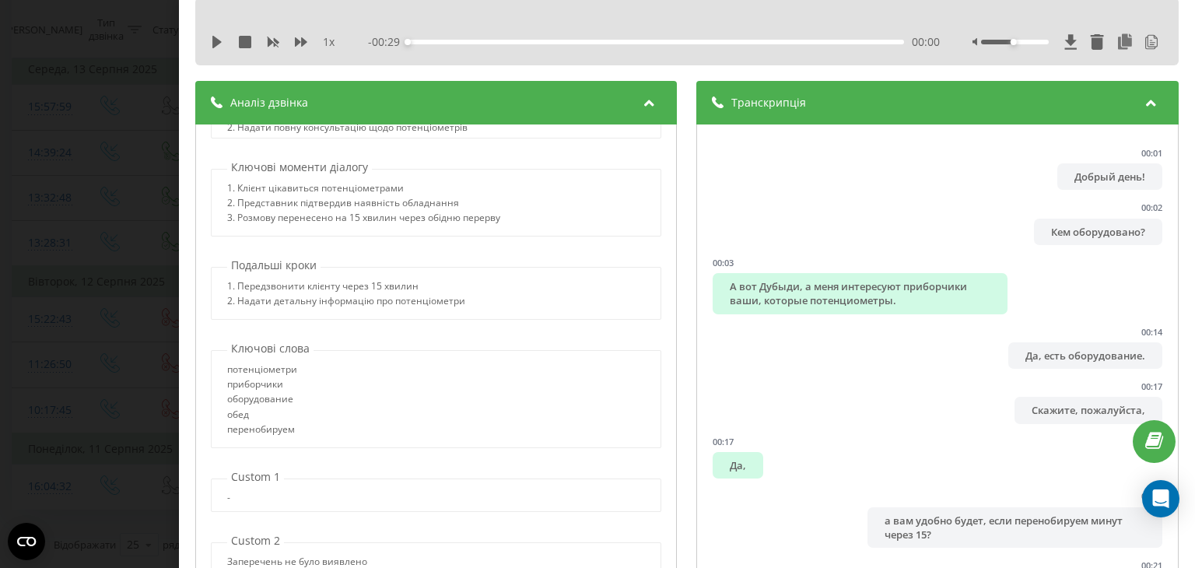
scroll to position [868, 0]
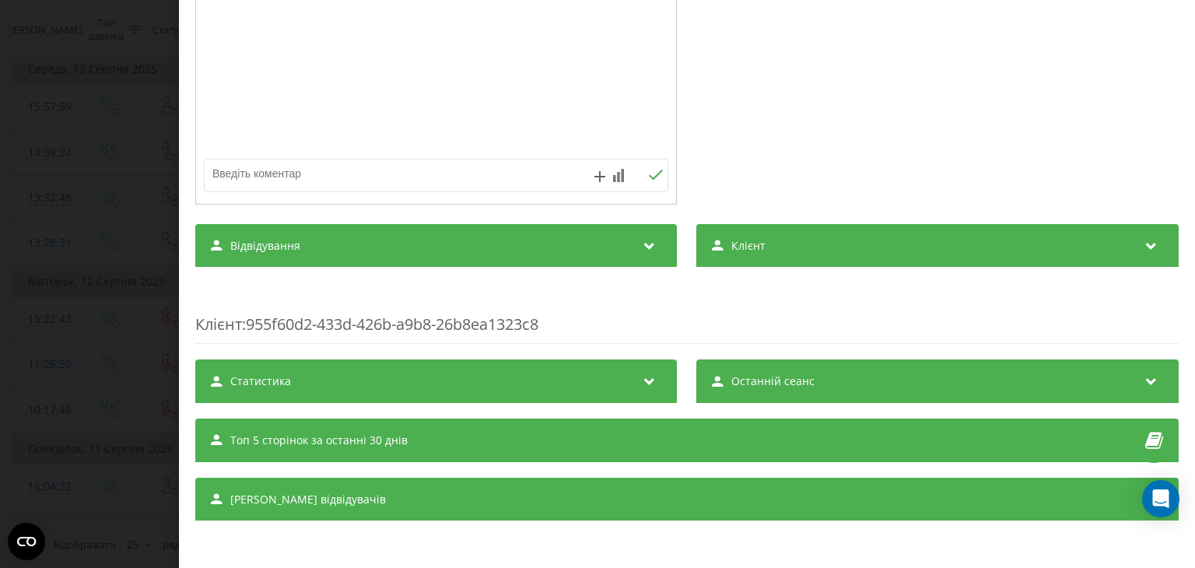
click at [471, 488] on div "Сеанси відвідувачів" at bounding box center [686, 500] width 983 height 44
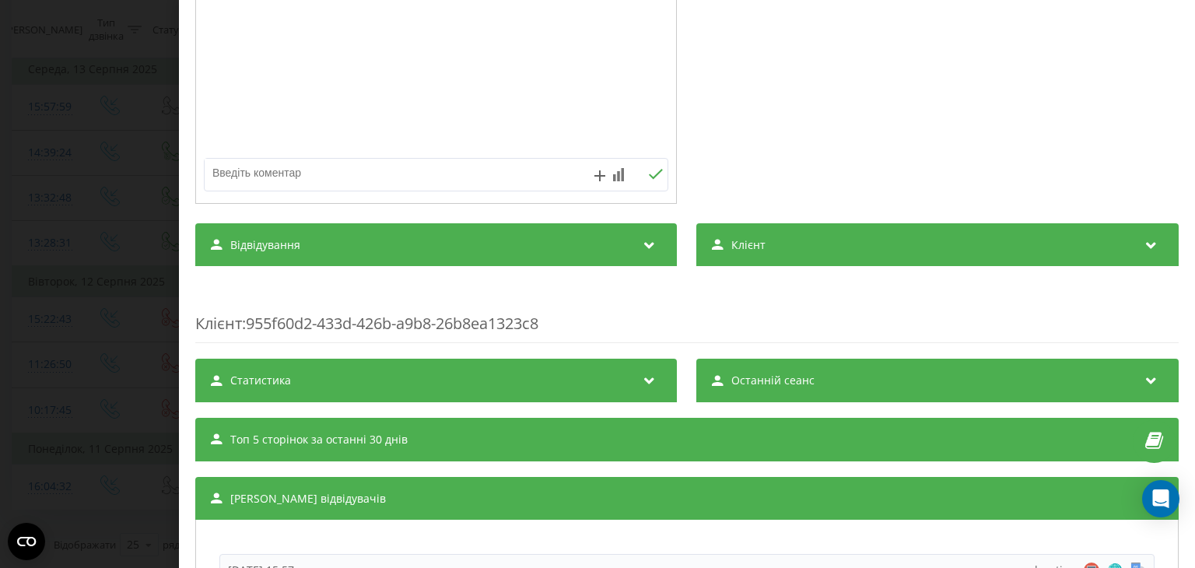
scroll to position [1222, 0]
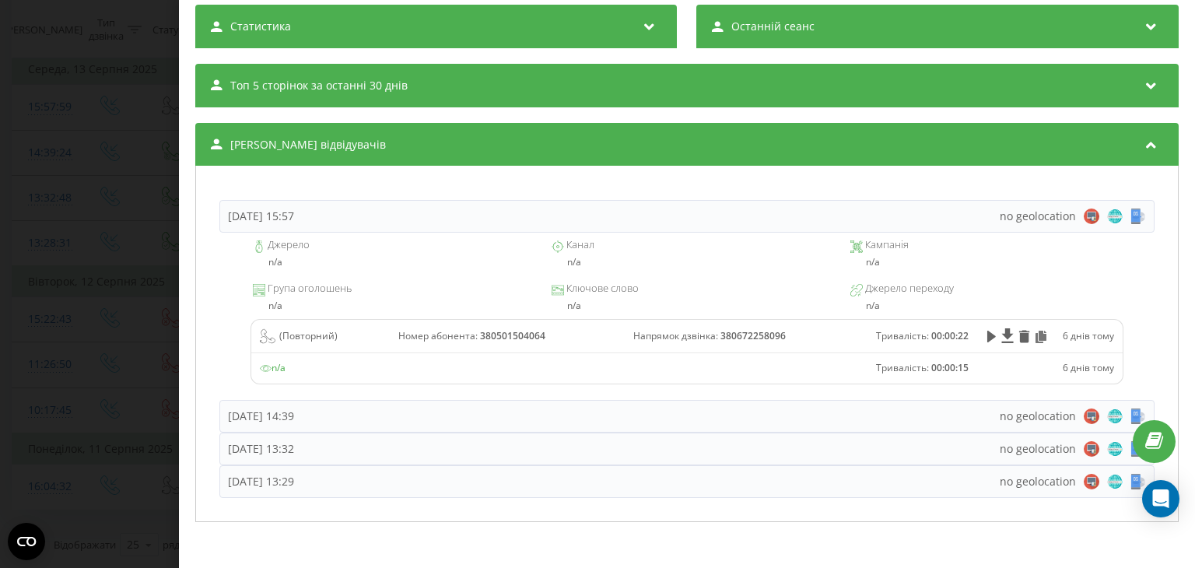
click at [475, 83] on div "Топ 5 сторінок за останні 30 днів" at bounding box center [686, 86] width 983 height 44
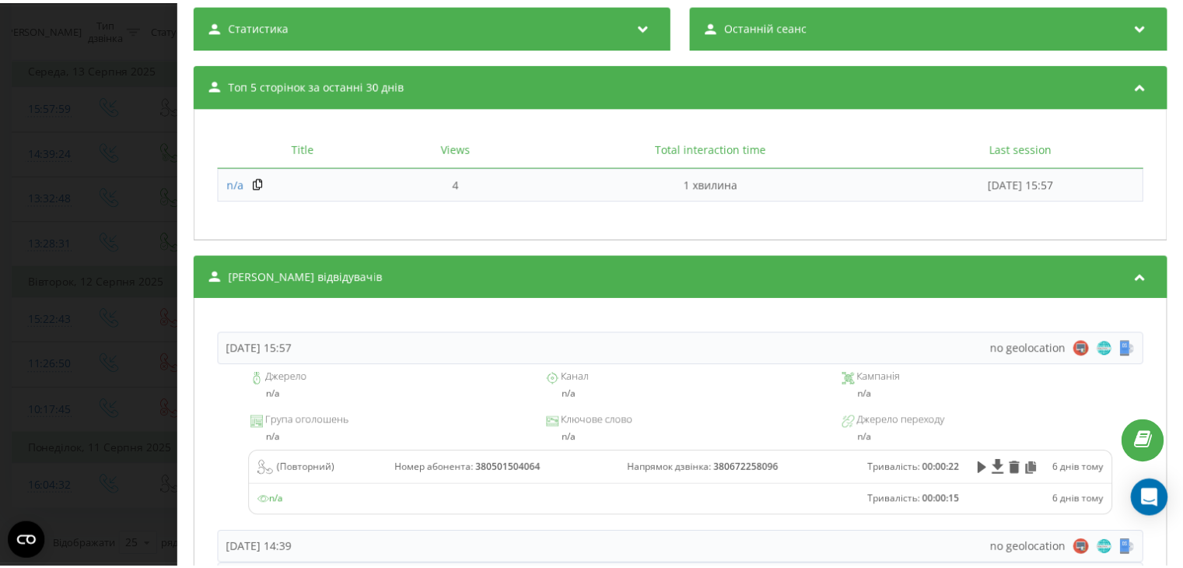
scroll to position [1350, 0]
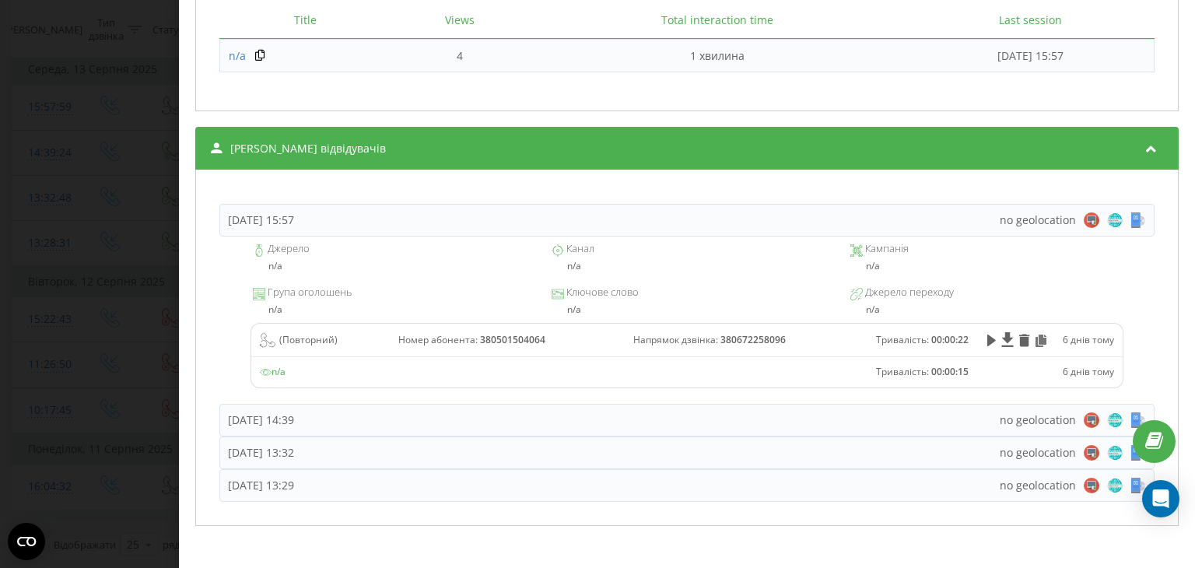
click at [44, 233] on div "Дзвінок : ua9_-1755081168.105961 1 x - 00:29 00:00 00:00 Транскрипція 00:01 Доб…" at bounding box center [597, 284] width 1195 height 568
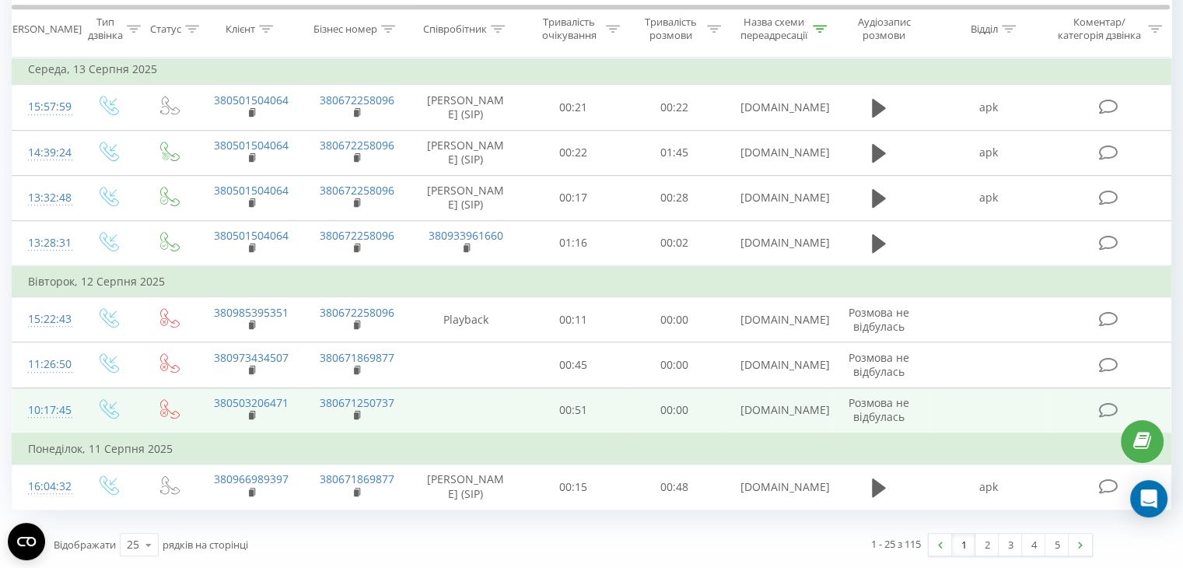
scroll to position [1192, 0]
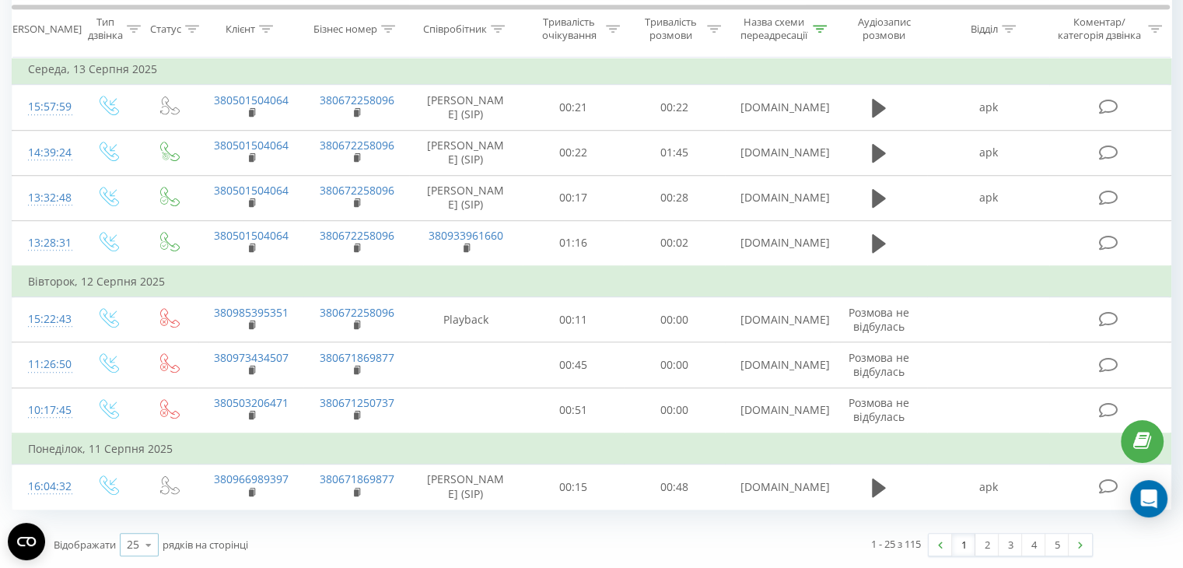
click at [152, 551] on icon at bounding box center [148, 545] width 23 height 30
click at [140, 515] on span "100" at bounding box center [136, 522] width 19 height 15
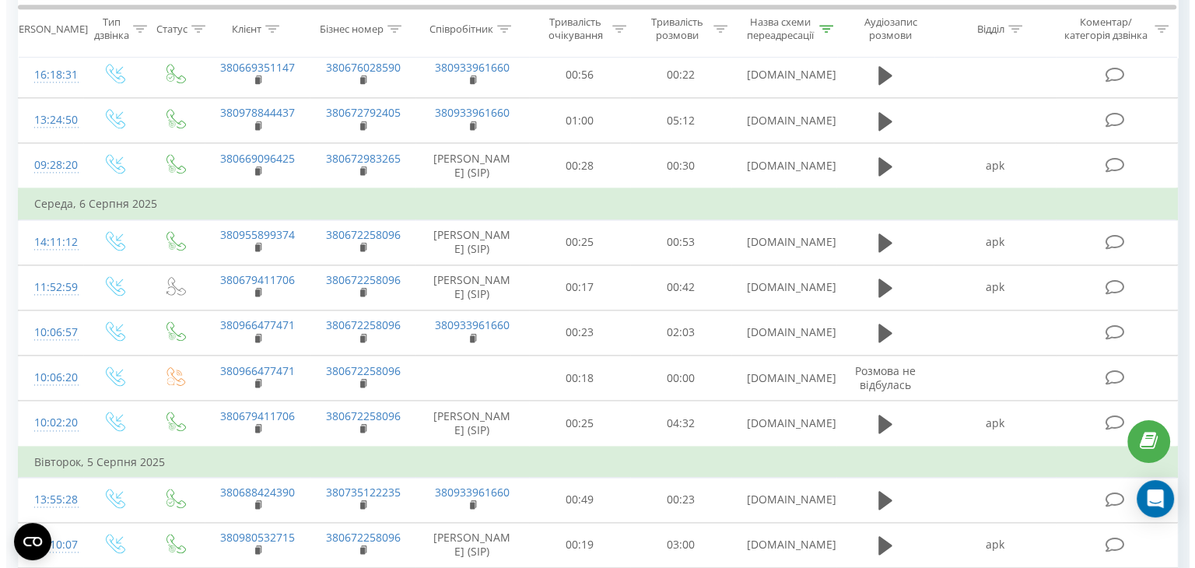
scroll to position [2103, 0]
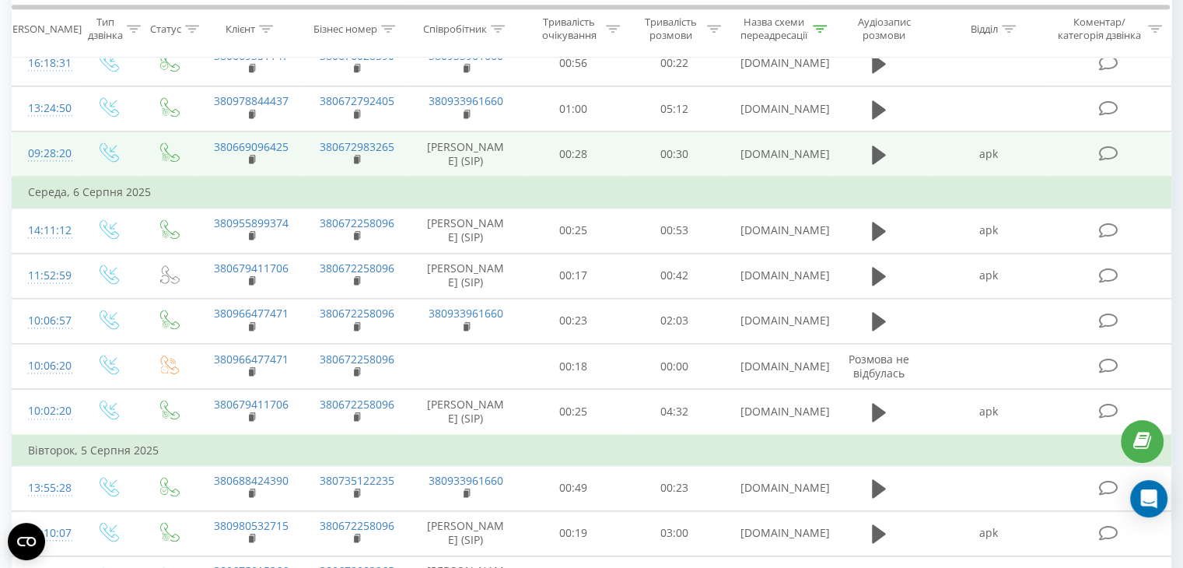
click at [1116, 162] on icon at bounding box center [1108, 153] width 19 height 16
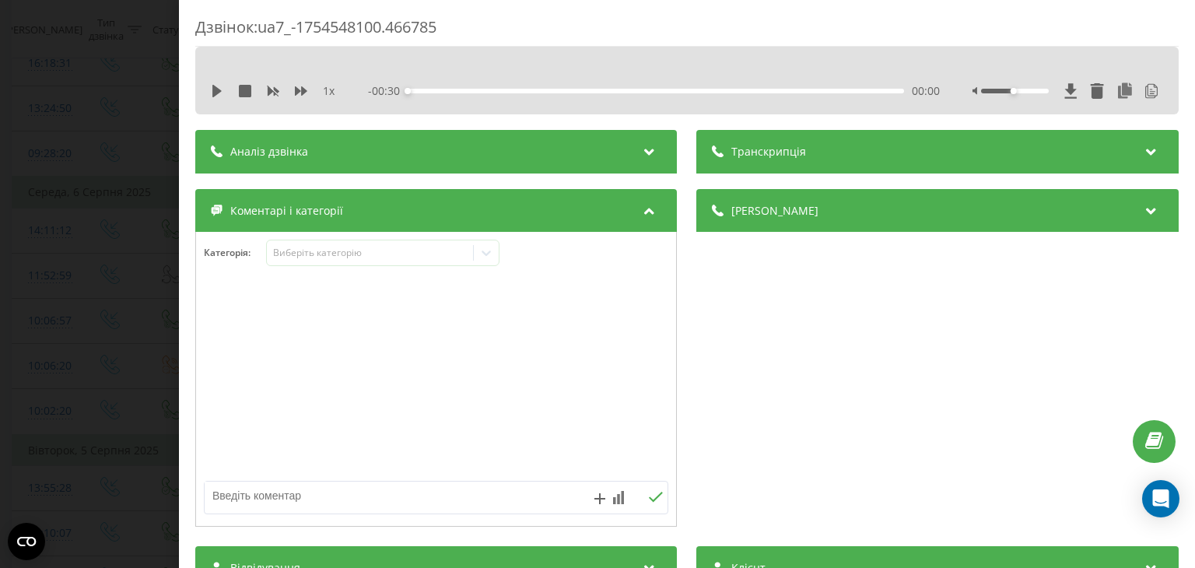
click at [613, 148] on div "Аналіз дзвінка" at bounding box center [436, 152] width 482 height 44
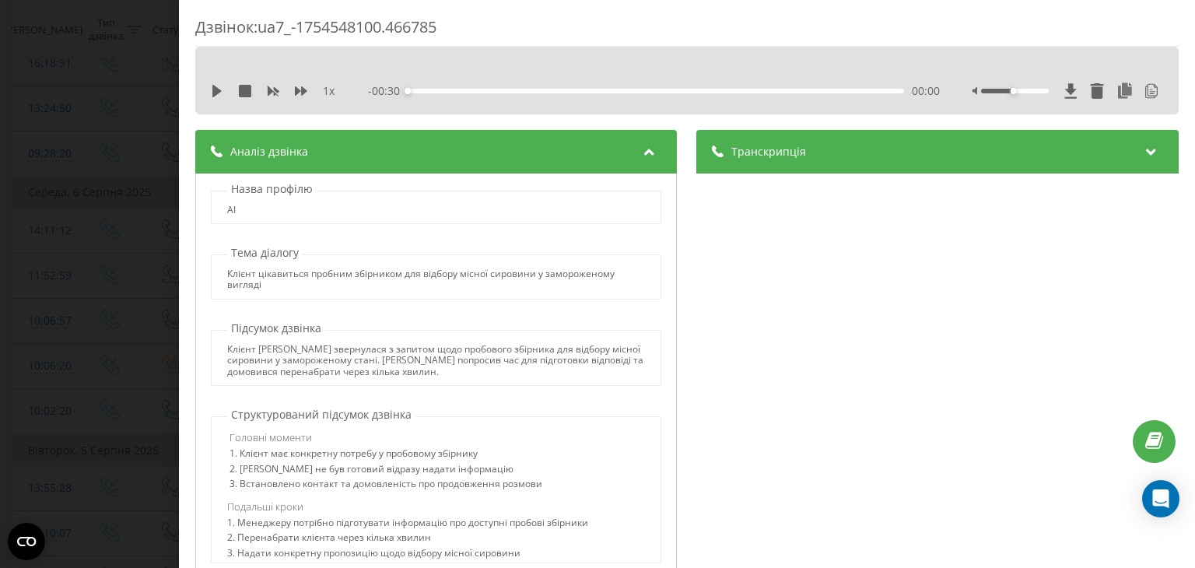
click at [613, 148] on div "Аналіз дзвінка" at bounding box center [436, 152] width 482 height 44
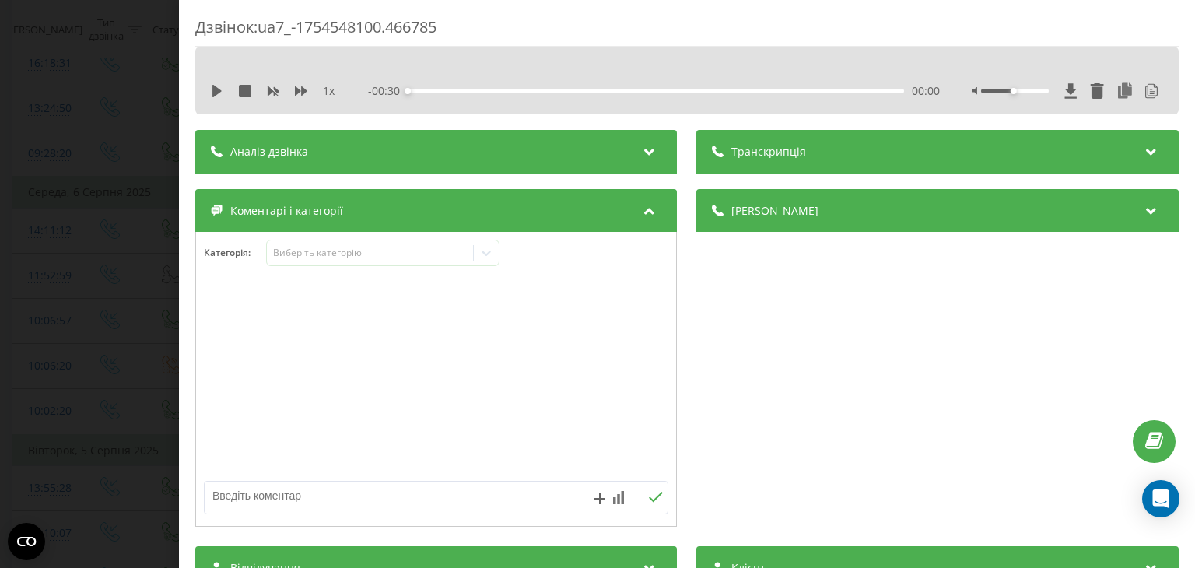
scroll to position [323, 0]
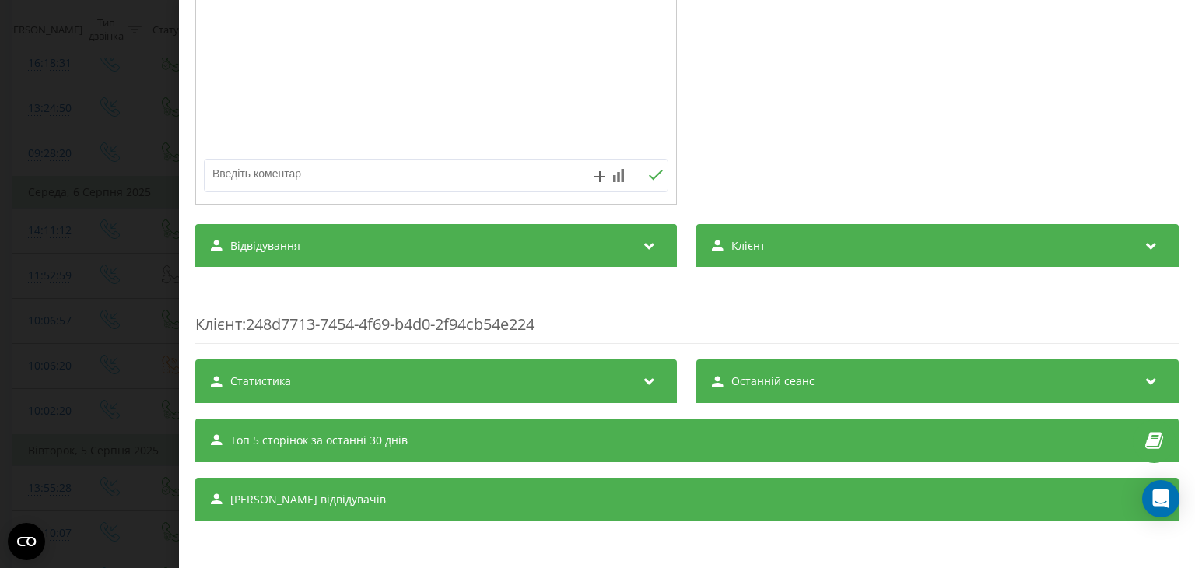
click at [538, 496] on div "Сеанси відвідувачів" at bounding box center [686, 500] width 983 height 44
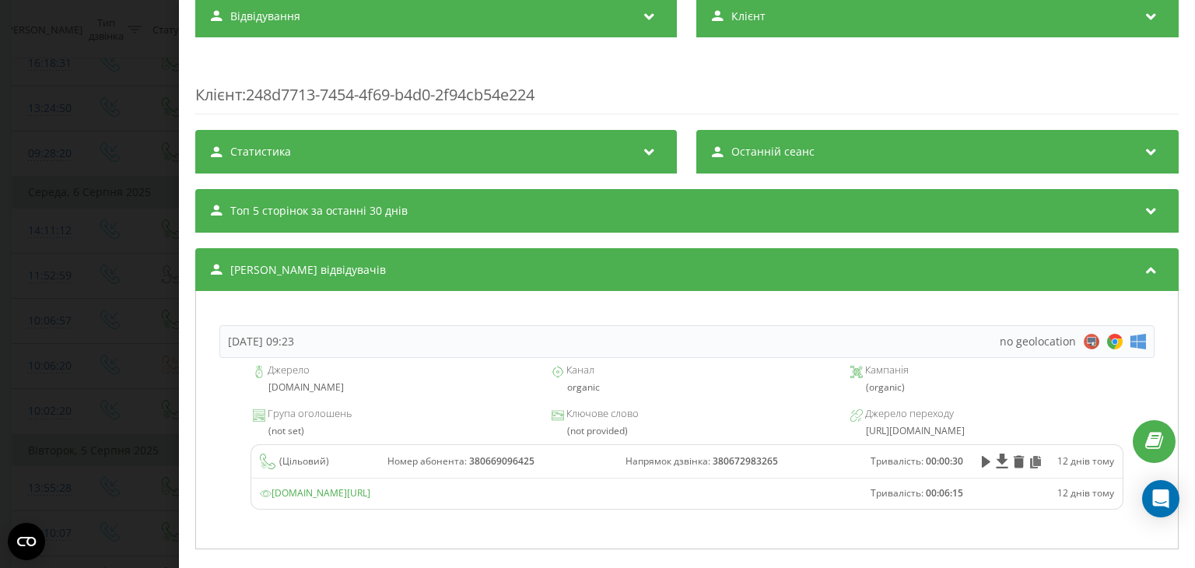
scroll to position [580, 0]
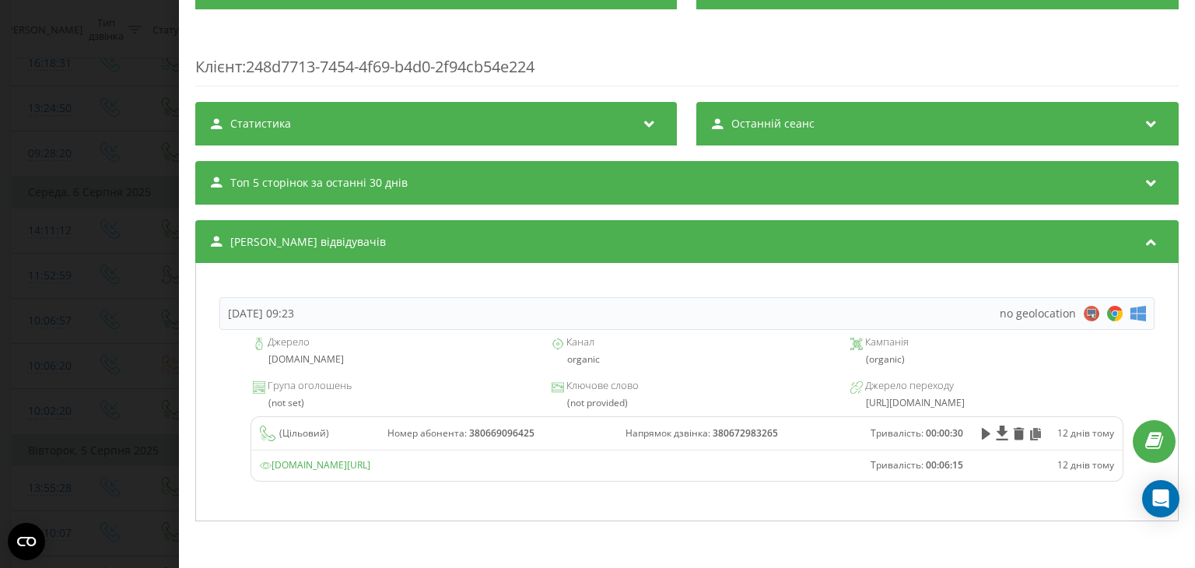
click at [565, 169] on div "Топ 5 сторінок за останні 30 днів" at bounding box center [686, 183] width 983 height 44
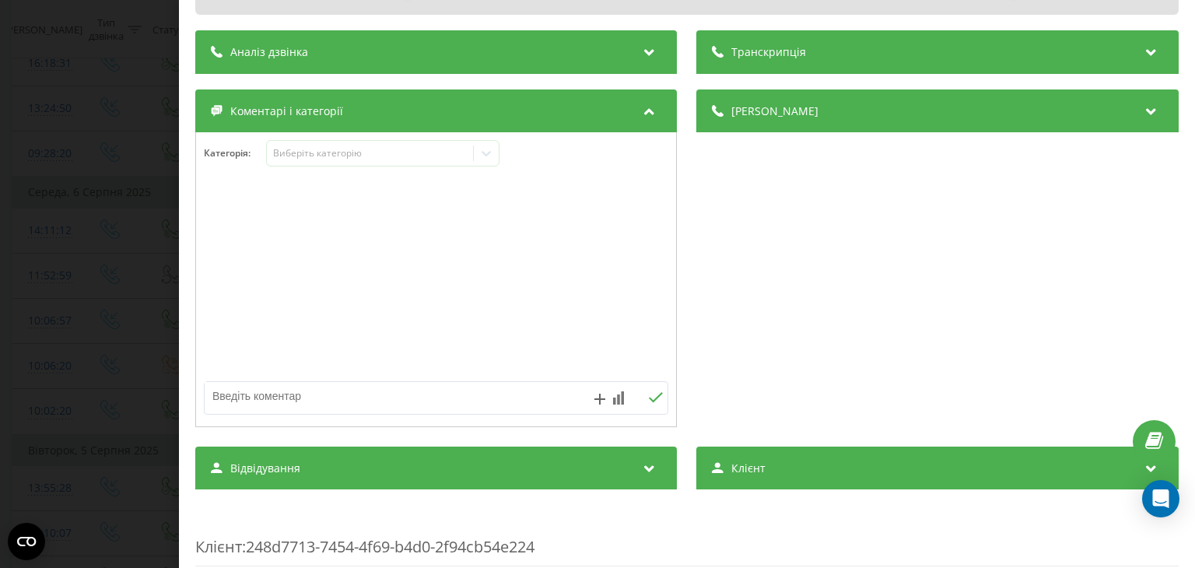
scroll to position [0, 0]
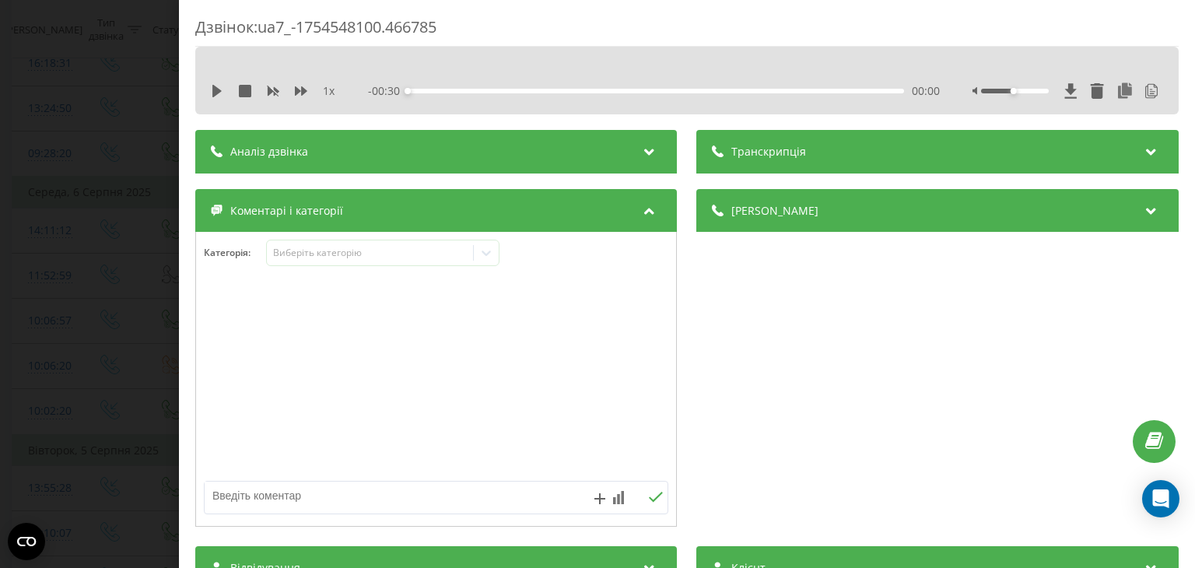
click at [565, 169] on div "Аналіз дзвінка" at bounding box center [436, 152] width 482 height 44
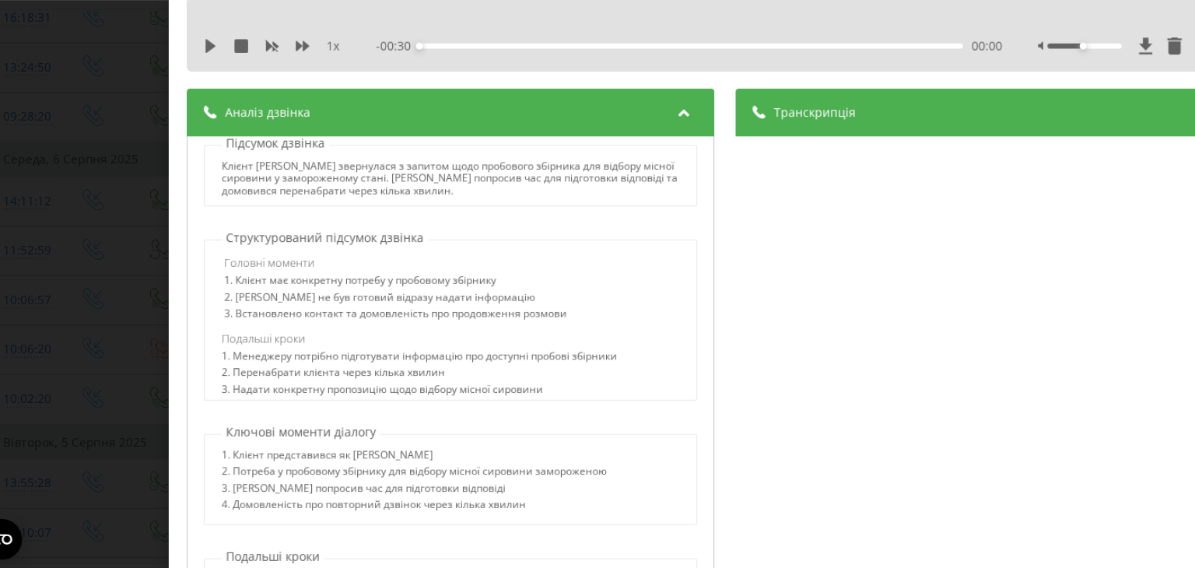
scroll to position [2100, 0]
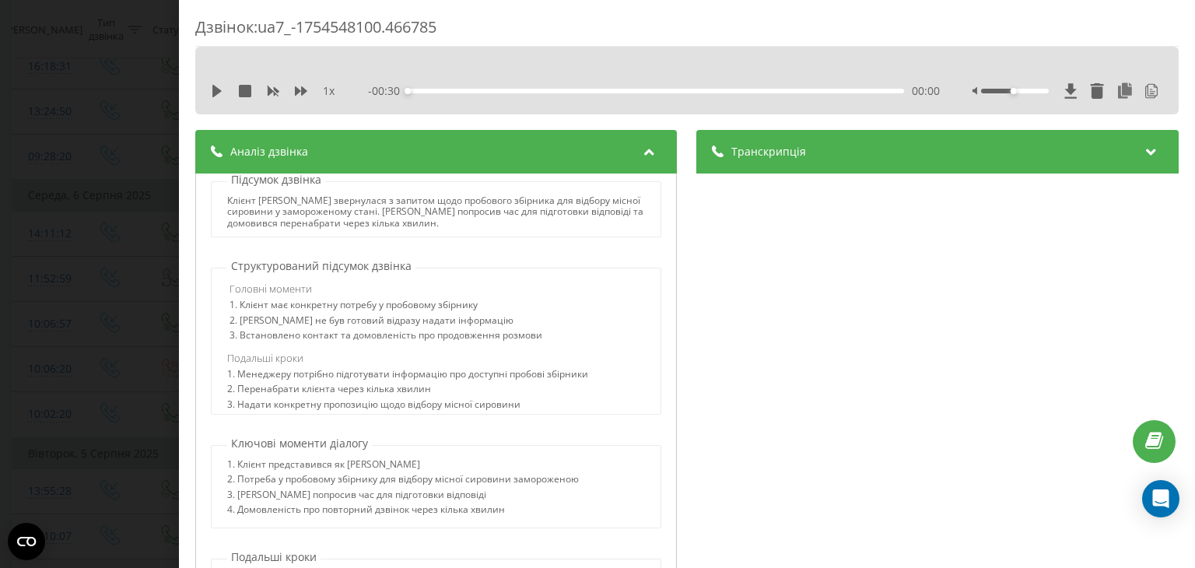
click at [765, 172] on div "Транскрипція" at bounding box center [938, 152] width 482 height 44
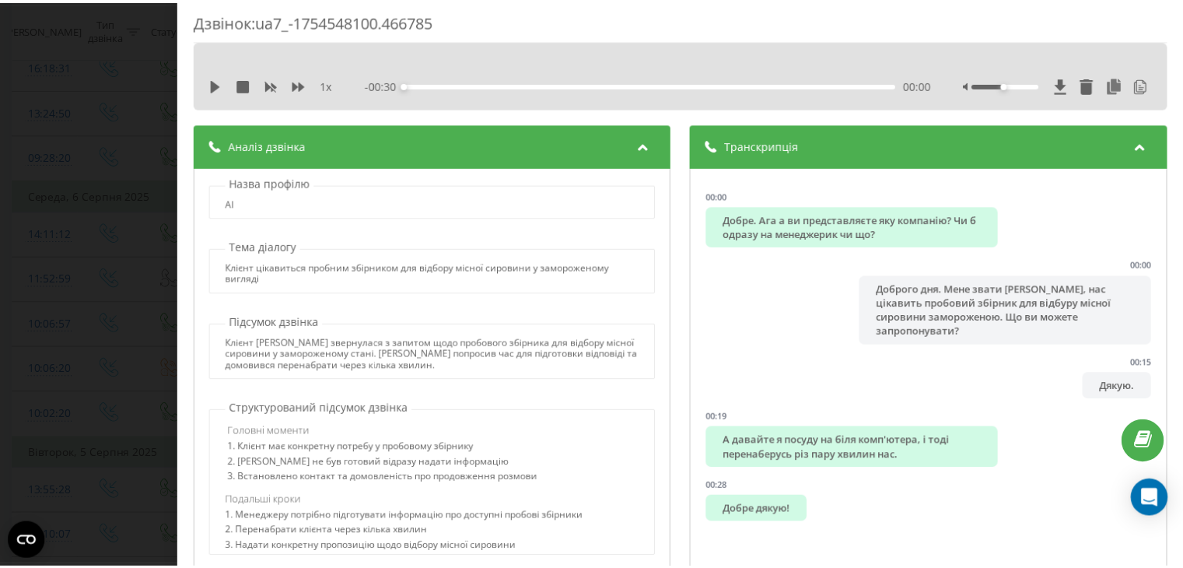
scroll to position [3, 0]
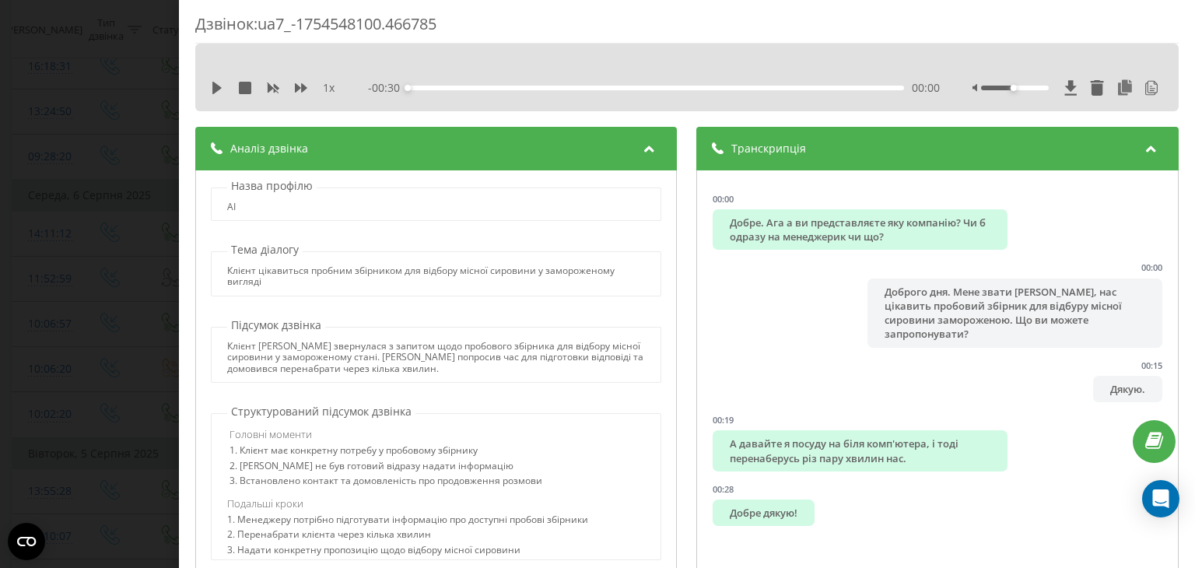
click at [166, 210] on div "Дзвінок : ua7_-1754548100.466785 1 x - 00:30 00:00 00:00 Транскрипція 00:00 Доб…" at bounding box center [597, 284] width 1195 height 568
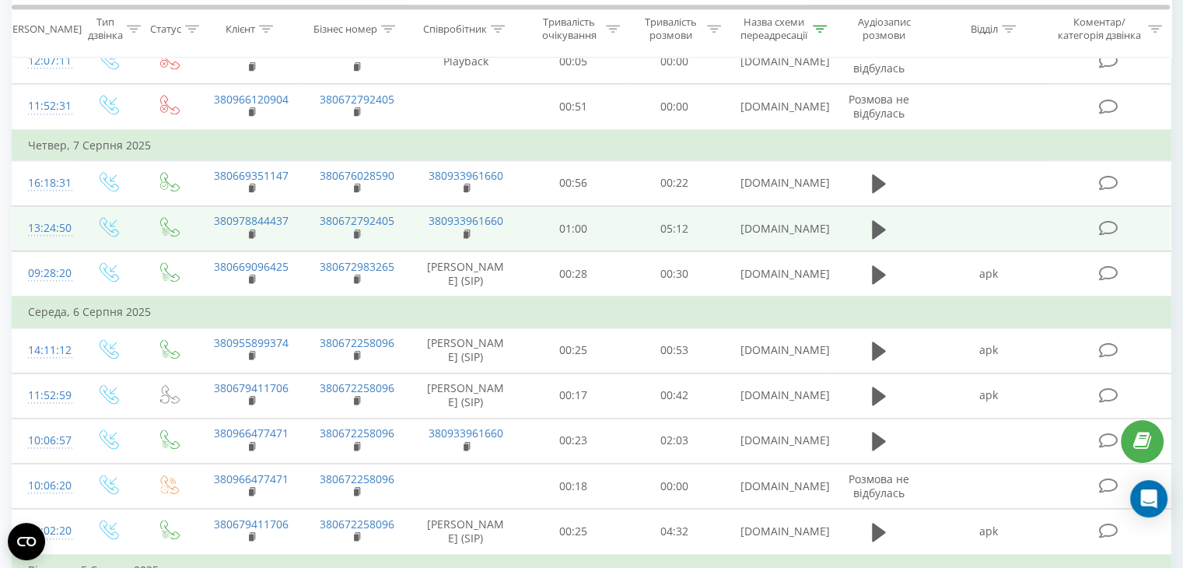
scroll to position [1910, 0]
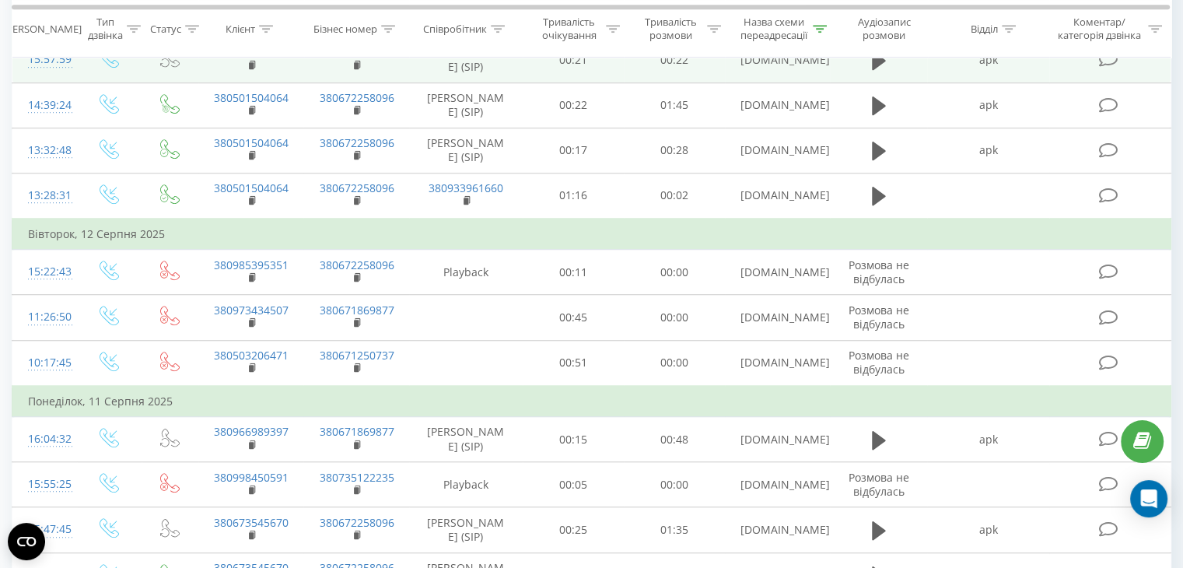
click at [133, 82] on td at bounding box center [109, 59] width 65 height 45
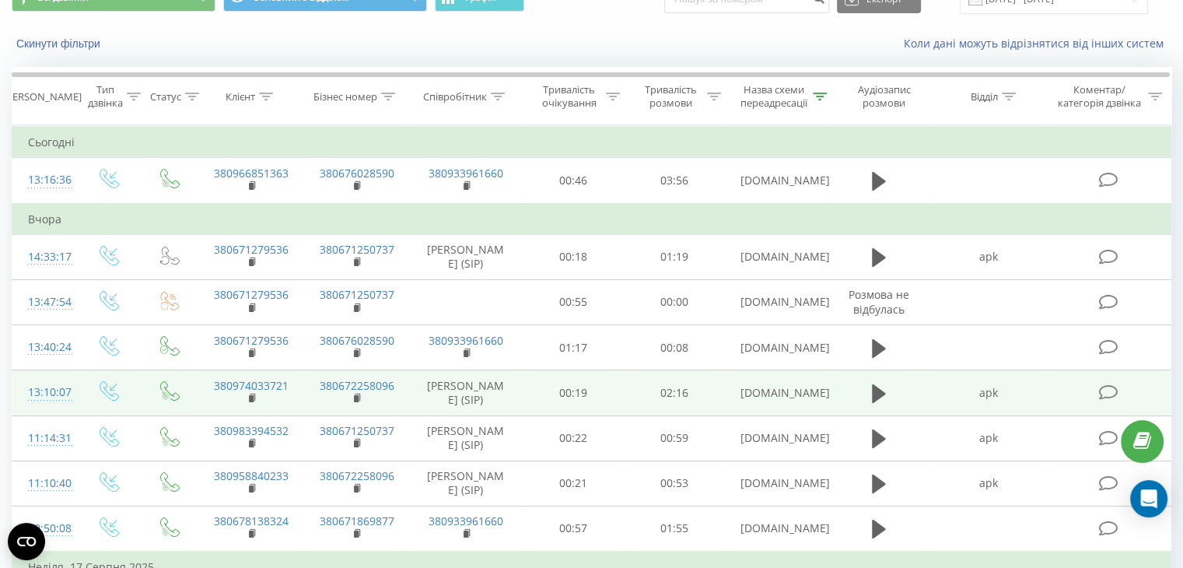
scroll to position [0, 0]
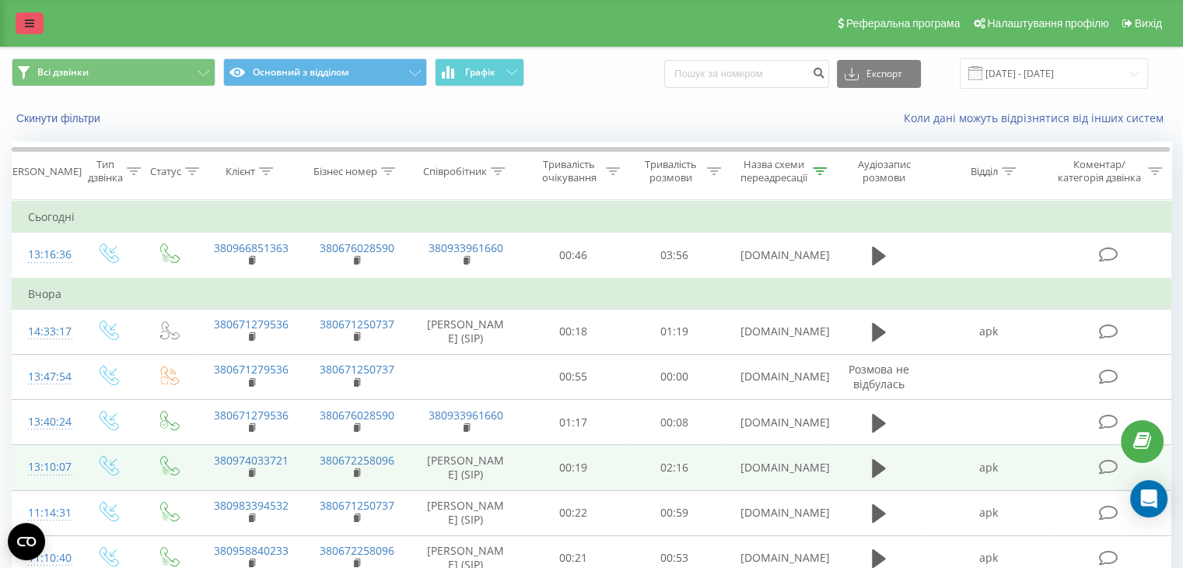
click at [30, 19] on icon at bounding box center [29, 23] width 9 height 11
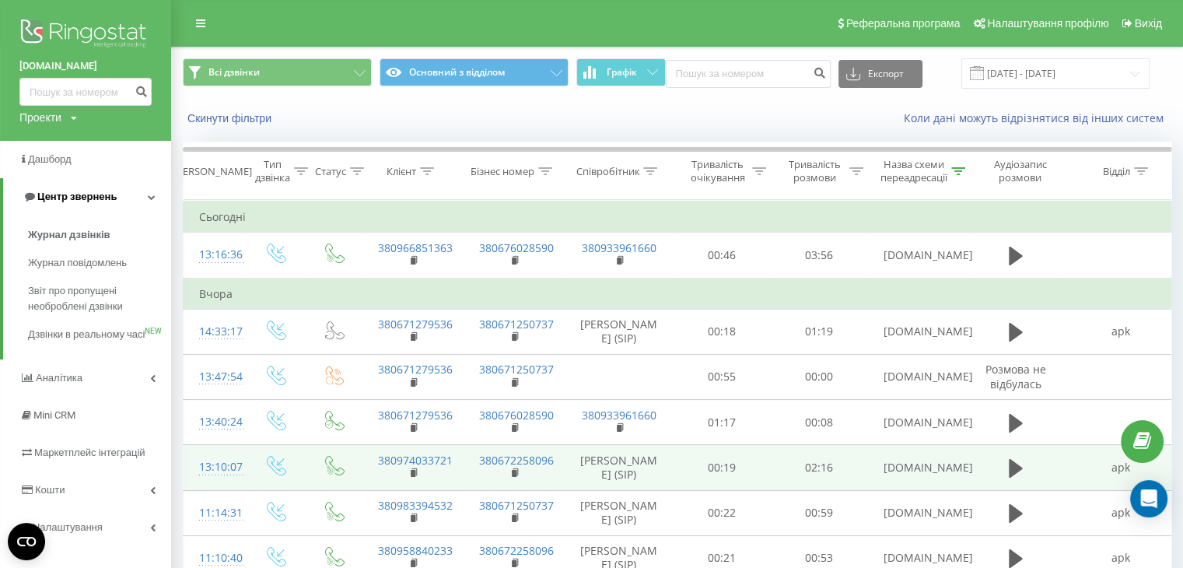
click at [89, 197] on span "Центр звернень" at bounding box center [76, 197] width 79 height 12
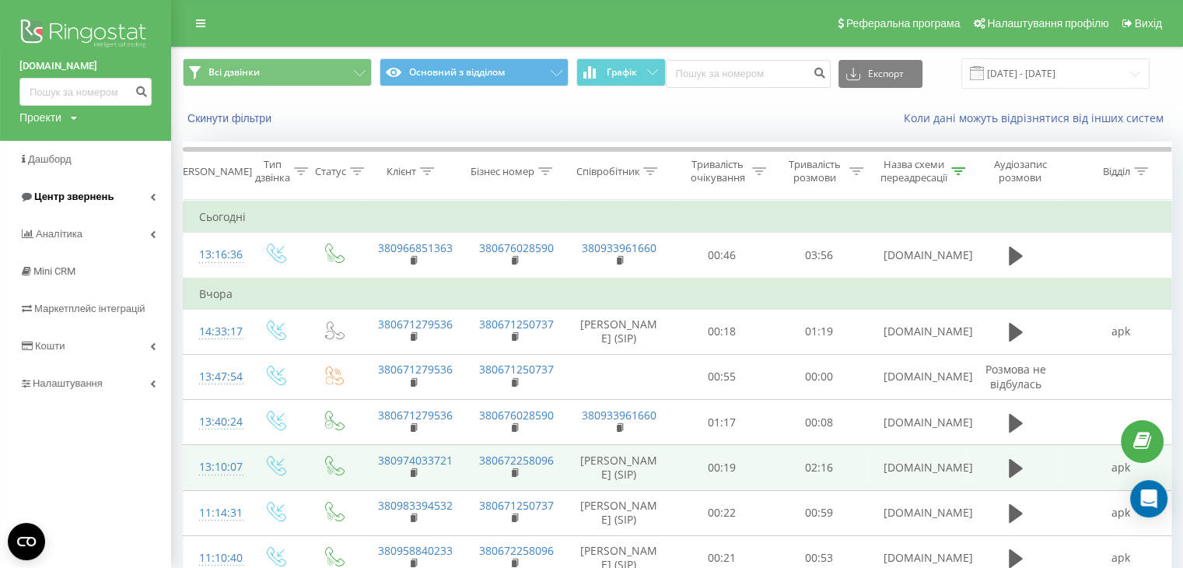
click at [78, 197] on span "Центр звернень" at bounding box center [73, 197] width 79 height 12
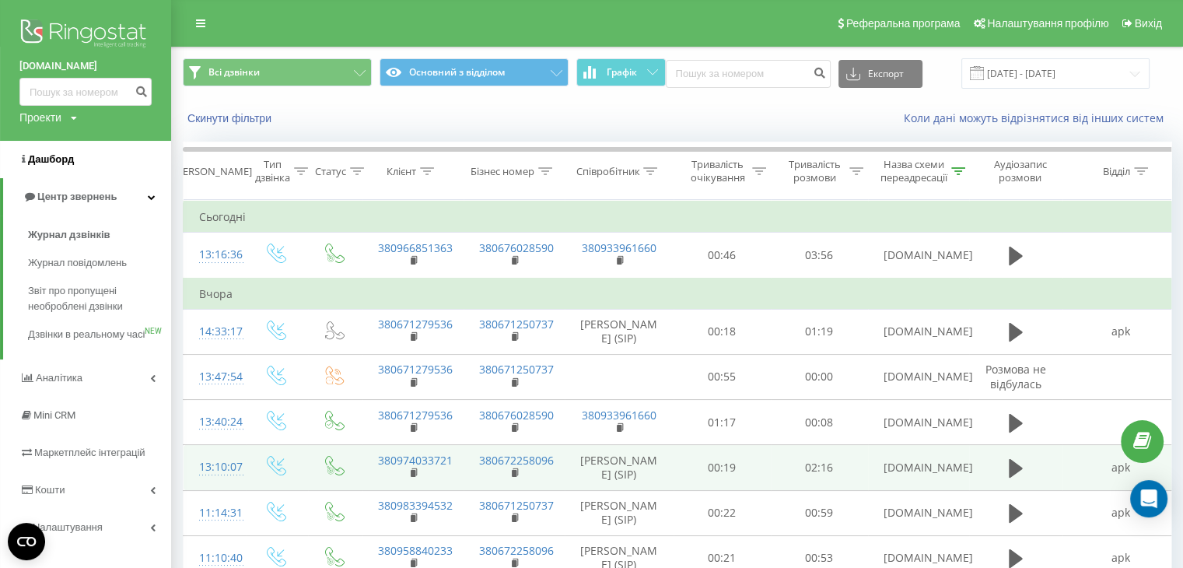
click at [51, 150] on link "Дашборд" at bounding box center [85, 159] width 171 height 37
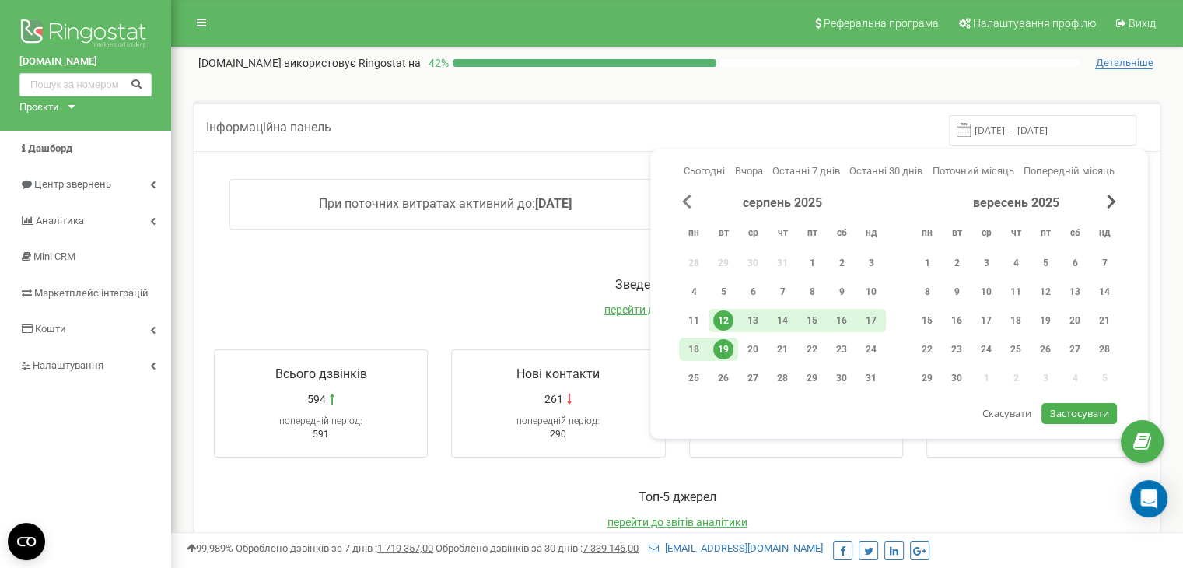
click at [687, 203] on span "Previous Month" at bounding box center [686, 202] width 9 height 14
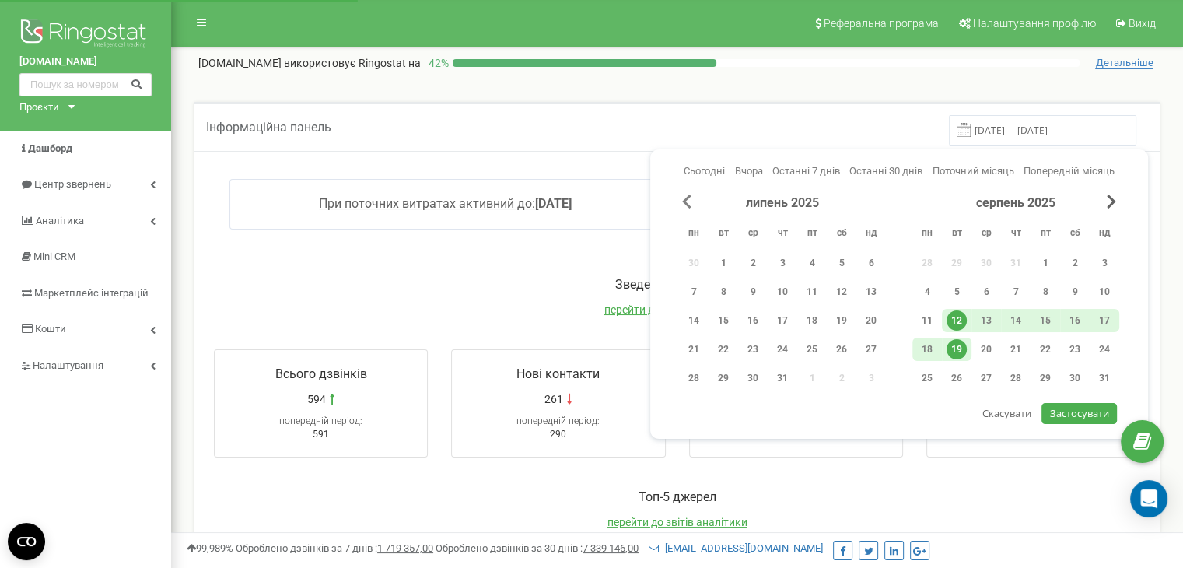
click at [687, 203] on span "Previous Month" at bounding box center [686, 202] width 9 height 14
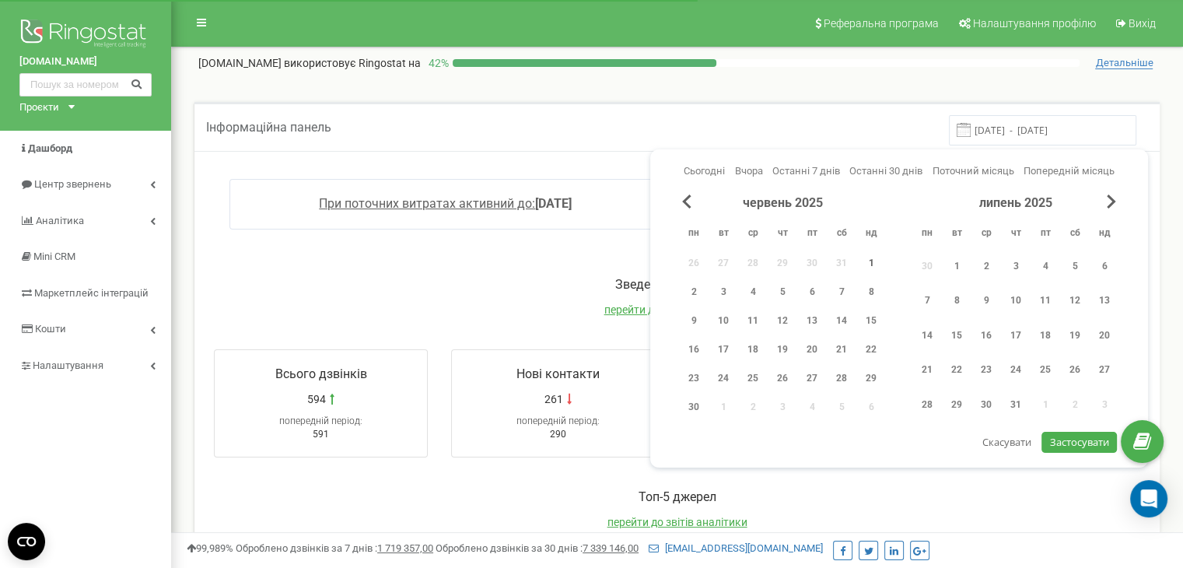
click at [876, 267] on div "1" at bounding box center [871, 263] width 20 height 20
click at [1108, 209] on div "липень 2025" at bounding box center [1016, 204] width 207 height 18
click at [1109, 200] on span "Next Month" at bounding box center [1111, 202] width 9 height 14
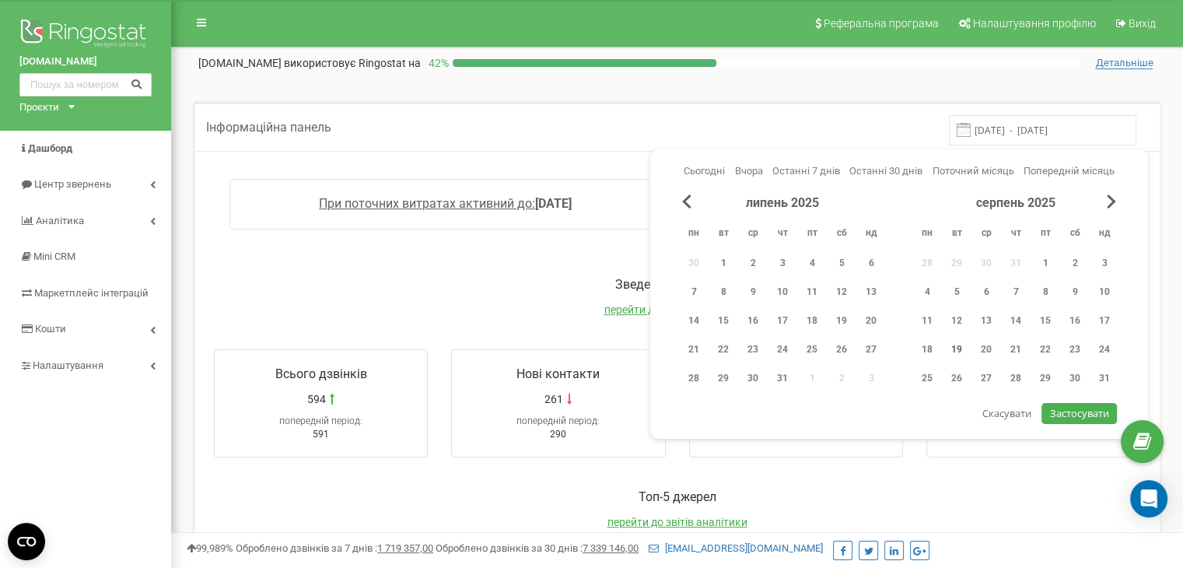
click at [956, 349] on div "19" at bounding box center [957, 349] width 20 height 20
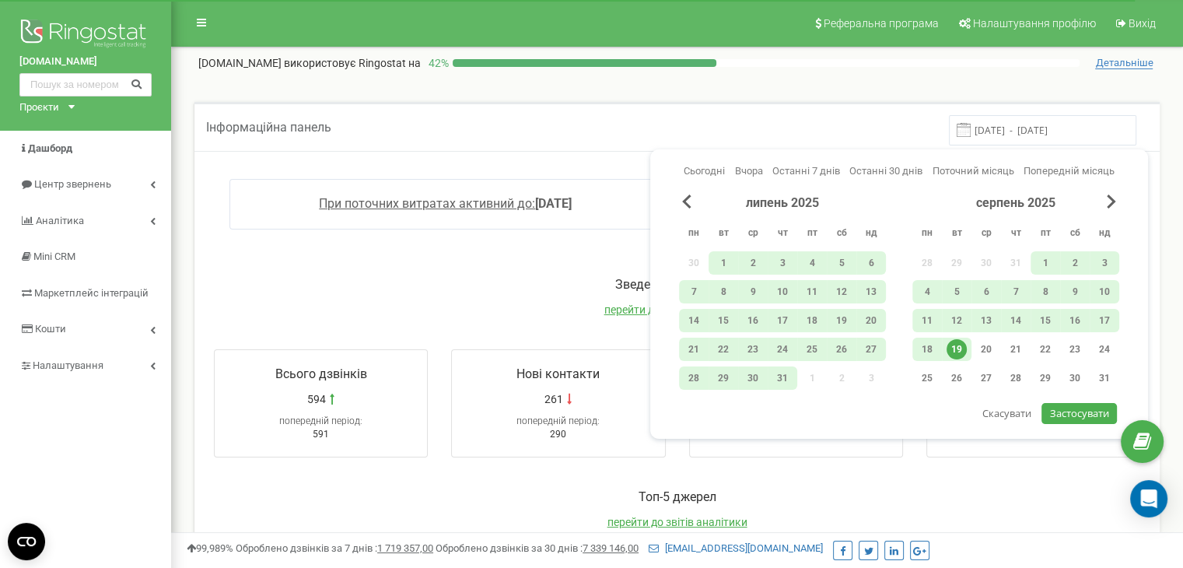
click at [1071, 410] on span "Застосувати" at bounding box center [1079, 413] width 59 height 14
type input "[DATE] - [DATE]"
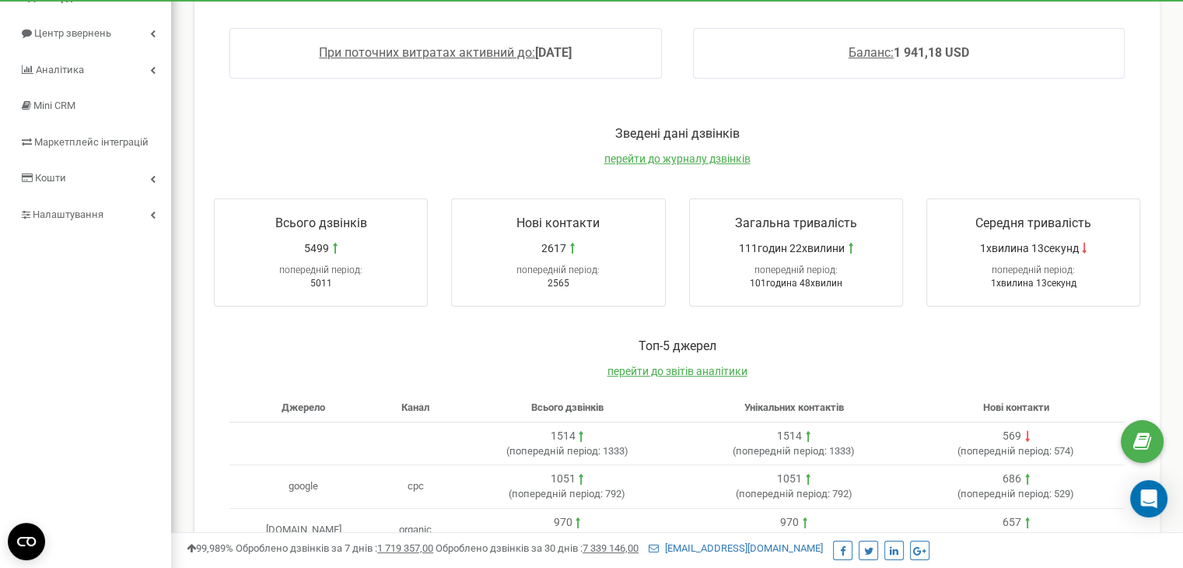
scroll to position [149, 0]
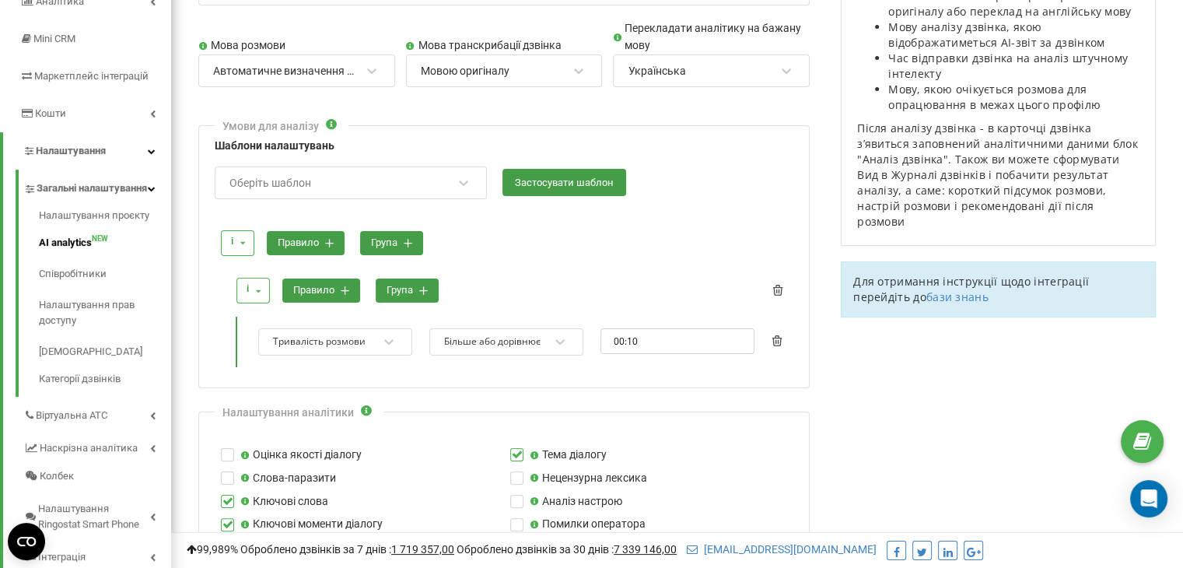
scroll to position [222, 0]
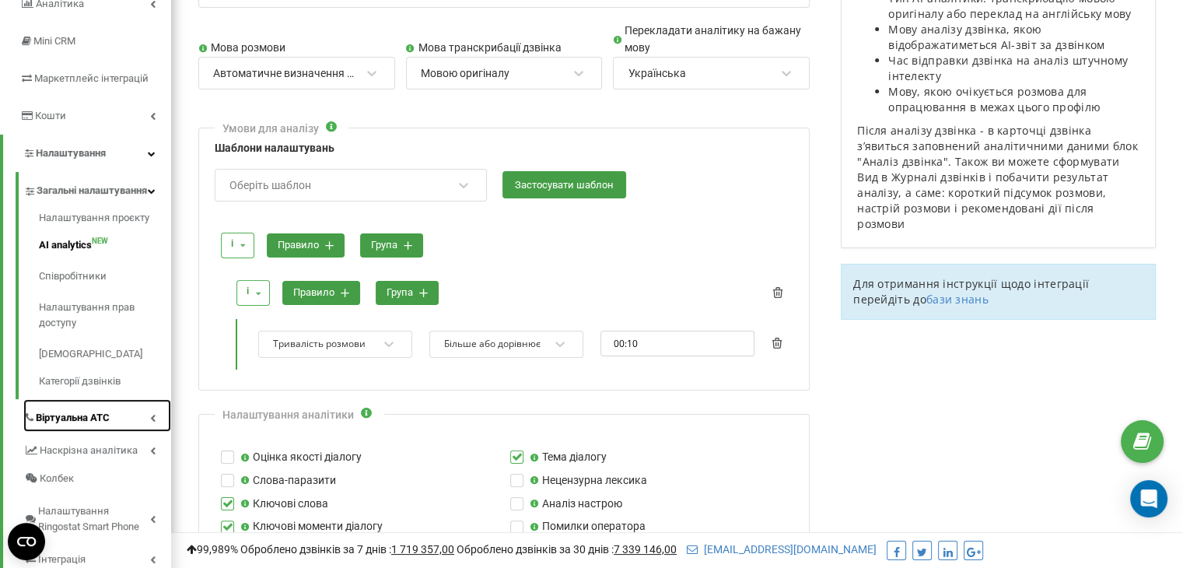
click at [150, 422] on icon at bounding box center [152, 418] width 5 height 8
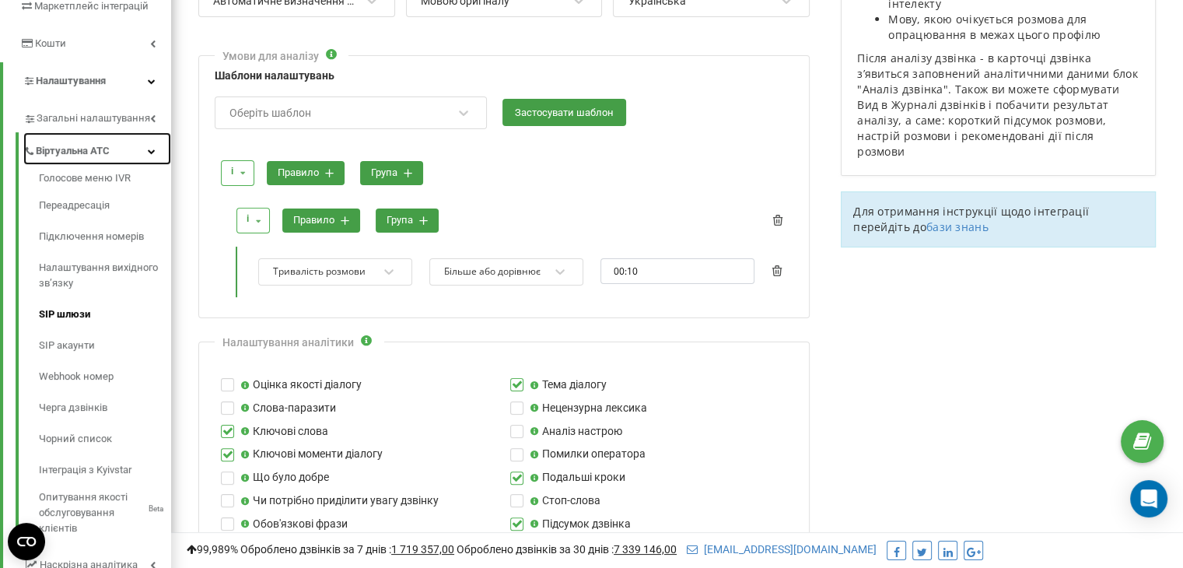
scroll to position [293, 0]
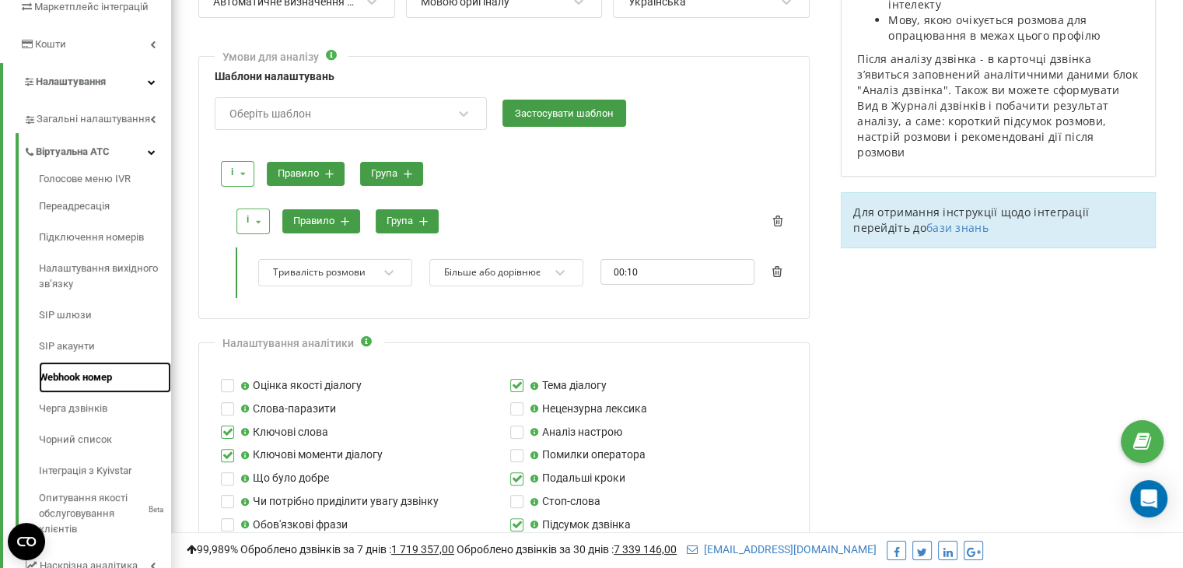
click at [81, 383] on link "Webhook номер" at bounding box center [105, 377] width 132 height 31
